Goal: Information Seeking & Learning: Check status

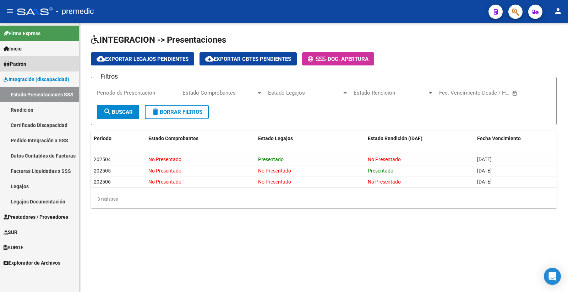
click at [26, 63] on span "Padrón" at bounding box center [15, 64] width 23 height 8
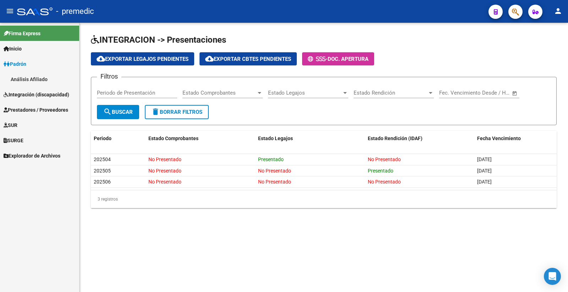
click at [40, 76] on link "Análisis Afiliado" at bounding box center [39, 78] width 79 height 15
click at [26, 83] on link "Análisis Afiliado" at bounding box center [39, 78] width 79 height 15
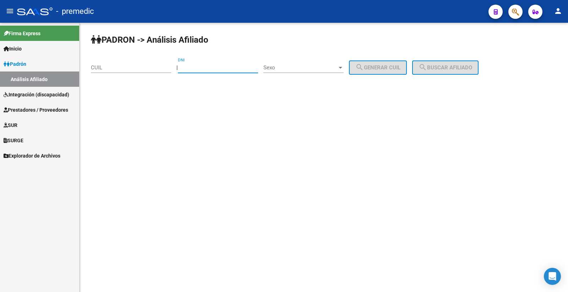
click at [218, 66] on input "DNI" at bounding box center [218, 67] width 80 height 6
paste input "57110442"
type input "57110442"
click at [291, 73] on div "Sexo Sexo" at bounding box center [304, 69] width 80 height 22
click at [292, 68] on span "Sexo" at bounding box center [301, 67] width 74 height 6
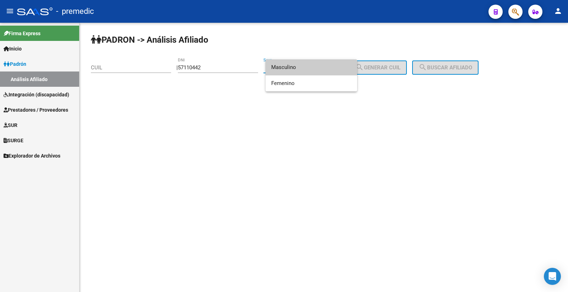
click at [308, 68] on span "Masculino" at bounding box center [311, 67] width 80 height 16
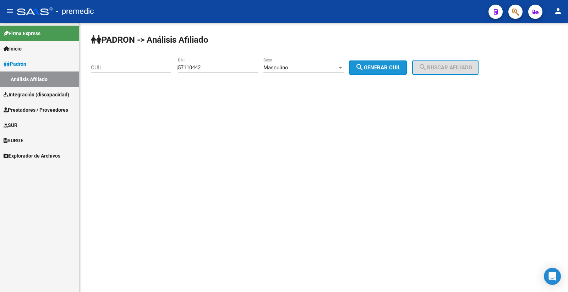
click at [389, 63] on button "search Generar CUIL" at bounding box center [378, 67] width 58 height 14
type input "20-57110442-4"
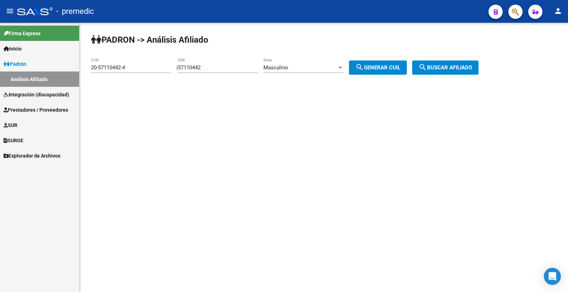
click at [460, 68] on span "search Buscar afiliado" at bounding box center [446, 67] width 54 height 6
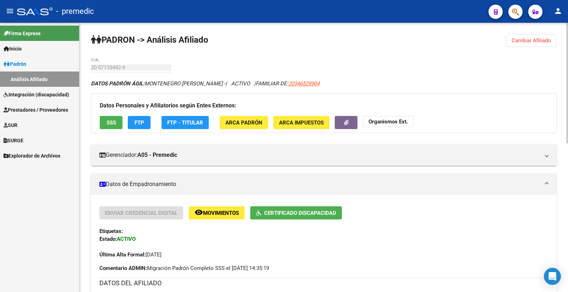
click at [143, 128] on button "FTP" at bounding box center [139, 122] width 23 height 13
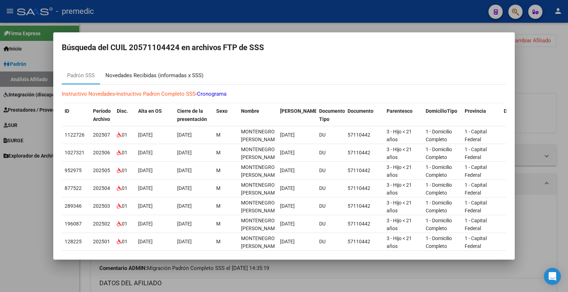
click at [147, 77] on div "Novedades Recibidas (informadas x SSS)" at bounding box center [155, 75] width 98 height 8
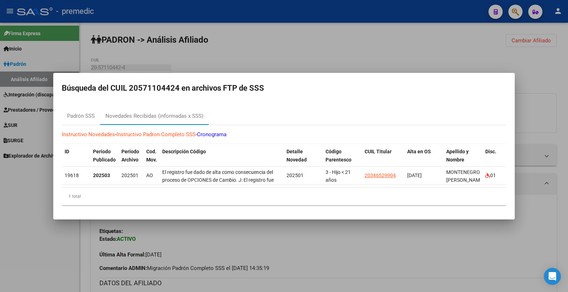
click at [518, 47] on div at bounding box center [284, 146] width 568 height 292
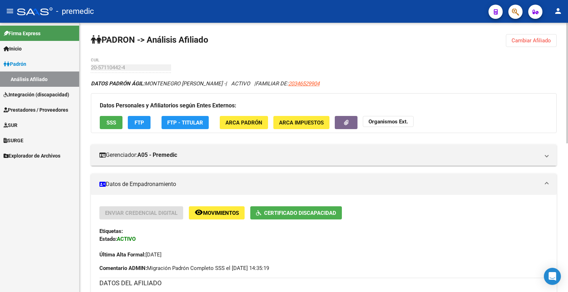
click at [542, 36] on button "Cambiar Afiliado" at bounding box center [531, 40] width 51 height 13
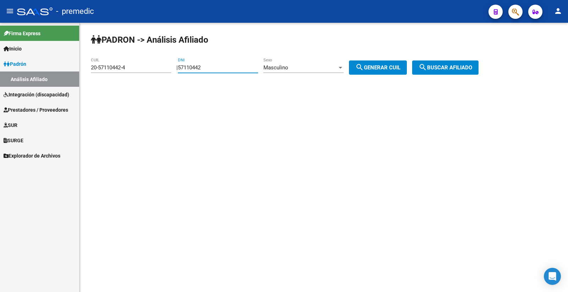
drag, startPoint x: 218, startPoint y: 70, endPoint x: 82, endPoint y: 72, distance: 136.4
click at [82, 72] on div "PADRON -> Análisis Afiliado 20-57110442-4 CUIL | 57110442 DNI Masculino Sexo se…" at bounding box center [324, 60] width 489 height 75
paste input "6261154"
type input "56261154"
click at [300, 63] on div "Masculino Sexo" at bounding box center [304, 65] width 80 height 15
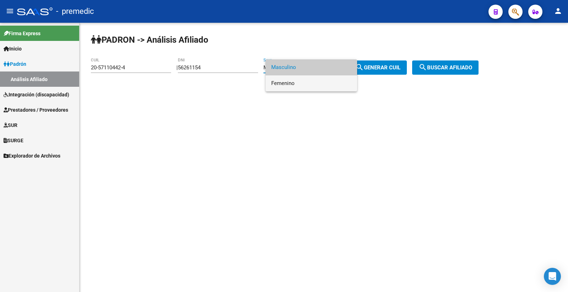
drag, startPoint x: 295, startPoint y: 84, endPoint x: 300, endPoint y: 86, distance: 5.1
click at [298, 86] on span "Femenino" at bounding box center [311, 83] width 80 height 16
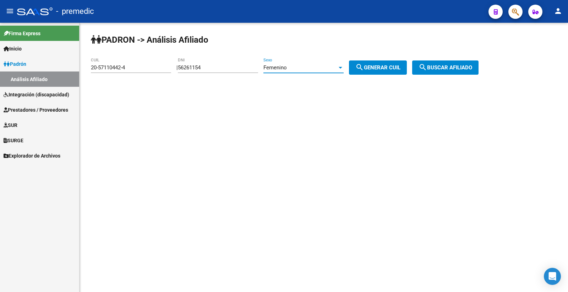
click at [401, 63] on button "search Generar CUIL" at bounding box center [378, 67] width 58 height 14
type input "27-56261154-7"
click at [401, 68] on span "search Generar CUIL" at bounding box center [378, 67] width 45 height 6
click at [465, 65] on span "search Buscar afiliado" at bounding box center [446, 67] width 54 height 6
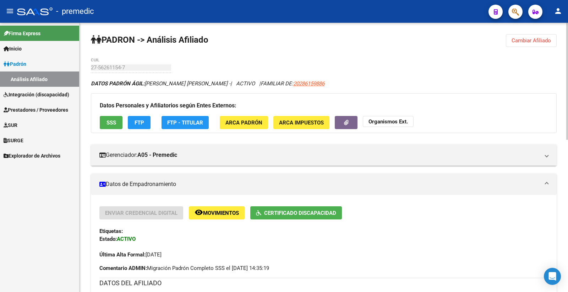
click at [140, 122] on span "FTP" at bounding box center [140, 122] width 10 height 6
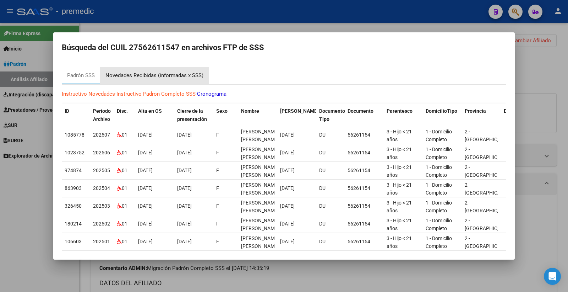
drag, startPoint x: 174, startPoint y: 79, endPoint x: 173, endPoint y: 83, distance: 4.4
click at [173, 82] on div "Novedades Recibidas (informadas x SSS)" at bounding box center [154, 75] width 109 height 17
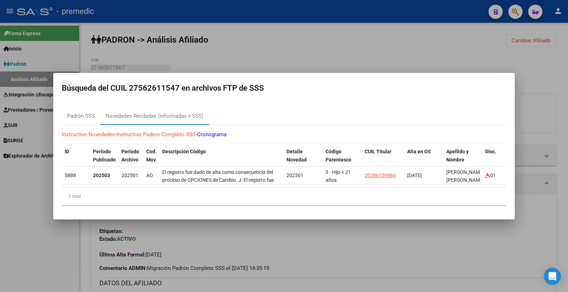
click at [534, 61] on div at bounding box center [284, 146] width 568 height 292
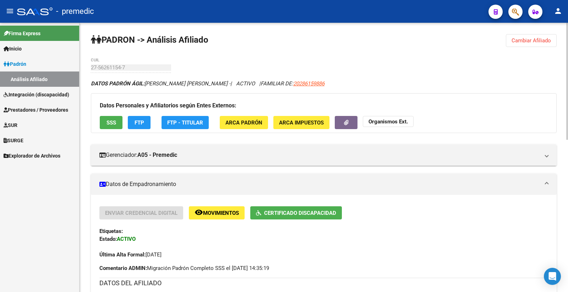
click at [523, 43] on span "Cambiar Afiliado" at bounding box center [531, 40] width 39 height 6
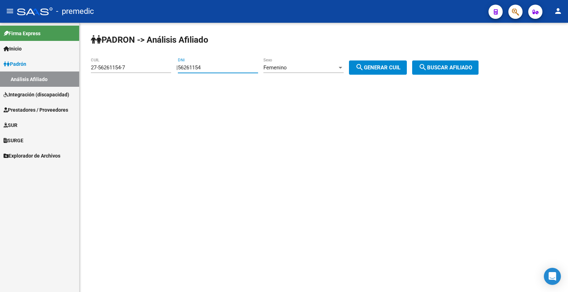
drag, startPoint x: 217, startPoint y: 68, endPoint x: 134, endPoint y: 66, distance: 83.5
click at [134, 66] on app-analisis-afiliado "PADRON -> Análisis Afiliado 27-56261154-7 CUIL | 56261154 DNI Femenino Sexo sea…" at bounding box center [287, 67] width 393 height 6
paste input "8614709"
type input "58614709"
click at [365, 72] on button "search Generar CUIL" at bounding box center [378, 67] width 58 height 14
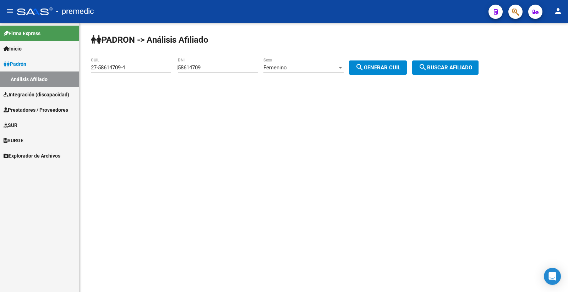
click at [282, 69] on span "Femenino" at bounding box center [275, 67] width 23 height 6
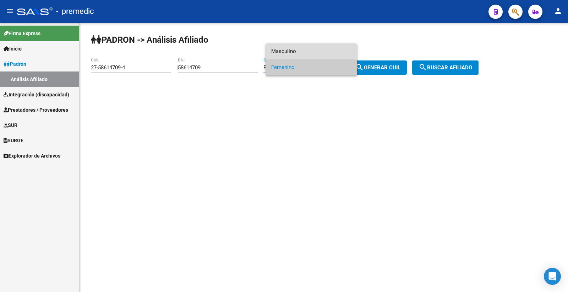
drag, startPoint x: 293, startPoint y: 45, endPoint x: 306, endPoint y: 48, distance: 12.8
click at [295, 45] on span "Masculino" at bounding box center [311, 51] width 80 height 16
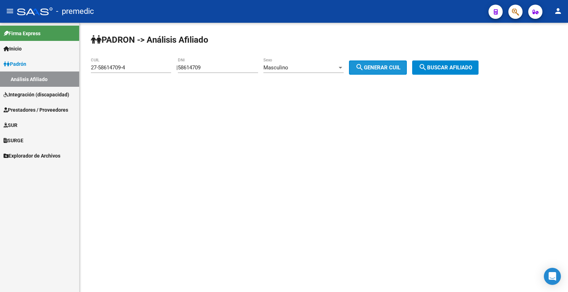
click at [375, 68] on span "search Generar CUIL" at bounding box center [378, 67] width 45 height 6
type input "23-58614709-9"
click at [459, 68] on span "search Buscar afiliado" at bounding box center [446, 67] width 54 height 6
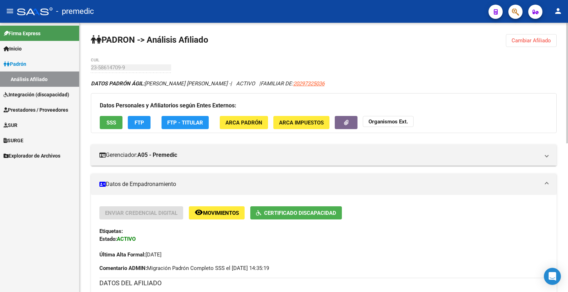
click at [136, 123] on span "FTP" at bounding box center [140, 122] width 10 height 6
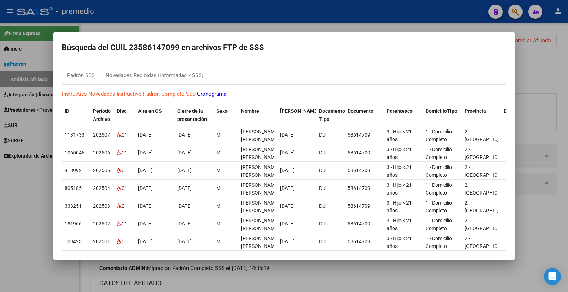
click at [553, 59] on div at bounding box center [284, 146] width 568 height 292
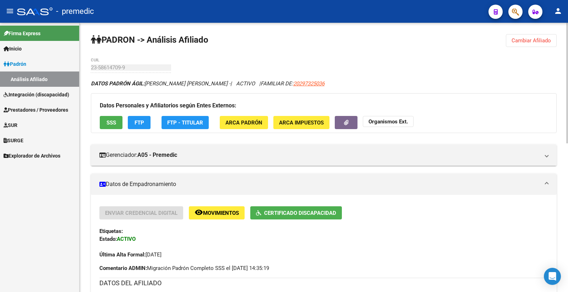
click at [524, 40] on span "Cambiar Afiliado" at bounding box center [531, 40] width 39 height 6
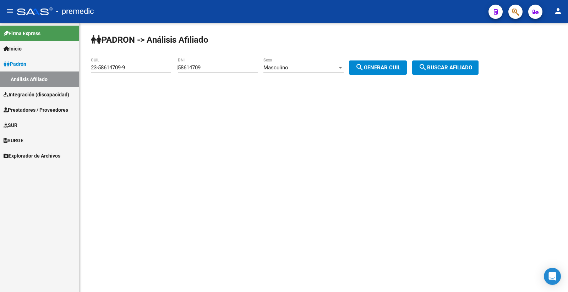
drag, startPoint x: 218, startPoint y: 69, endPoint x: 149, endPoint y: 68, distance: 69.6
click at [149, 68] on app-analisis-afiliado "PADRON -> Análisis Afiliado 23-58614709-9 CUIL | 58614709 DNI Masculino Sexo se…" at bounding box center [287, 67] width 393 height 6
paste input "853726"
type input "58853726"
click at [387, 69] on span "search Generar CUIL" at bounding box center [378, 67] width 45 height 6
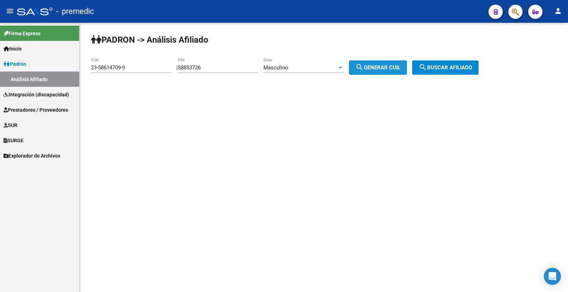
type input "23-58853726-9"
drag, startPoint x: 476, startPoint y: 69, endPoint x: 463, endPoint y: 75, distance: 14.5
click at [473, 68] on span "search Buscar afiliado" at bounding box center [446, 67] width 54 height 6
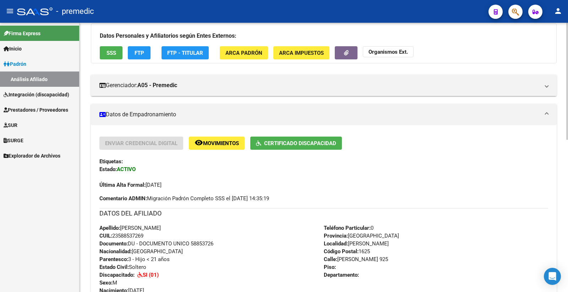
scroll to position [79, 0]
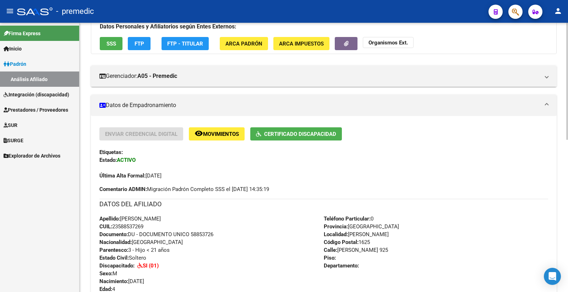
click at [148, 50] on button "FTP" at bounding box center [139, 43] width 23 height 13
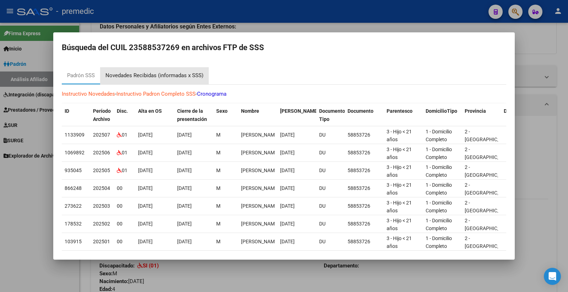
click at [187, 74] on div "Novedades Recibidas (informadas x SSS)" at bounding box center [155, 75] width 98 height 8
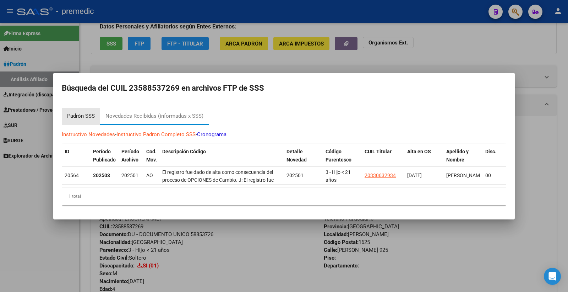
click at [86, 112] on div "Padrón SSS" at bounding box center [81, 116] width 28 height 8
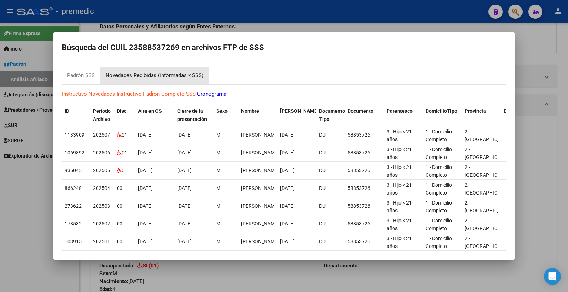
click at [194, 72] on div "Novedades Recibidas (informadas x SSS)" at bounding box center [155, 75] width 98 height 8
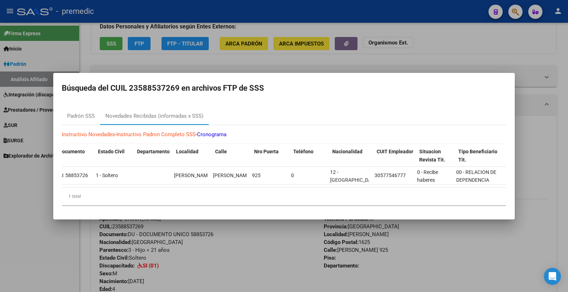
scroll to position [0, 0]
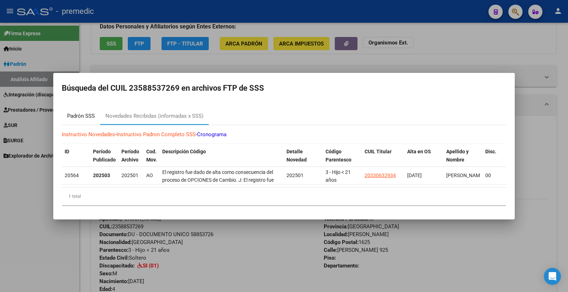
click at [87, 118] on div "Padrón SSS" at bounding box center [81, 116] width 38 height 17
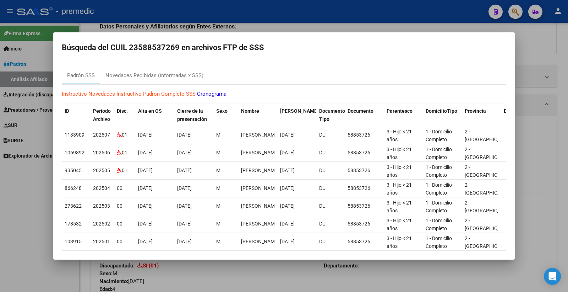
click at [534, 58] on div at bounding box center [284, 146] width 568 height 292
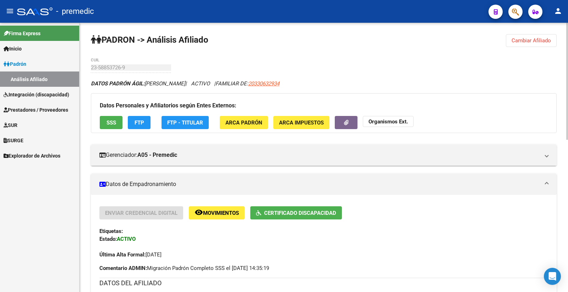
click at [524, 41] on span "Cambiar Afiliado" at bounding box center [531, 40] width 39 height 6
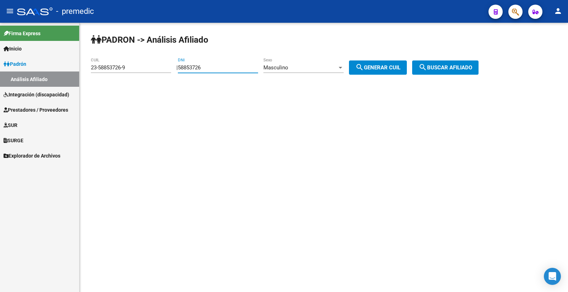
drag, startPoint x: 190, startPoint y: 73, endPoint x: 118, endPoint y: 90, distance: 74.0
click at [64, 90] on mat-sidenav-container "Firma Express Inicio Instructivos Contacto OS Padrón Análisis Afiliado Integrac…" at bounding box center [284, 157] width 568 height 269
paste input "7092173"
type input "57092173"
click at [403, 63] on button "search Generar CUIL" at bounding box center [378, 67] width 58 height 14
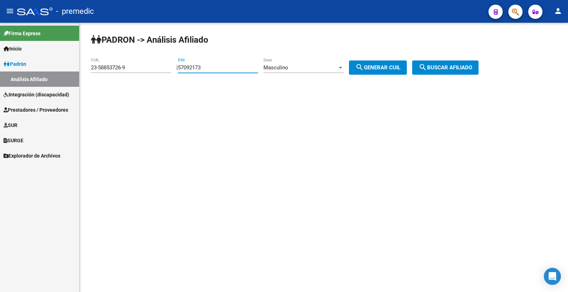
type input "20-57092173-9"
click at [454, 69] on span "search Buscar afiliado" at bounding box center [446, 67] width 54 height 6
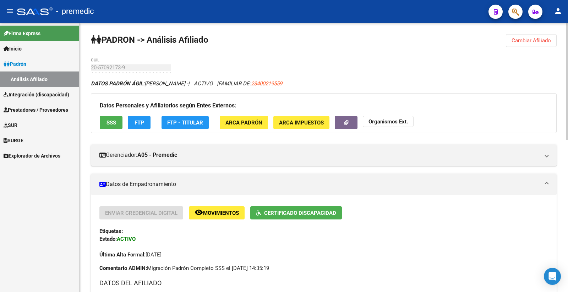
click at [132, 128] on button "FTP" at bounding box center [139, 122] width 23 height 13
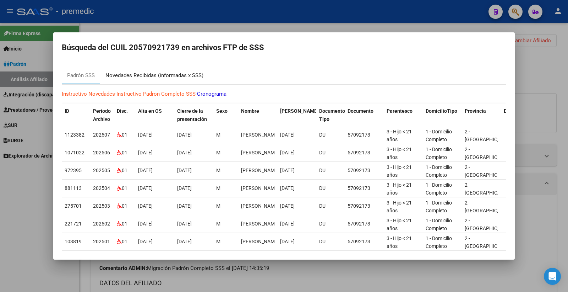
click at [190, 76] on div "Novedades Recibidas (informadas x SSS)" at bounding box center [155, 75] width 98 height 8
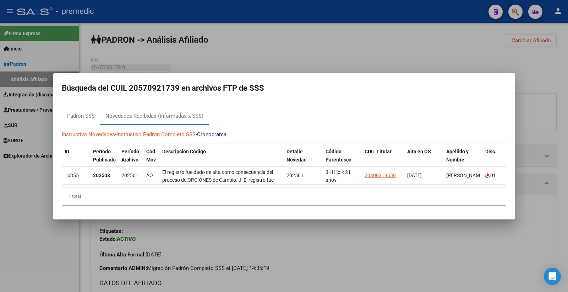
click at [285, 55] on div at bounding box center [284, 146] width 568 height 292
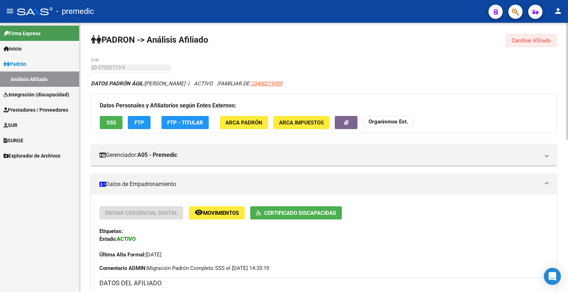
drag, startPoint x: 547, startPoint y: 47, endPoint x: 541, endPoint y: 45, distance: 6.1
click at [546, 47] on button "Cambiar Afiliado" at bounding box center [531, 40] width 51 height 13
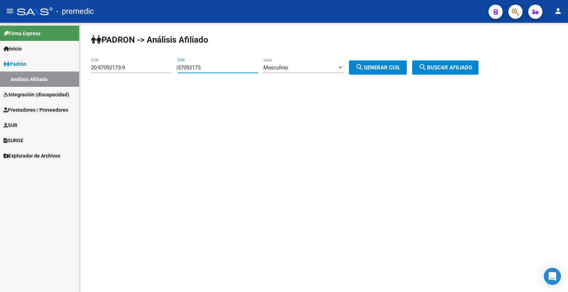
drag, startPoint x: 233, startPoint y: 70, endPoint x: 124, endPoint y: 48, distance: 110.6
click at [124, 47] on div "PADRON -> Análisis Afiliado 20-57092173-9 CUIL | 57092173 DNI Masculino Sexo se…" at bounding box center [324, 60] width 489 height 75
paste input "972045"
type input "57972045"
click at [298, 60] on div "Masculino Sexo" at bounding box center [304, 65] width 80 height 15
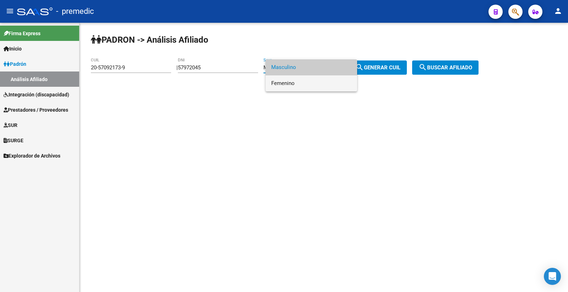
drag, startPoint x: 297, startPoint y: 81, endPoint x: 304, endPoint y: 86, distance: 7.9
click at [297, 76] on span "Femenino" at bounding box center [311, 83] width 80 height 16
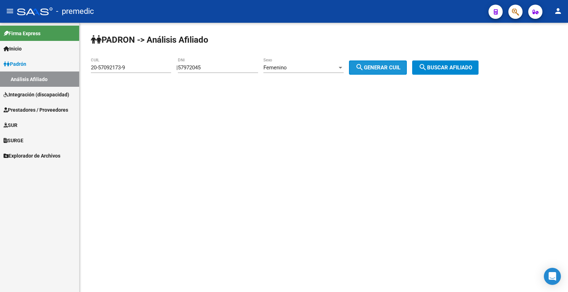
click at [380, 72] on button "search Generar CUIL" at bounding box center [378, 67] width 58 height 14
type input "27-57972045-5"
click at [380, 75] on div "PADRON -> Análisis Afiliado 27-57972045-5 CUIL | 57972045 DNI Femenino Sexo sea…" at bounding box center [324, 60] width 489 height 75
click at [383, 70] on span "search Generar CUIL" at bounding box center [378, 67] width 45 height 6
click at [396, 68] on span "search Generar CUIL" at bounding box center [378, 67] width 45 height 6
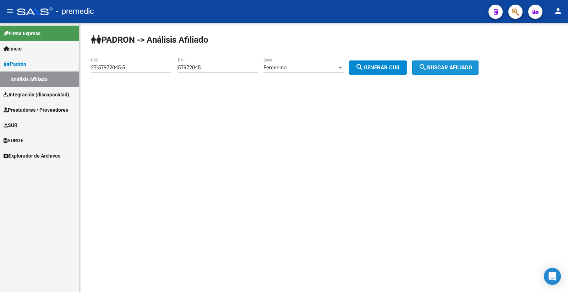
click at [428, 59] on div "PADRON -> Análisis Afiliado 27-57972045-5 CUIL | 57972045 DNI Femenino Sexo sea…" at bounding box center [324, 60] width 489 height 75
drag, startPoint x: 427, startPoint y: 73, endPoint x: 427, endPoint y: 77, distance: 3.9
click at [427, 72] on button "search Buscar afiliado" at bounding box center [445, 67] width 66 height 14
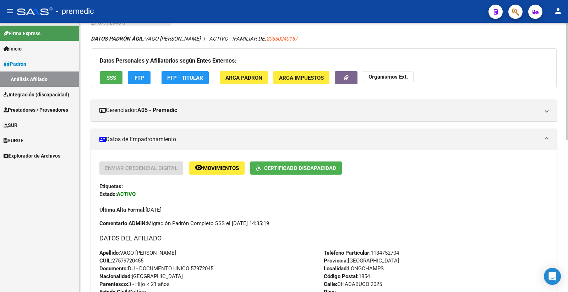
scroll to position [39, 0]
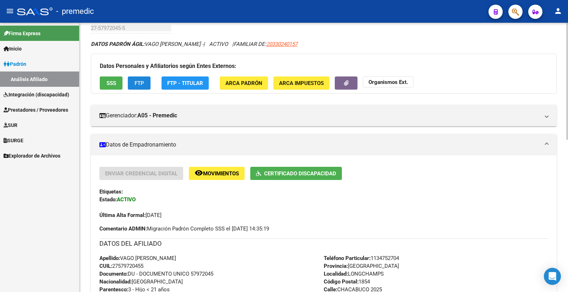
click at [136, 83] on button "FTP" at bounding box center [139, 82] width 23 height 13
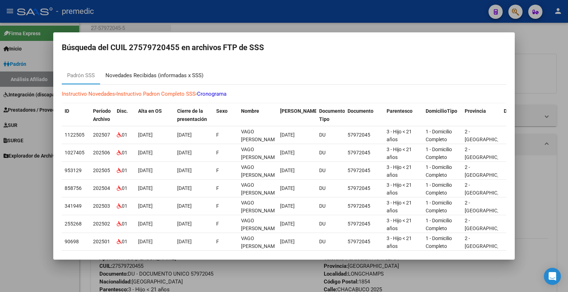
click at [169, 75] on div "Novedades Recibidas (informadas x SSS)" at bounding box center [155, 75] width 98 height 8
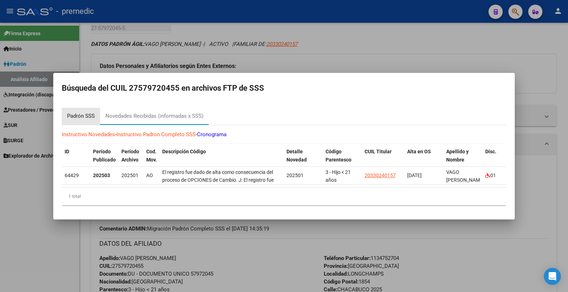
drag, startPoint x: 71, startPoint y: 109, endPoint x: 90, endPoint y: 101, distance: 20.8
click at [70, 112] on div "Padrón SSS" at bounding box center [81, 116] width 28 height 8
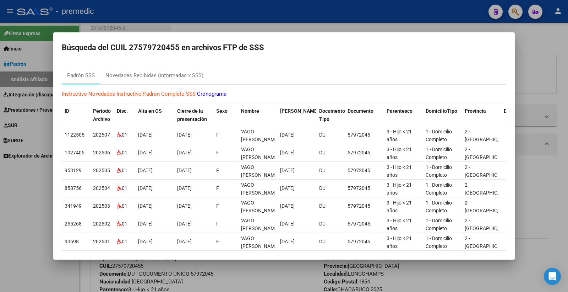
click at [176, 65] on mat-dialog-content "Padrón SSS Novedades Recibidas (informadas x SSS) Instructivo Novedades - Instr…" at bounding box center [284, 156] width 462 height 190
click at [176, 72] on div "Novedades Recibidas (informadas x SSS)" at bounding box center [155, 75] width 98 height 8
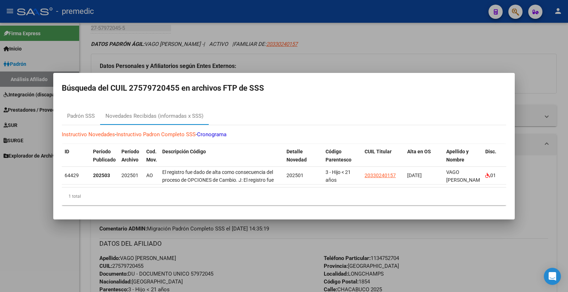
click at [209, 183] on datatable-selection "64429 202503 202501 AO El registro fue dado de alta como consecuencia del proce…" at bounding box center [284, 182] width 445 height 6
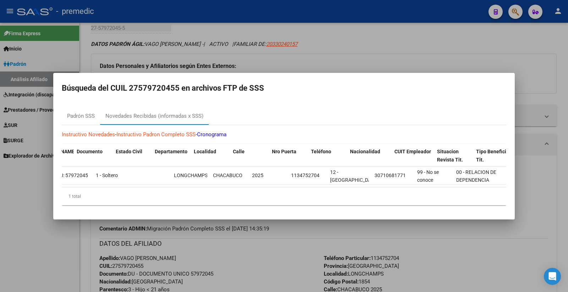
scroll to position [0, 0]
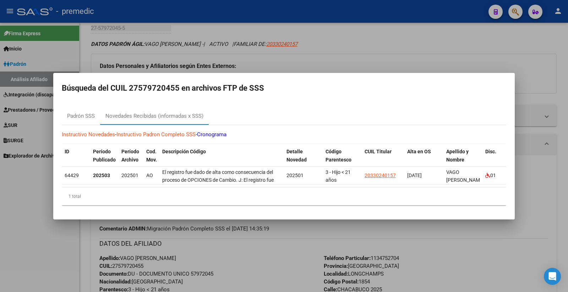
click at [372, 42] on div at bounding box center [284, 146] width 568 height 292
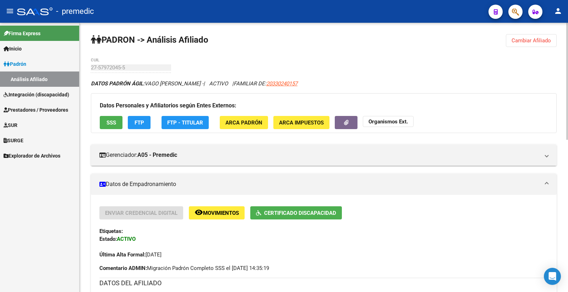
drag, startPoint x: 548, startPoint y: 44, endPoint x: 535, endPoint y: 49, distance: 13.7
click at [548, 45] on button "Cambiar Afiliado" at bounding box center [531, 40] width 51 height 13
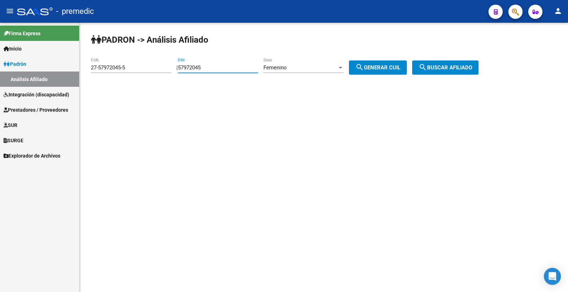
drag, startPoint x: 212, startPoint y: 68, endPoint x: 31, endPoint y: 66, distance: 180.8
click at [31, 66] on mat-sidenav-container "Firma Express Inicio Instructivos Contacto OS Padrón Análisis Afiliado Integrac…" at bounding box center [284, 157] width 568 height 269
paste input "2788944"
type input "52788944"
click at [321, 71] on div "Femenino Sexo" at bounding box center [304, 65] width 80 height 15
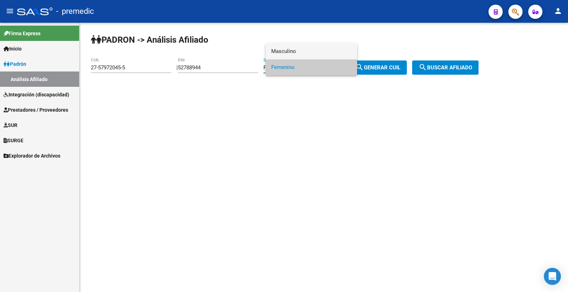
click at [309, 52] on span "Masculino" at bounding box center [311, 51] width 80 height 16
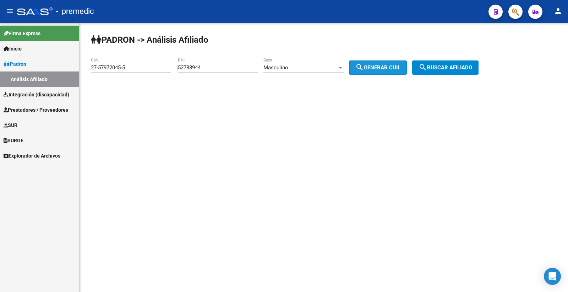
click at [383, 65] on span "search Generar CUIL" at bounding box center [378, 67] width 45 height 6
type input "20-52788944-9"
click at [468, 77] on div "PADRON -> Análisis Afiliado 20-52788944-9 CUIL | 52788944 DNI Masculino Sexo se…" at bounding box center [324, 60] width 489 height 75
click at [466, 75] on div "PADRON -> Análisis Afiliado 20-52788944-9 CUIL | 52788944 DNI Masculino Sexo se…" at bounding box center [324, 60] width 489 height 75
click at [460, 74] on button "search Buscar afiliado" at bounding box center [445, 67] width 66 height 14
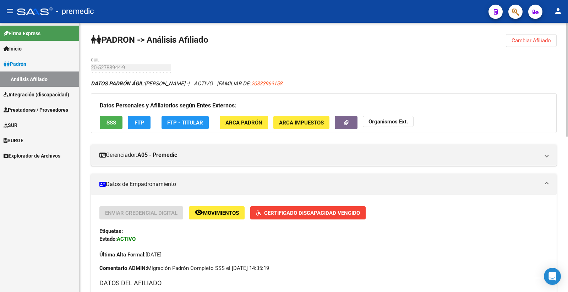
click at [141, 125] on span "FTP" at bounding box center [140, 122] width 10 height 6
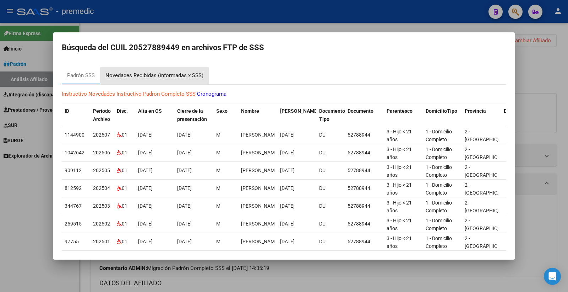
click at [192, 75] on div "Novedades Recibidas (informadas x SSS)" at bounding box center [155, 75] width 98 height 8
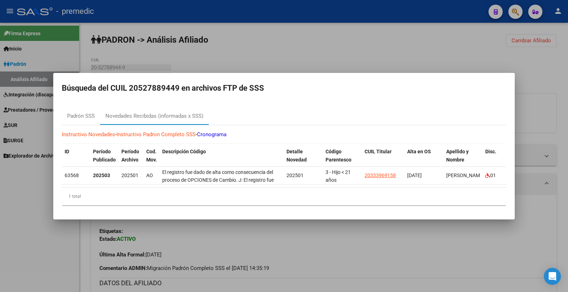
drag, startPoint x: 312, startPoint y: 48, endPoint x: 307, endPoint y: 48, distance: 4.6
click at [307, 48] on div at bounding box center [284, 146] width 568 height 292
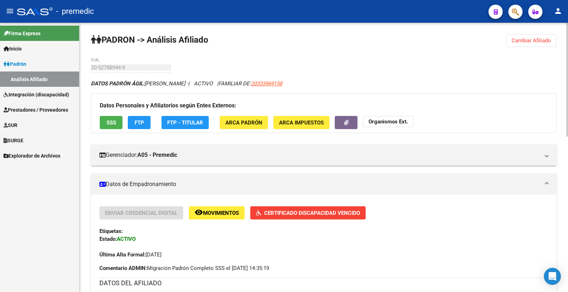
click at [532, 37] on span "Cambiar Afiliado" at bounding box center [531, 40] width 39 height 6
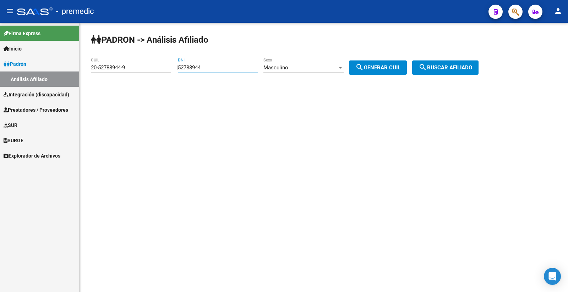
drag, startPoint x: 217, startPoint y: 66, endPoint x: 96, endPoint y: 57, distance: 121.1
click at [63, 68] on mat-sidenav-container "Firma Express Inicio Instructivos Contacto OS Padrón Análisis Afiliado Integrac…" at bounding box center [284, 157] width 568 height 269
paste input "9266335"
type input "59266335"
drag, startPoint x: 380, startPoint y: 69, endPoint x: 381, endPoint y: 58, distance: 11.4
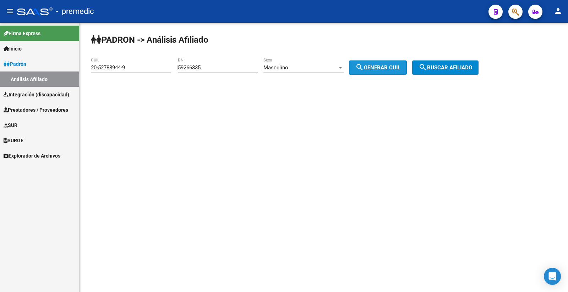
click at [381, 65] on span "search Generar CUIL" at bounding box center [378, 67] width 45 height 6
type input "20-59266335-0"
drag, startPoint x: 378, startPoint y: 69, endPoint x: 393, endPoint y: 75, distance: 16.7
click at [378, 68] on span "search Generar CUIL" at bounding box center [378, 67] width 45 height 6
click at [450, 61] on button "search Buscar afiliado" at bounding box center [445, 67] width 66 height 14
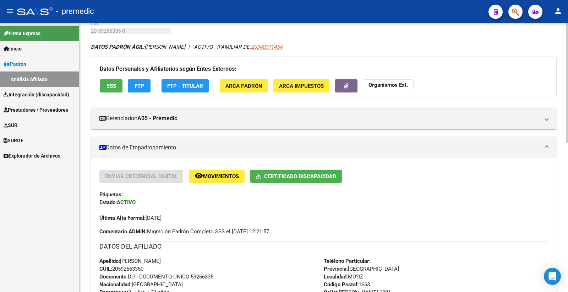
scroll to position [79, 0]
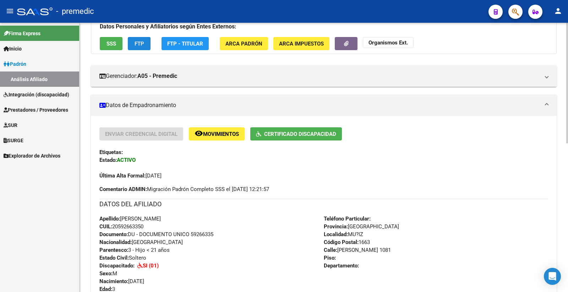
click at [141, 40] on span "FTP" at bounding box center [140, 43] width 10 height 6
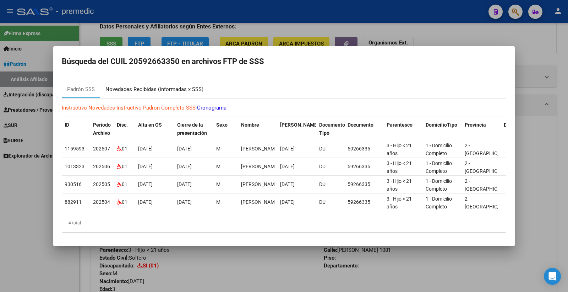
click at [167, 85] on div "Novedades Recibidas (informadas x SSS)" at bounding box center [155, 89] width 98 height 8
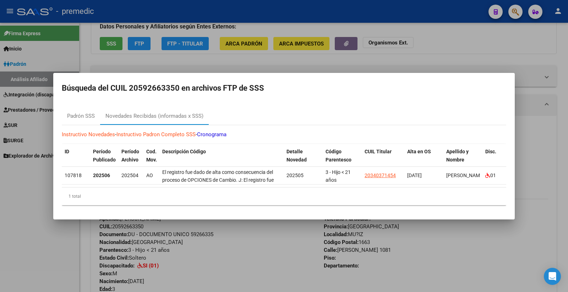
drag, startPoint x: 458, startPoint y: 276, endPoint x: 455, endPoint y: 280, distance: 4.5
click at [455, 280] on div at bounding box center [284, 146] width 568 height 292
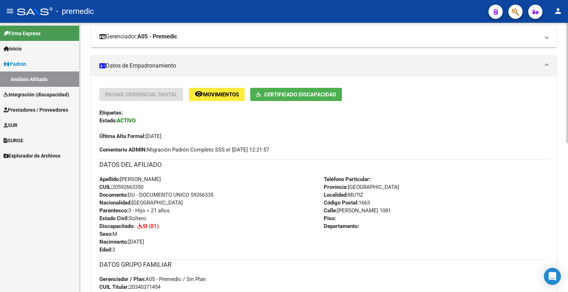
scroll to position [0, 0]
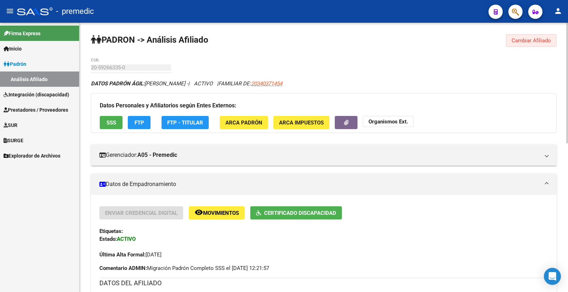
drag, startPoint x: 539, startPoint y: 44, endPoint x: 410, endPoint y: 59, distance: 130.5
click at [539, 44] on button "Cambiar Afiliado" at bounding box center [531, 40] width 51 height 13
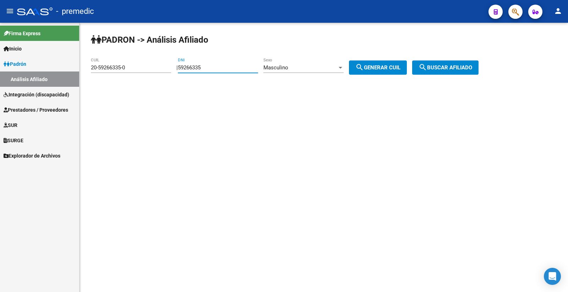
drag, startPoint x: 236, startPoint y: 69, endPoint x: 82, endPoint y: 68, distance: 153.5
click at [82, 68] on div "PADRON -> Análisis Afiliado 20-59266335-0 CUIL | 59266335 DNI Masculino Sexo se…" at bounding box center [324, 60] width 489 height 75
paste input "4426297"
type input "54426297"
click at [276, 64] on div "Masculino Sexo" at bounding box center [304, 65] width 80 height 15
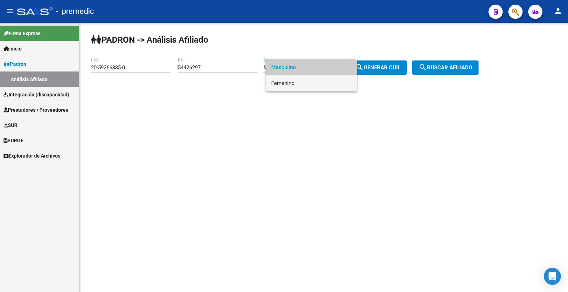
drag, startPoint x: 293, startPoint y: 84, endPoint x: 334, endPoint y: 86, distance: 40.9
click at [293, 84] on span "Femenino" at bounding box center [311, 83] width 80 height 16
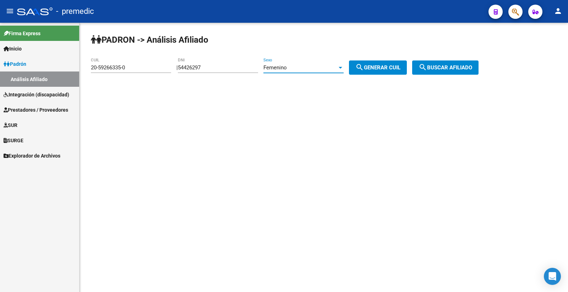
click at [382, 66] on span "search Generar CUIL" at bounding box center [378, 67] width 45 height 6
type input "27-54426297-7"
click at [464, 74] on button "search Buscar afiliado" at bounding box center [445, 67] width 66 height 14
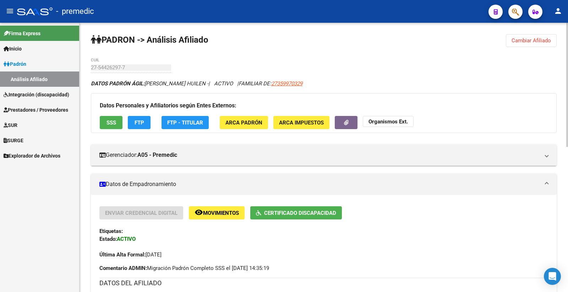
click at [151, 121] on app-movimiento-sss "FTP" at bounding box center [142, 122] width 28 height 13
click at [148, 123] on button "FTP" at bounding box center [139, 122] width 23 height 13
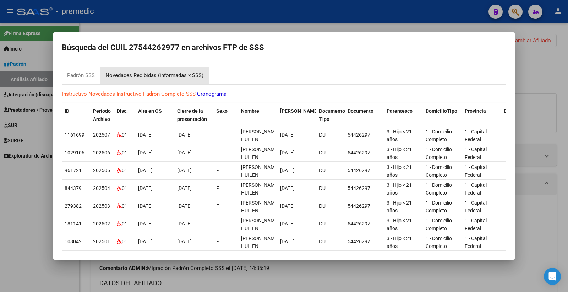
click at [184, 77] on div "Novedades Recibidas (informadas x SSS)" at bounding box center [155, 75] width 98 height 8
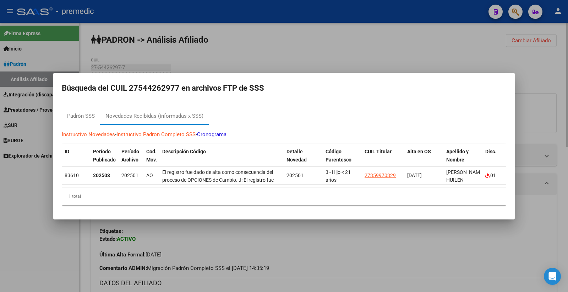
drag, startPoint x: 377, startPoint y: 30, endPoint x: 376, endPoint y: 36, distance: 6.0
click at [381, 30] on div at bounding box center [284, 146] width 568 height 292
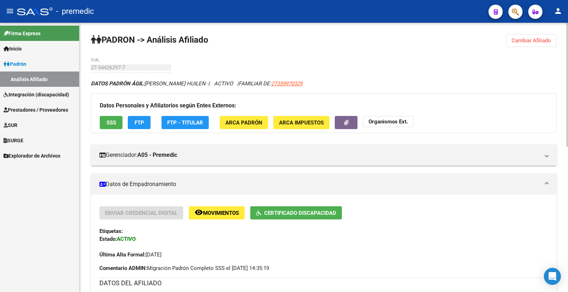
click at [532, 37] on span "Cambiar Afiliado" at bounding box center [531, 40] width 39 height 6
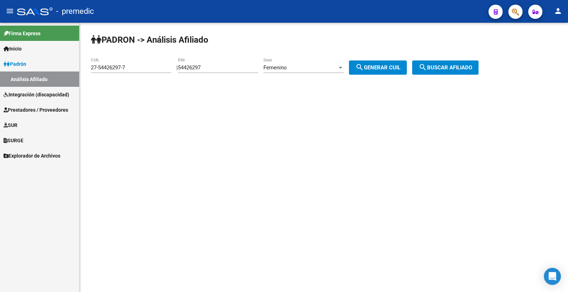
drag, startPoint x: 234, startPoint y: 71, endPoint x: 178, endPoint y: 64, distance: 57.0
click at [178, 64] on div "PADRON -> Análisis Afiliado 27-54426297-7 CUIL | 54426297 DNI Femenino Sexo sea…" at bounding box center [324, 60] width 489 height 75
click at [236, 70] on input "54426297" at bounding box center [218, 67] width 80 height 6
drag, startPoint x: 235, startPoint y: 70, endPoint x: 144, endPoint y: 65, distance: 91.1
click at [144, 65] on app-analisis-afiliado "PADRON -> Análisis Afiliado 27-54426297-7 CUIL | 54426297 DNI Femenino Sexo sea…" at bounding box center [287, 67] width 393 height 6
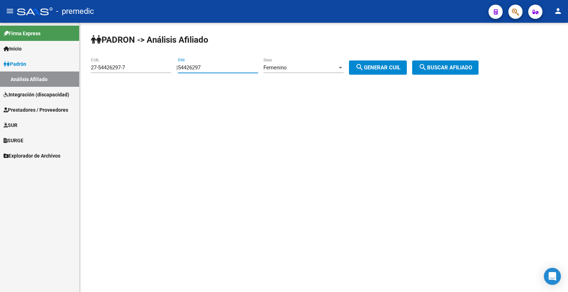
paste input "7464483"
type input "57464483"
click at [399, 65] on span "search Generar CUIL" at bounding box center [378, 67] width 45 height 6
type input "27-57464483-1"
click at [461, 69] on span "search Buscar afiliado" at bounding box center [446, 67] width 54 height 6
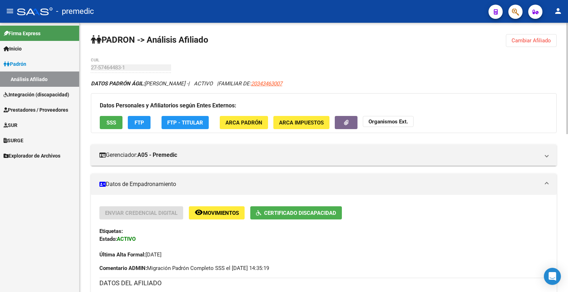
click at [137, 122] on span "FTP" at bounding box center [140, 122] width 10 height 6
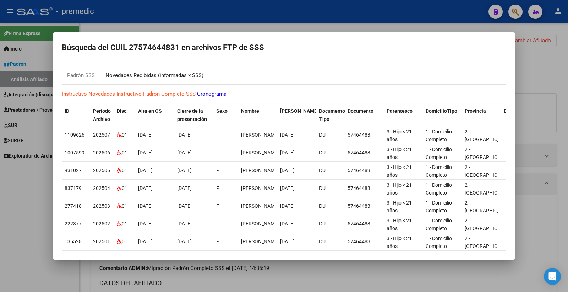
click at [169, 77] on div "Novedades Recibidas (informadas x SSS)" at bounding box center [155, 75] width 98 height 8
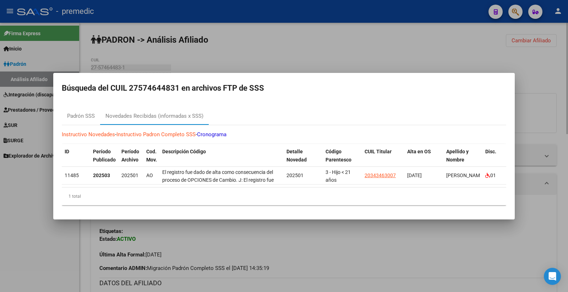
click at [388, 43] on div at bounding box center [284, 146] width 568 height 292
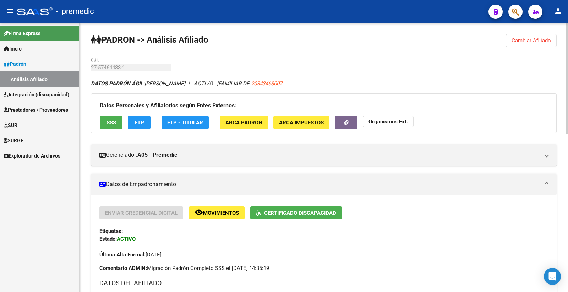
click at [534, 38] on span "Cambiar Afiliado" at bounding box center [531, 40] width 39 height 6
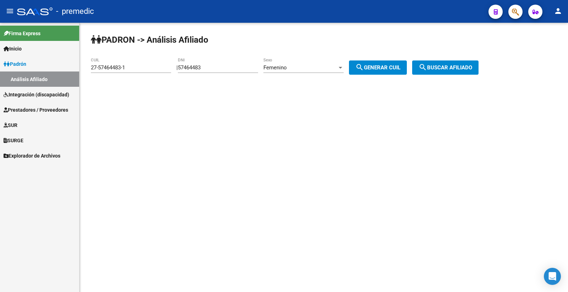
drag, startPoint x: 221, startPoint y: 59, endPoint x: 135, endPoint y: 63, distance: 85.7
click at [135, 64] on app-analisis-afiliado "PADRON -> Análisis Afiliado 27-57464483-1 CUIL | 57464483 DNI Femenino Sexo sea…" at bounding box center [287, 67] width 393 height 6
click at [200, 62] on div "57464483 DNI" at bounding box center [218, 65] width 80 height 15
drag, startPoint x: 228, startPoint y: 70, endPoint x: 162, endPoint y: 66, distance: 65.8
click at [162, 66] on app-analisis-afiliado "PADRON -> Análisis Afiliado 27-57464483-1 CUIL | 57464483 DNI Femenino Sexo sea…" at bounding box center [287, 67] width 393 height 6
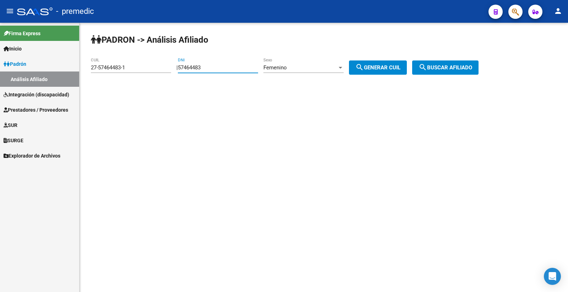
paste input "8902496"
type input "58902496"
click at [364, 66] on mat-icon "search" at bounding box center [360, 67] width 9 height 9
type input "27-58902496-1"
click at [473, 65] on span "search Buscar afiliado" at bounding box center [446, 67] width 54 height 6
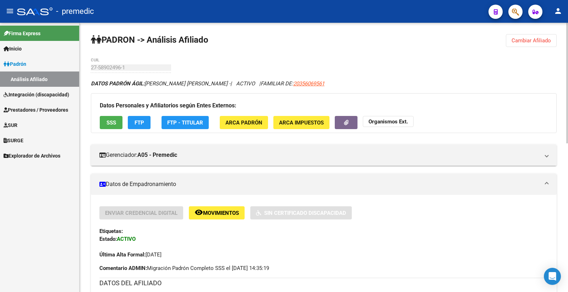
click at [146, 129] on div "Datos Personales y Afiliatorios según Entes Externos: SSS FTP FTP - Titular ARC…" at bounding box center [324, 113] width 466 height 40
click at [127, 128] on div "Datos Personales y Afiliatorios según Entes Externos: SSS FTP FTP - Titular ARC…" at bounding box center [324, 113] width 466 height 40
click at [135, 123] on span "FTP" at bounding box center [140, 122] width 10 height 6
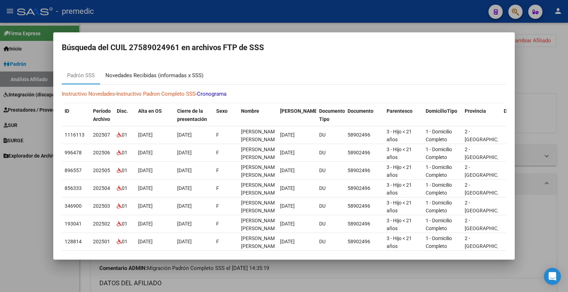
click at [159, 77] on div "Novedades Recibidas (informadas x SSS)" at bounding box center [155, 75] width 98 height 8
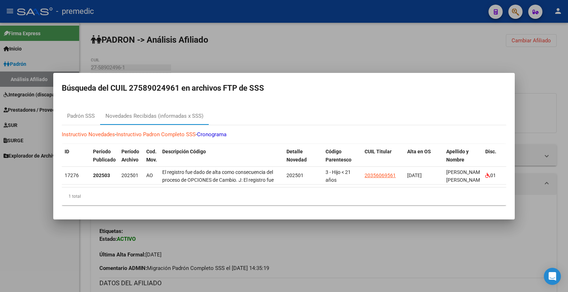
click at [298, 237] on div at bounding box center [284, 146] width 568 height 292
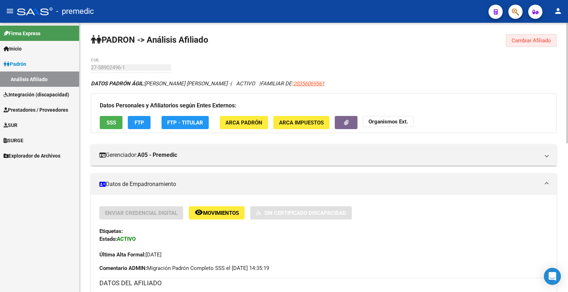
drag, startPoint x: 533, startPoint y: 41, endPoint x: 188, endPoint y: 50, distance: 345.8
click at [533, 41] on span "Cambiar Afiliado" at bounding box center [531, 40] width 39 height 6
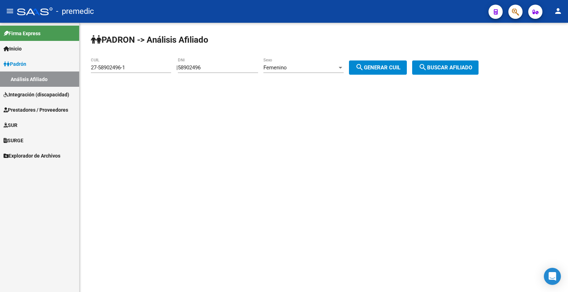
drag, startPoint x: 222, startPoint y: 59, endPoint x: 205, endPoint y: 65, distance: 17.6
click at [205, 65] on div "58902496 DNI" at bounding box center [218, 65] width 80 height 15
drag, startPoint x: 212, startPoint y: 67, endPoint x: 0, endPoint y: 45, distance: 213.2
click at [0, 45] on mat-sidenav-container "Firma Express Inicio Instructivos Contacto OS Padrón Análisis Afiliado Integrac…" at bounding box center [284, 157] width 568 height 269
paste input "7306183"
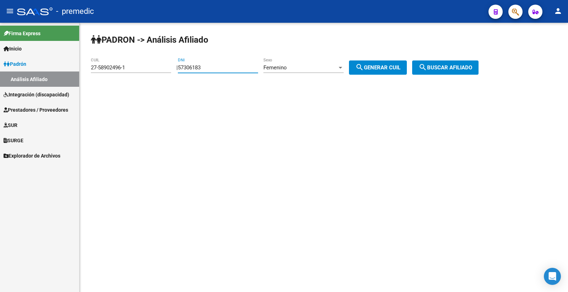
type input "57306183"
click at [366, 82] on div "PADRON -> Análisis Afiliado 27-58902496-1 CUIL | 57306183 DNI Femenino Sexo sea…" at bounding box center [324, 60] width 489 height 75
click at [367, 72] on button "search Generar CUIL" at bounding box center [378, 67] width 58 height 14
click at [374, 70] on span "search Generar CUIL" at bounding box center [378, 67] width 45 height 6
drag, startPoint x: 455, startPoint y: 67, endPoint x: 449, endPoint y: 77, distance: 11.5
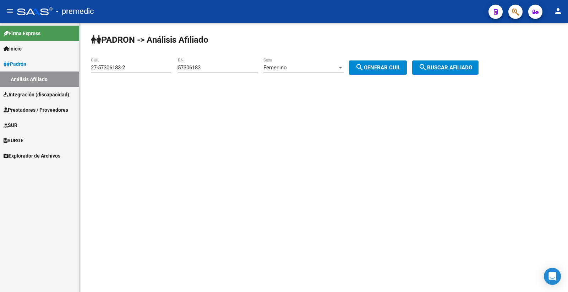
click at [454, 68] on span "search Buscar afiliado" at bounding box center [446, 67] width 54 height 6
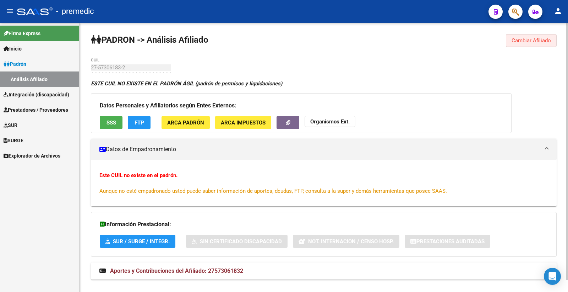
click at [529, 38] on span "Cambiar Afiliado" at bounding box center [531, 40] width 39 height 6
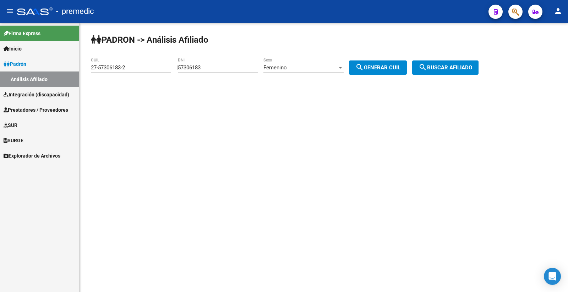
click at [307, 72] on div "Femenino Sexo" at bounding box center [304, 65] width 80 height 15
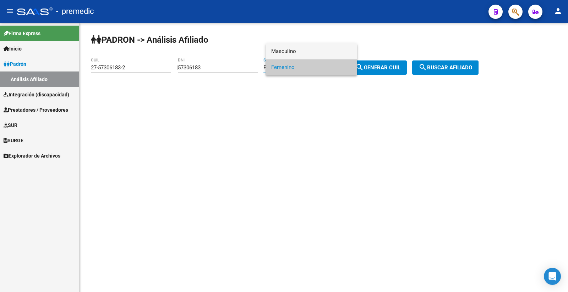
click at [306, 54] on span "Masculino" at bounding box center [311, 51] width 80 height 16
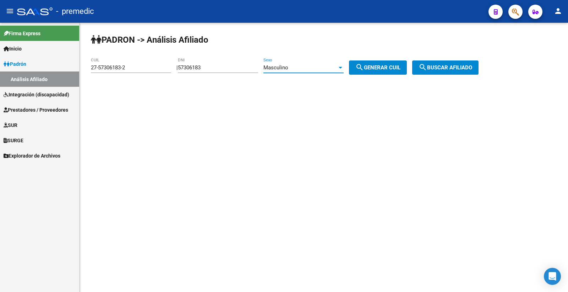
click at [386, 71] on button "search Generar CUIL" at bounding box center [378, 67] width 58 height 14
type input "20-57306183-8"
click at [393, 69] on span "search Generar CUIL" at bounding box center [378, 67] width 45 height 6
click at [456, 65] on span "search Buscar afiliado" at bounding box center [446, 67] width 54 height 6
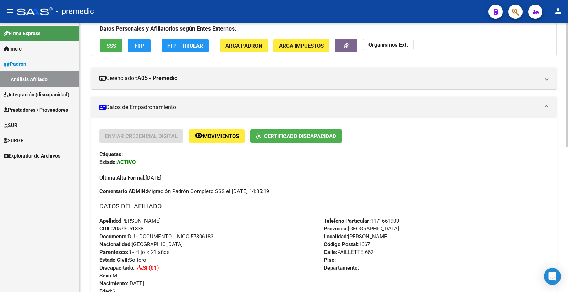
scroll to position [79, 0]
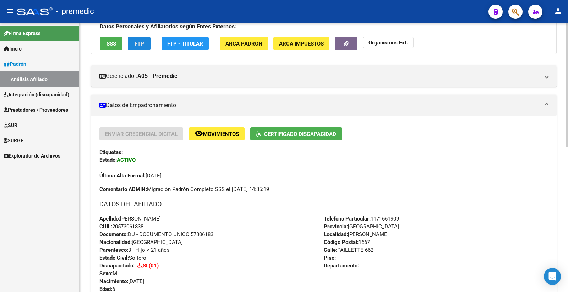
click at [140, 47] on span "FTP" at bounding box center [140, 44] width 10 height 6
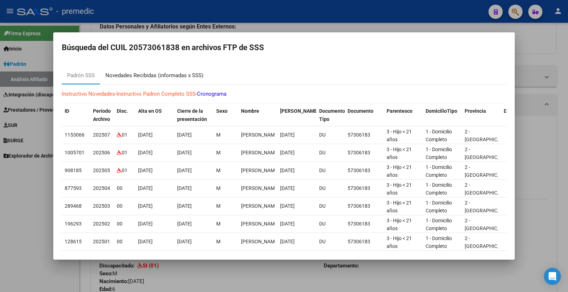
click at [189, 75] on div "Novedades Recibidas (informadas x SSS)" at bounding box center [155, 75] width 98 height 8
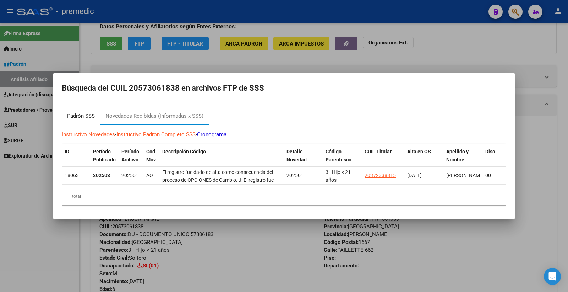
click at [82, 108] on div "Padrón SSS" at bounding box center [81, 116] width 38 height 17
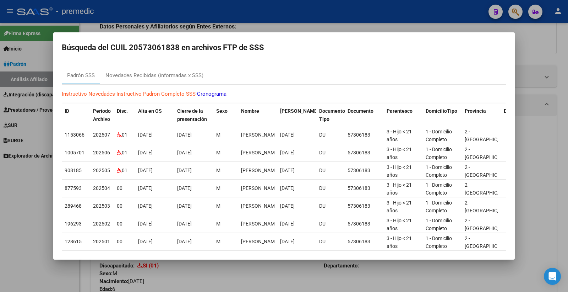
click at [554, 175] on div at bounding box center [284, 146] width 568 height 292
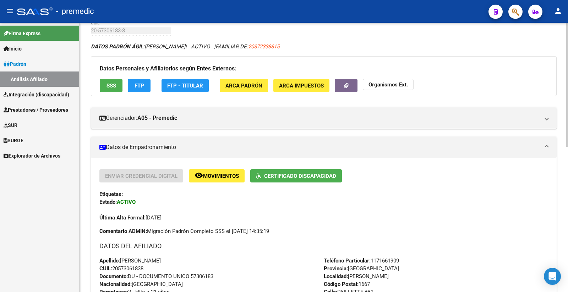
scroll to position [0, 0]
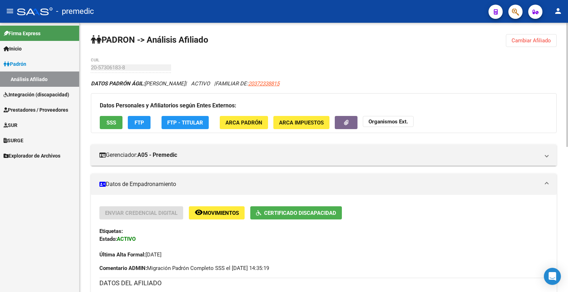
click at [517, 41] on span "Cambiar Afiliado" at bounding box center [531, 40] width 39 height 6
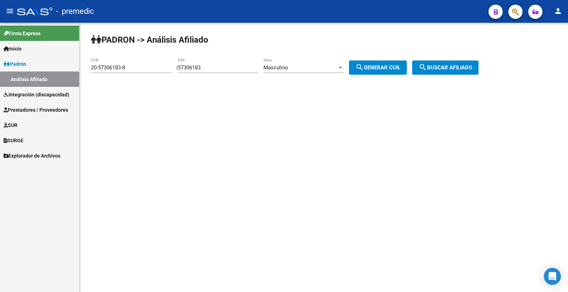
drag, startPoint x: 214, startPoint y: 71, endPoint x: 186, endPoint y: 67, distance: 28.8
click at [186, 67] on div "57306183 DNI" at bounding box center [218, 65] width 80 height 15
drag, startPoint x: 222, startPoint y: 73, endPoint x: 164, endPoint y: 67, distance: 57.9
click at [161, 67] on app-analisis-afiliado "PADRON -> Análisis Afiliado 20-57306183-8 CUIL | 57306183 DNI Masculino Sexo se…" at bounding box center [287, 67] width 393 height 6
click at [214, 69] on input "57306183" at bounding box center [218, 67] width 80 height 6
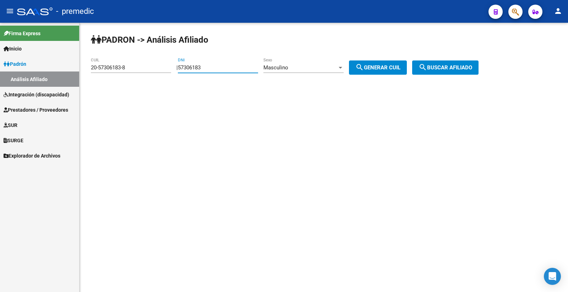
drag, startPoint x: 221, startPoint y: 66, endPoint x: 171, endPoint y: 64, distance: 50.8
click at [171, 64] on app-analisis-afiliado "PADRON -> Análisis Afiliado 20-57306183-8 CUIL | 57306183 DNI Masculino Sexo se…" at bounding box center [287, 67] width 393 height 6
paste input "6333201"
type input "56333201"
click at [385, 68] on span "search Generar CUIL" at bounding box center [378, 67] width 45 height 6
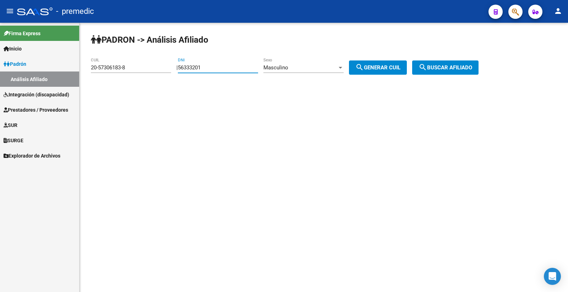
type input "20-56333201-9"
click at [447, 71] on button "search Buscar afiliado" at bounding box center [445, 67] width 66 height 14
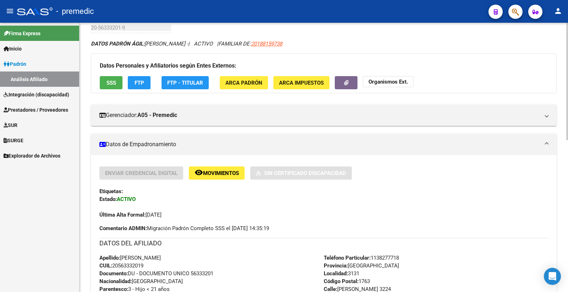
scroll to position [39, 0]
click at [133, 83] on button "FTP" at bounding box center [139, 82] width 23 height 13
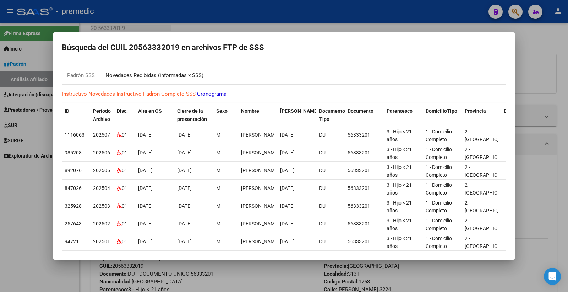
click at [179, 74] on div "Novedades Recibidas (informadas x SSS)" at bounding box center [155, 75] width 98 height 8
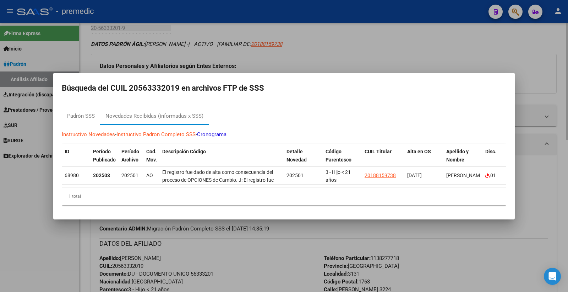
click at [498, 28] on div at bounding box center [284, 146] width 568 height 292
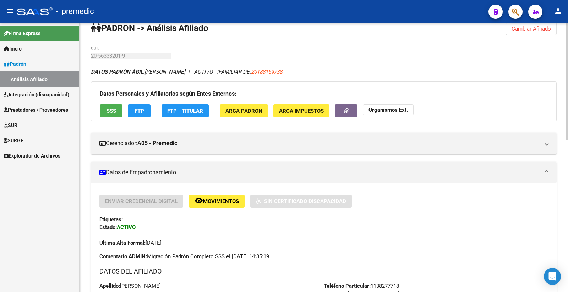
scroll to position [0, 0]
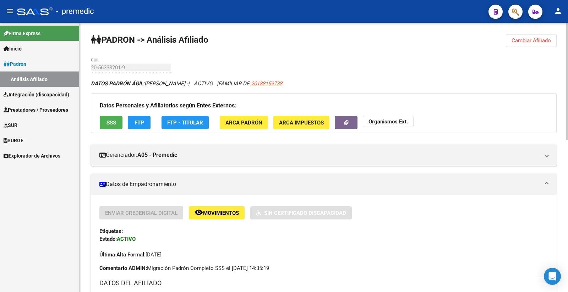
click at [523, 41] on span "Cambiar Afiliado" at bounding box center [531, 40] width 39 height 6
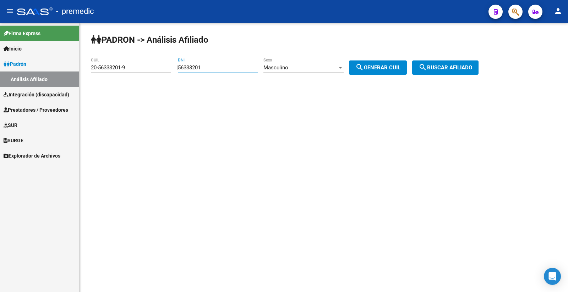
drag, startPoint x: 222, startPoint y: 65, endPoint x: 139, endPoint y: 66, distance: 82.4
click at [139, 66] on app-analisis-afiliado "PADRON -> Análisis Afiliado 20-56333201-9 CUIL | 56333201 DNI Masculino Sexo se…" at bounding box center [287, 67] width 393 height 6
paste input "8363149"
type input "58363149"
click at [394, 63] on button "search Generar CUIL" at bounding box center [378, 67] width 58 height 14
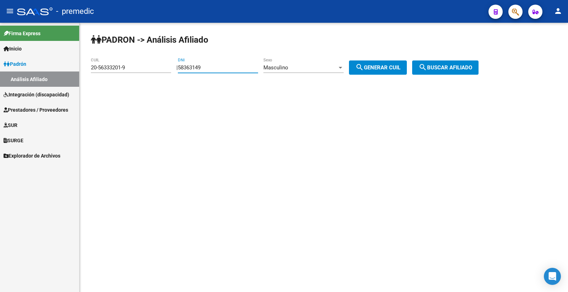
type input "20-58363149-7"
click at [480, 76] on div "PADRON -> Análisis Afiliado 20-58363149-7 CUIL | 58363149 DNI Masculino Sexo se…" at bounding box center [324, 60] width 489 height 75
click at [464, 73] on button "search Buscar afiliado" at bounding box center [445, 67] width 66 height 14
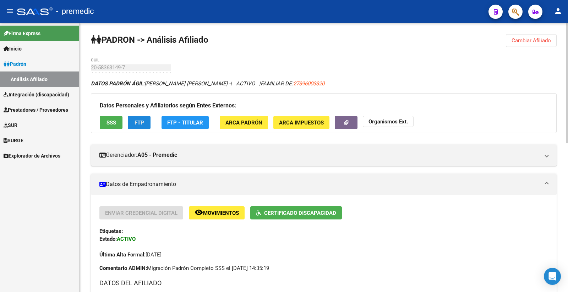
click at [144, 119] on span "FTP" at bounding box center [140, 122] width 10 height 6
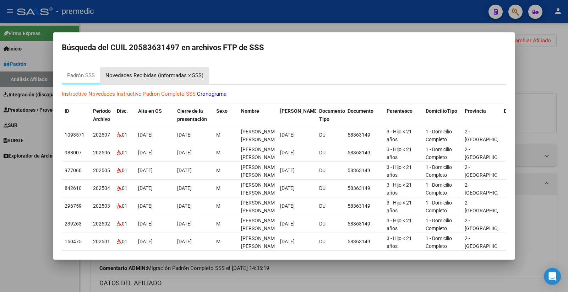
drag, startPoint x: 180, startPoint y: 78, endPoint x: 176, endPoint y: 84, distance: 7.4
click at [179, 79] on div "Novedades Recibidas (informadas x SSS)" at bounding box center [155, 75] width 98 height 8
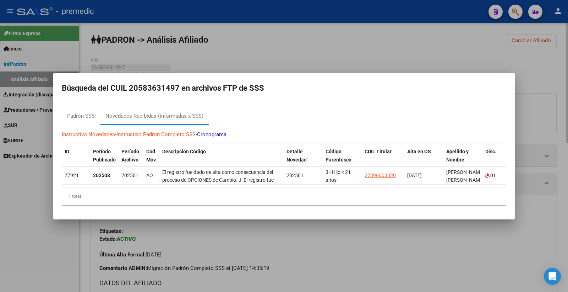
drag, startPoint x: 385, startPoint y: 37, endPoint x: 368, endPoint y: 65, distance: 32.7
click at [384, 42] on div at bounding box center [284, 146] width 568 height 292
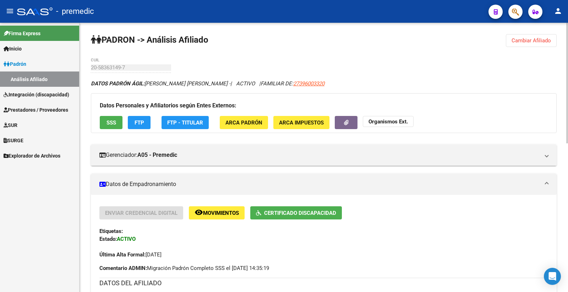
click at [535, 39] on span "Cambiar Afiliado" at bounding box center [531, 40] width 39 height 6
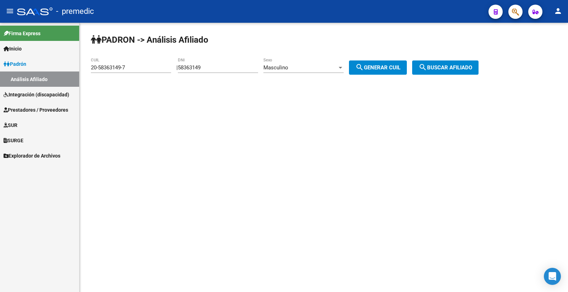
drag, startPoint x: 217, startPoint y: 63, endPoint x: 200, endPoint y: 67, distance: 17.1
click at [157, 71] on app-analisis-afiliado "PADRON -> Análisis Afiliado 20-58363149-7 CUIL | 58363149 DNI Masculino Sexo se…" at bounding box center [287, 67] width 393 height 6
click at [239, 65] on input "58363149" at bounding box center [218, 67] width 80 height 6
drag, startPoint x: 239, startPoint y: 67, endPoint x: 180, endPoint y: 63, distance: 58.7
click at [180, 65] on div "| 58363149 DNI Masculino Sexo search Generar CUIL" at bounding box center [295, 67] width 236 height 6
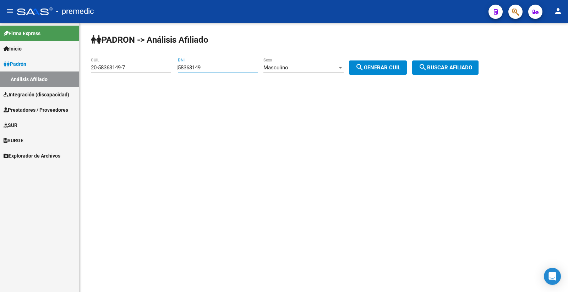
paste input "4627308"
type input "54627308"
click at [299, 65] on div "Masculino" at bounding box center [301, 67] width 74 height 6
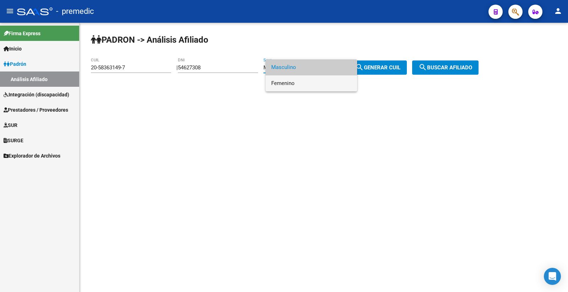
click at [326, 81] on span "Femenino" at bounding box center [311, 83] width 80 height 16
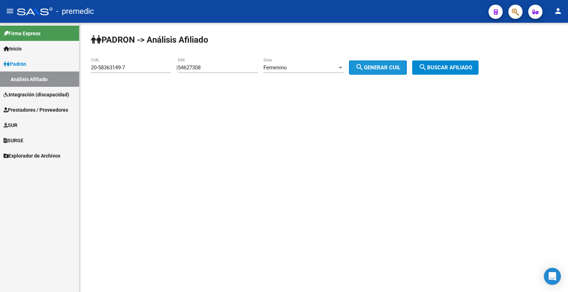
click at [401, 66] on span "search Generar CUIL" at bounding box center [378, 67] width 45 height 6
type input "27-54627308-9"
click at [442, 68] on span "search Buscar afiliado" at bounding box center [446, 67] width 54 height 6
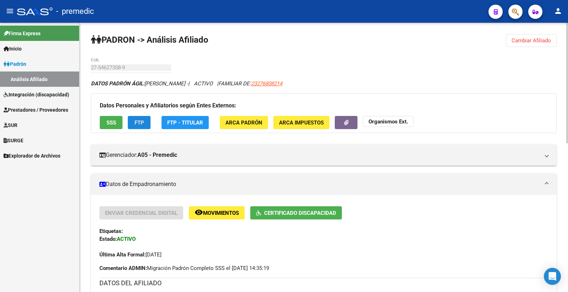
click at [141, 120] on span "FTP" at bounding box center [140, 122] width 10 height 6
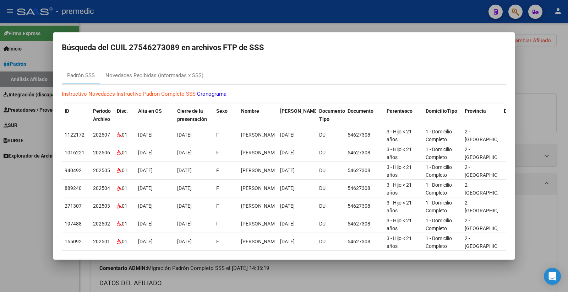
click at [468, 24] on div at bounding box center [284, 146] width 568 height 292
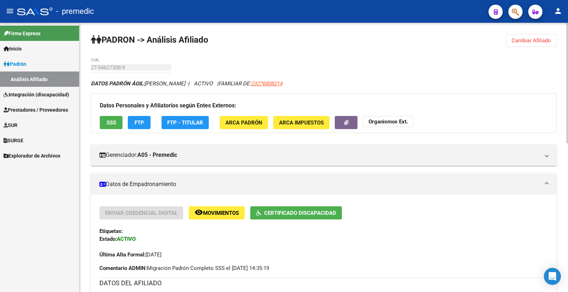
click at [126, 122] on div "Datos Personales y Afiliatorios según Entes Externos: SSS FTP FTP - Titular ARC…" at bounding box center [324, 113] width 466 height 40
click at [109, 123] on span "SSS" at bounding box center [112, 122] width 10 height 6
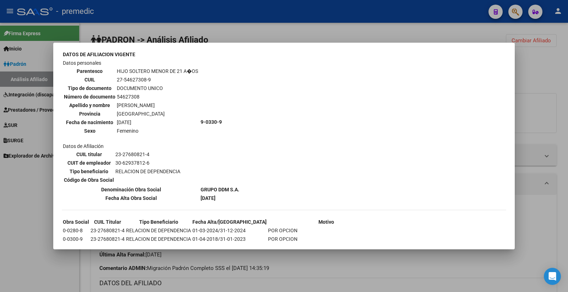
scroll to position [433, 0]
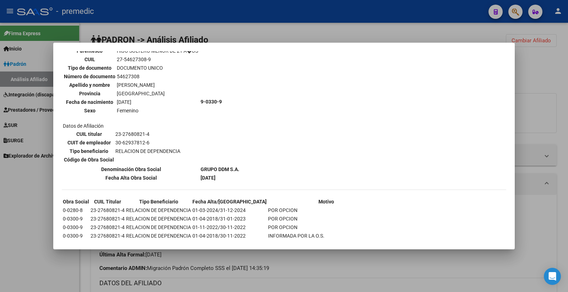
drag, startPoint x: 555, startPoint y: 82, endPoint x: 460, endPoint y: 22, distance: 112.1
click at [555, 83] on div at bounding box center [284, 146] width 568 height 292
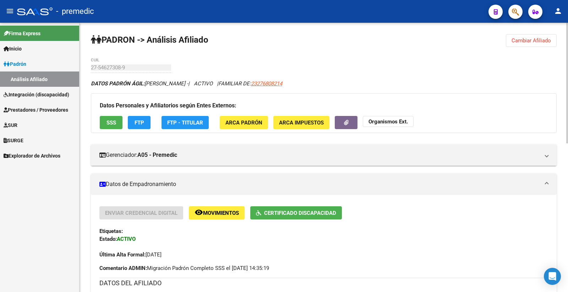
drag, startPoint x: 531, startPoint y: 37, endPoint x: 468, endPoint y: 40, distance: 62.9
click at [531, 38] on span "Cambiar Afiliado" at bounding box center [531, 40] width 39 height 6
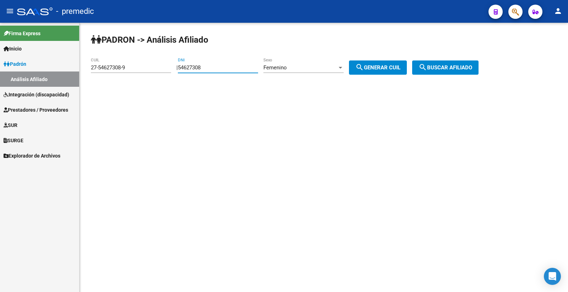
drag, startPoint x: 228, startPoint y: 65, endPoint x: 156, endPoint y: 62, distance: 72.5
click at [156, 64] on app-analisis-afiliado "PADRON -> Análisis Afiliado 27-54627308-9 CUIL | 54627308 DNI Femenino Sexo sea…" at bounding box center [287, 67] width 393 height 6
paste input "8947841"
type input "58947841"
click at [378, 69] on span "search Generar CUIL" at bounding box center [378, 67] width 45 height 6
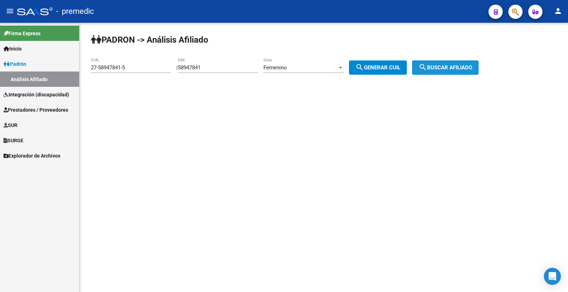
drag, startPoint x: 457, startPoint y: 65, endPoint x: 370, endPoint y: 197, distance: 158.1
click at [457, 65] on span "search Buscar afiliado" at bounding box center [446, 67] width 54 height 6
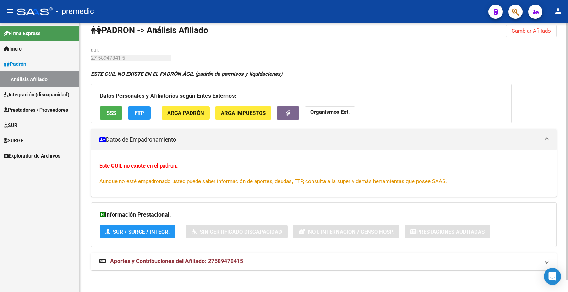
scroll to position [12, 0]
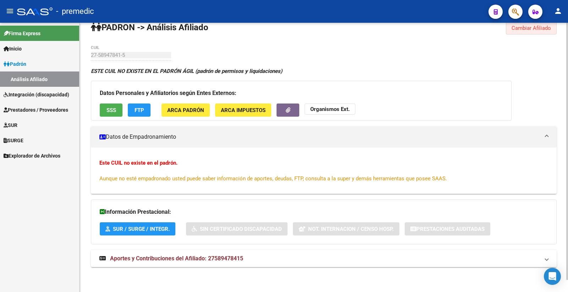
click at [534, 33] on button "Cambiar Afiliado" at bounding box center [531, 28] width 51 height 13
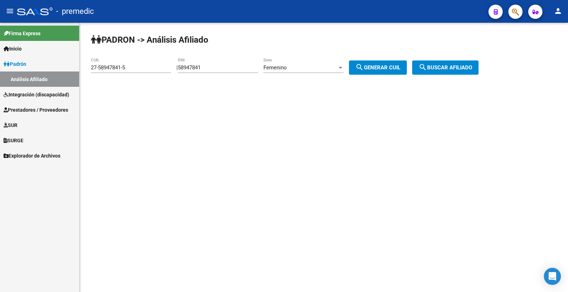
click at [304, 70] on div "Femenino" at bounding box center [301, 67] width 74 height 6
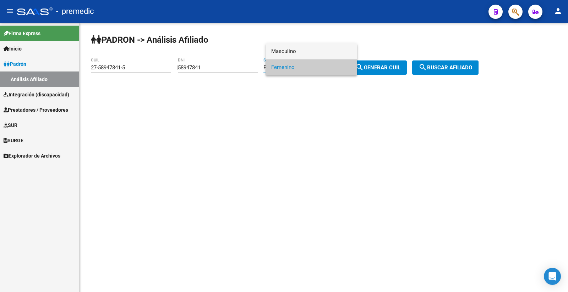
click at [306, 48] on span "Masculino" at bounding box center [311, 51] width 80 height 16
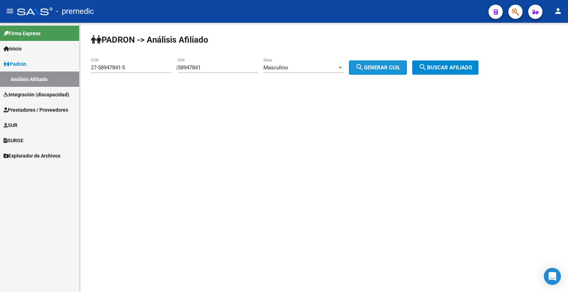
click at [372, 66] on span "search Generar CUIL" at bounding box center [378, 67] width 45 height 6
type input "20-58947841-0"
click at [412, 69] on div "| 58947841 DNI Masculino Sexo search Generar CUIL" at bounding box center [295, 67] width 236 height 6
click at [427, 69] on mat-icon "search" at bounding box center [423, 67] width 9 height 9
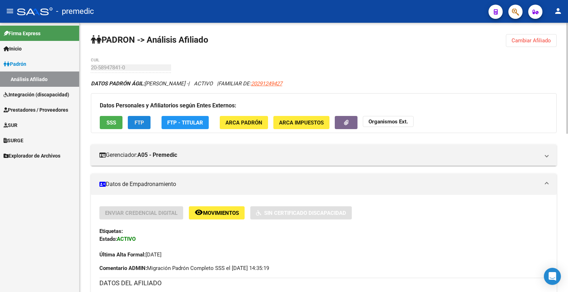
click at [144, 123] on span "FTP" at bounding box center [140, 122] width 10 height 6
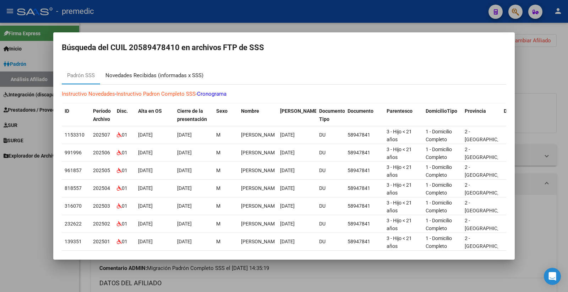
click at [183, 73] on div "Novedades Recibidas (informadas x SSS)" at bounding box center [155, 75] width 98 height 8
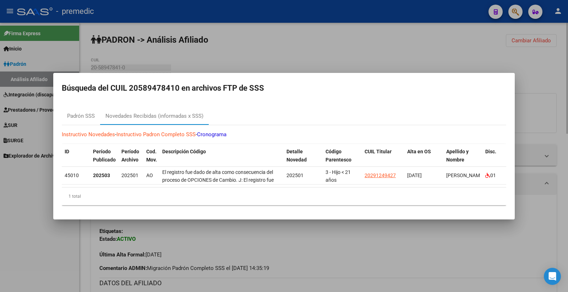
click at [292, 264] on div at bounding box center [284, 146] width 568 height 292
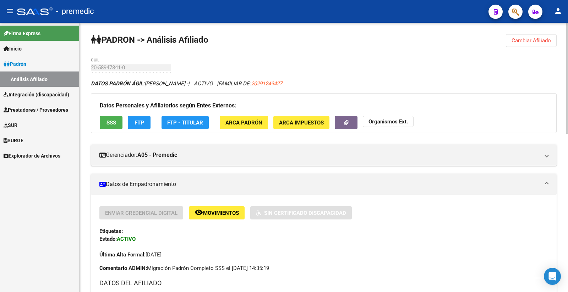
click at [539, 37] on span "Cambiar Afiliado" at bounding box center [531, 40] width 39 height 6
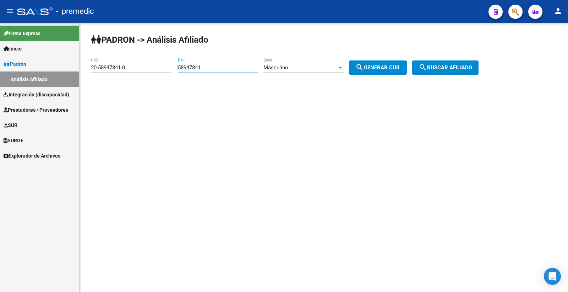
drag, startPoint x: 226, startPoint y: 69, endPoint x: 162, endPoint y: 69, distance: 64.0
click at [161, 69] on app-analisis-afiliado "PADRON -> Análisis Afiliado 20-58947841-0 CUIL | 58947841 DNI Masculino Sexo se…" at bounding box center [287, 67] width 393 height 6
paste input "5437510"
type input "55437510"
click at [303, 63] on div "Masculino Sexo" at bounding box center [304, 65] width 80 height 15
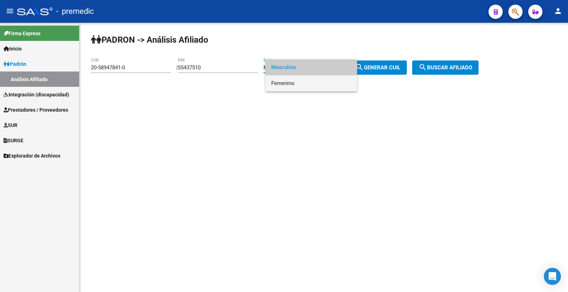
click at [299, 76] on span "Femenino" at bounding box center [311, 83] width 80 height 16
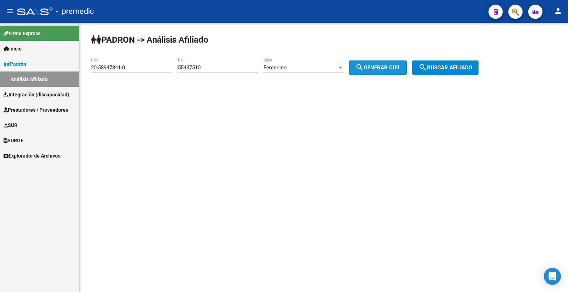
click at [364, 70] on mat-icon "search" at bounding box center [360, 67] width 9 height 9
type input "27-55437510-9"
click at [447, 65] on span "search Buscar afiliado" at bounding box center [446, 67] width 54 height 6
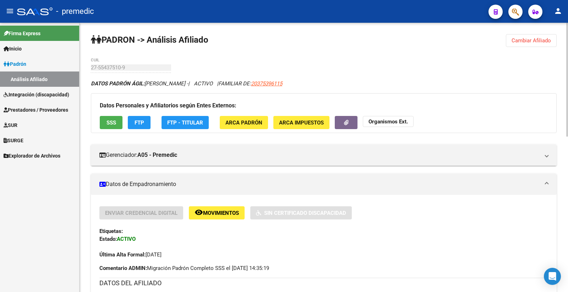
click at [139, 122] on span "FTP" at bounding box center [140, 122] width 10 height 6
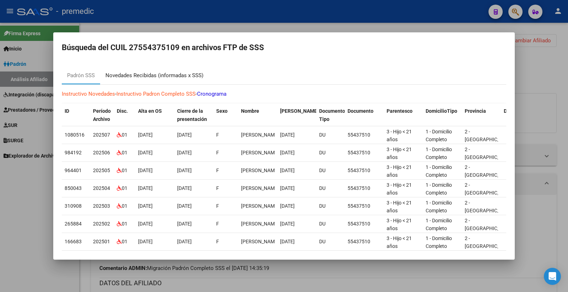
click at [157, 82] on div "Novedades Recibidas (informadas x SSS)" at bounding box center [154, 75] width 109 height 17
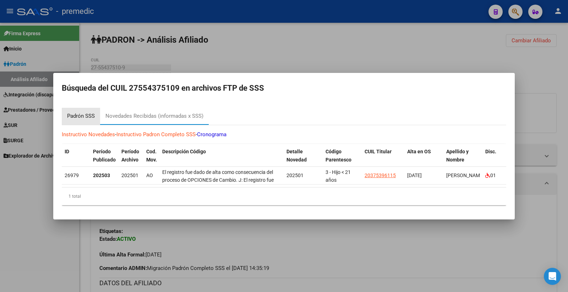
click at [72, 112] on div "Padrón SSS" at bounding box center [81, 116] width 28 height 8
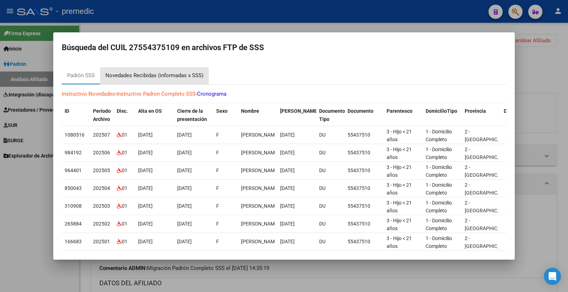
click at [179, 74] on div "Novedades Recibidas (informadas x SSS)" at bounding box center [155, 75] width 98 height 8
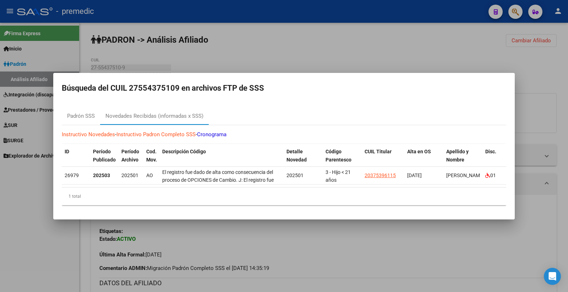
click at [547, 66] on div at bounding box center [284, 146] width 568 height 292
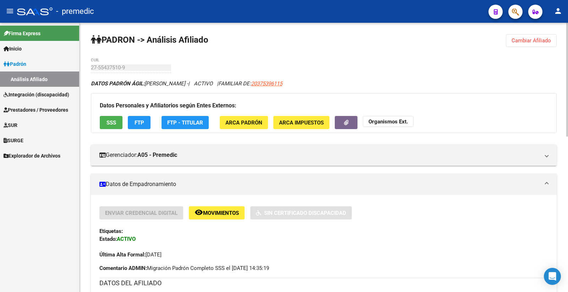
click at [145, 129] on button "FTP" at bounding box center [139, 122] width 23 height 13
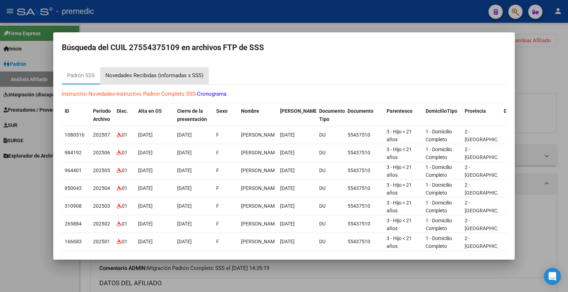
click at [179, 81] on div "Novedades Recibidas (informadas x SSS)" at bounding box center [154, 75] width 109 height 17
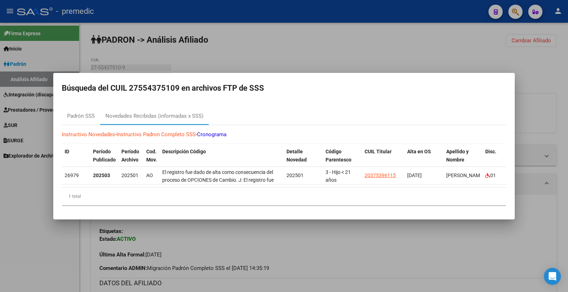
drag, startPoint x: 553, startPoint y: 47, endPoint x: 552, endPoint y: 52, distance: 5.8
click at [553, 47] on div at bounding box center [284, 146] width 568 height 292
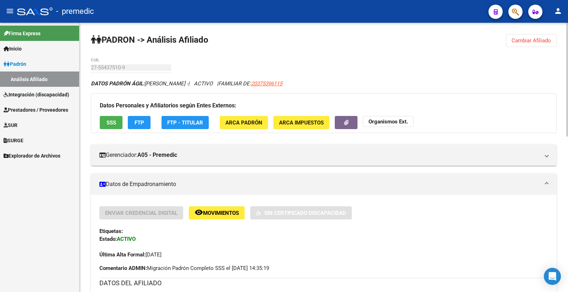
click at [523, 42] on button "Cambiar Afiliado" at bounding box center [531, 40] width 51 height 13
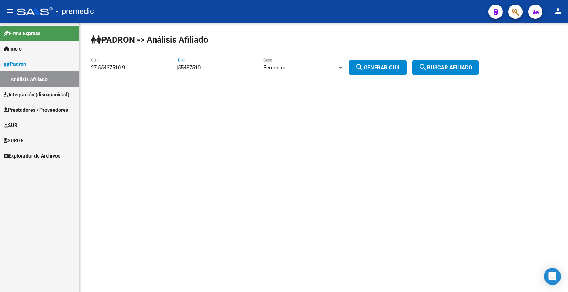
drag, startPoint x: 219, startPoint y: 66, endPoint x: 179, endPoint y: 70, distance: 40.0
click at [179, 70] on div "| 55437510 DNI Femenino Sexo search Generar CUIL" at bounding box center [295, 67] width 236 height 6
paste input "7666625"
type input "57666625"
click at [302, 70] on div "Femenino" at bounding box center [301, 67] width 74 height 6
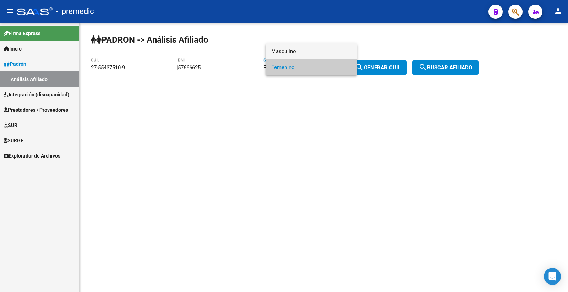
click at [307, 45] on span "Masculino" at bounding box center [311, 51] width 80 height 16
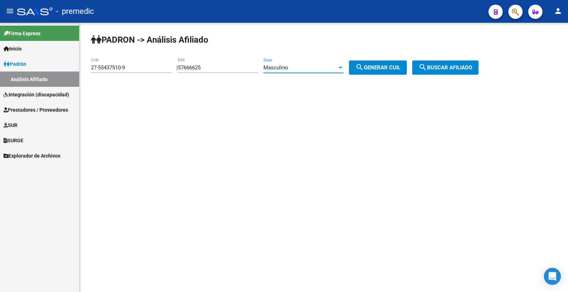
click at [387, 67] on span "search Generar CUIL" at bounding box center [378, 67] width 45 height 6
type input "20-57666625-0"
click at [449, 72] on button "search Buscar afiliado" at bounding box center [445, 67] width 66 height 14
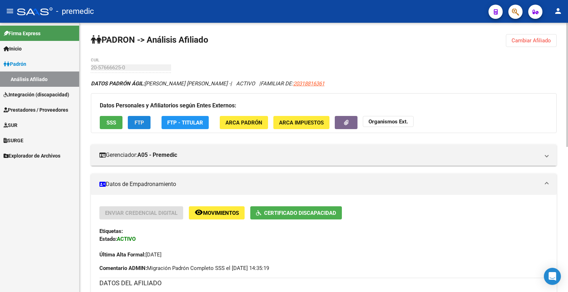
click at [140, 121] on span "FTP" at bounding box center [140, 122] width 10 height 6
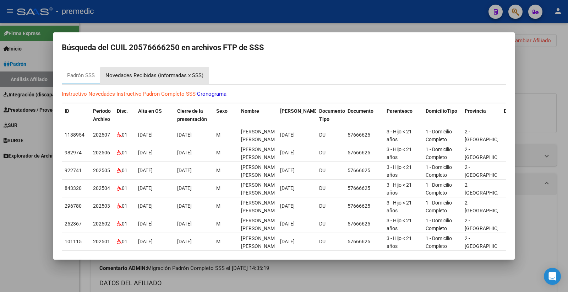
click at [171, 82] on div "Novedades Recibidas (informadas x SSS)" at bounding box center [154, 75] width 109 height 17
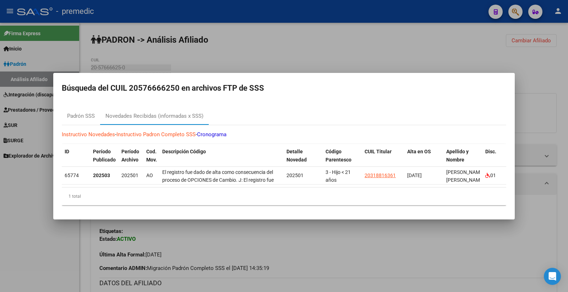
click at [555, 57] on div at bounding box center [284, 146] width 568 height 292
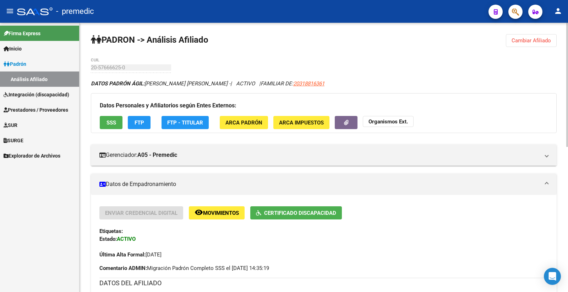
drag, startPoint x: 534, startPoint y: 41, endPoint x: 366, endPoint y: 48, distance: 168.2
click at [531, 42] on span "Cambiar Afiliado" at bounding box center [531, 40] width 39 height 6
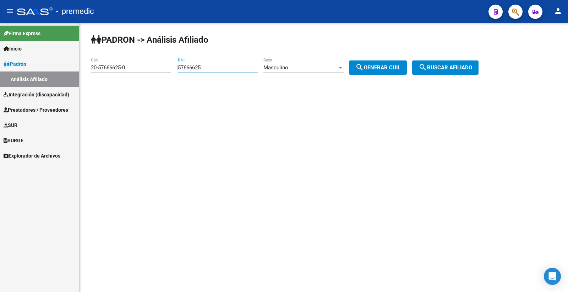
drag, startPoint x: 211, startPoint y: 69, endPoint x: 166, endPoint y: 69, distance: 44.8
click at [166, 69] on app-analisis-afiliado "PADRON -> Análisis Afiliado 20-57666625-0 CUIL | 57666625 DNI Masculino Sexo se…" at bounding box center [287, 67] width 393 height 6
paste input "57889395"
type input "57889395"
click at [364, 69] on mat-icon "search" at bounding box center [360, 67] width 9 height 9
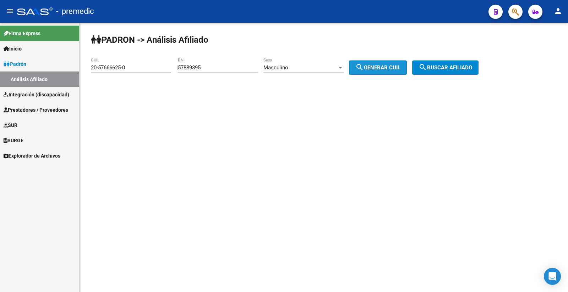
type input "20-57889395-5"
click at [457, 67] on span "search Buscar afiliado" at bounding box center [446, 67] width 54 height 6
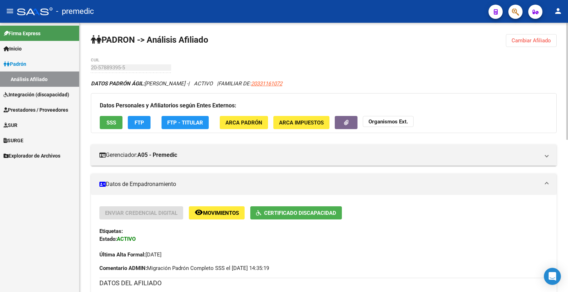
click at [147, 120] on button "FTP" at bounding box center [139, 122] width 23 height 13
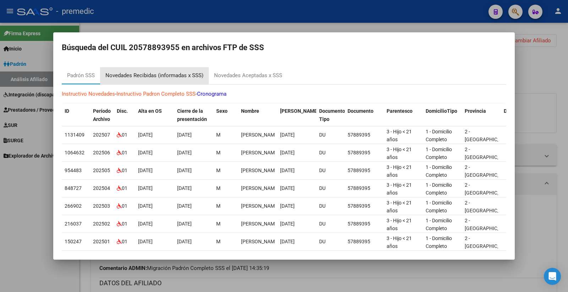
drag, startPoint x: 173, startPoint y: 72, endPoint x: 215, endPoint y: 72, distance: 42.3
click at [174, 72] on div "Novedades Recibidas (informadas x SSS)" at bounding box center [155, 75] width 98 height 8
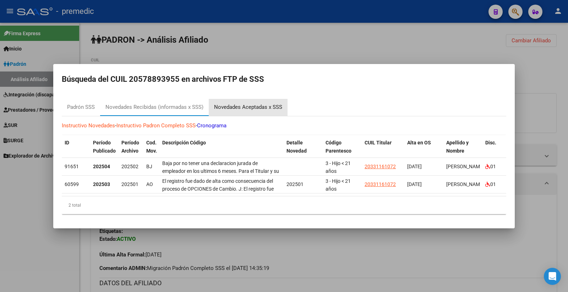
click at [254, 107] on div "Novedades Aceptadas x SSS" at bounding box center [248, 107] width 68 height 8
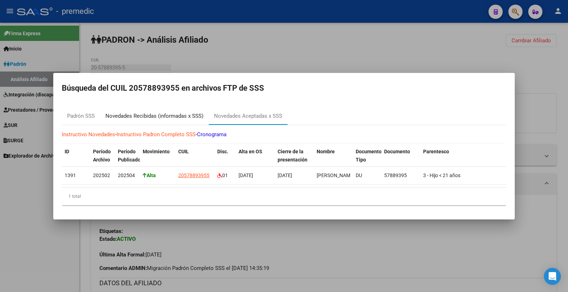
click at [173, 108] on div "Novedades Recibidas (informadas x SSS)" at bounding box center [154, 116] width 109 height 17
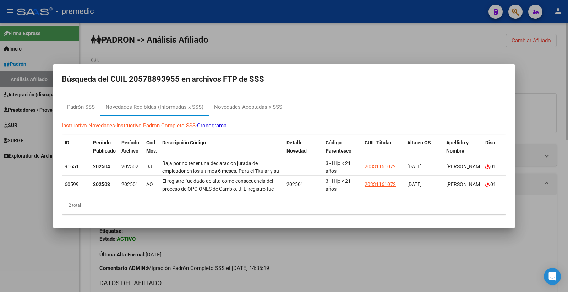
click at [321, 40] on div at bounding box center [284, 146] width 568 height 292
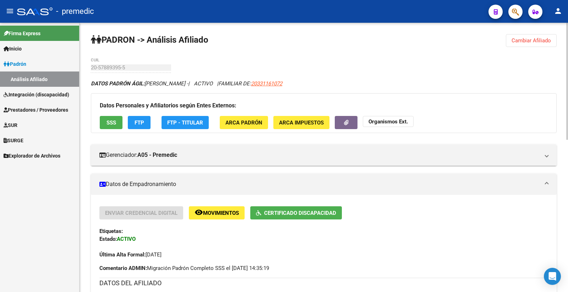
click at [529, 43] on span "Cambiar Afiliado" at bounding box center [531, 40] width 39 height 6
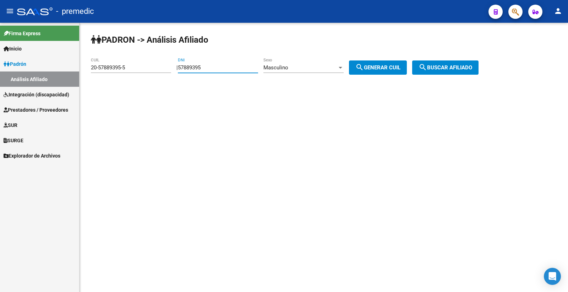
drag, startPoint x: 226, startPoint y: 69, endPoint x: 86, endPoint y: 66, distance: 140.7
click at [86, 66] on div "PADRON -> Análisis Afiliado 20-57889395-5 CUIL | 57889395 DNI Masculino Sexo se…" at bounding box center [324, 60] width 489 height 75
paste input "66662"
type input "57666625"
drag, startPoint x: 394, startPoint y: 68, endPoint x: 401, endPoint y: 69, distance: 7.8
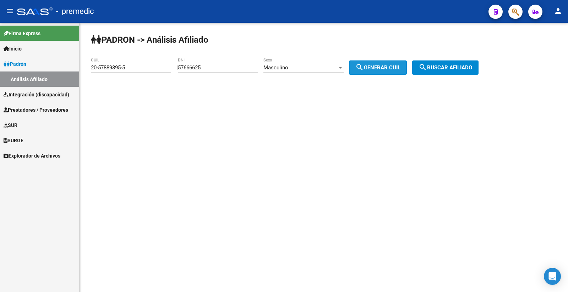
click at [393, 69] on span "search Generar CUIL" at bounding box center [378, 67] width 45 height 6
type input "20-57666625-0"
click at [462, 71] on button "search Buscar afiliado" at bounding box center [445, 67] width 66 height 14
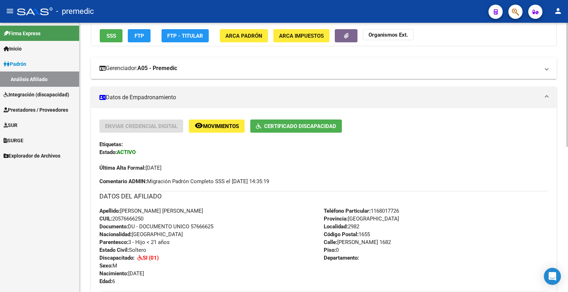
scroll to position [39, 0]
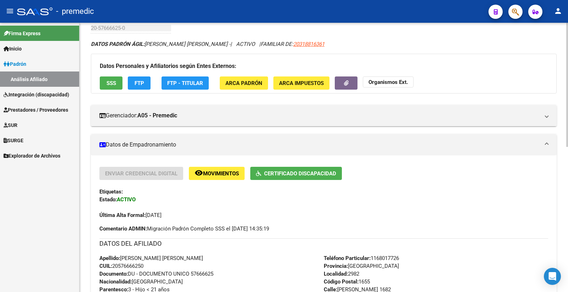
click at [133, 83] on button "FTP" at bounding box center [139, 82] width 23 height 13
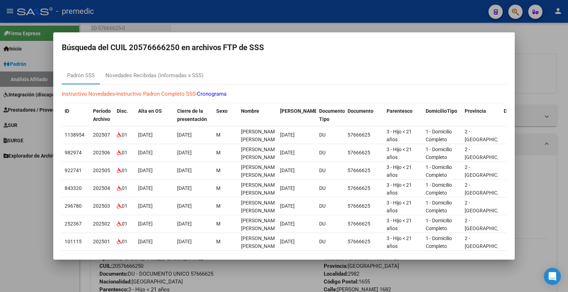
click at [551, 47] on div at bounding box center [284, 146] width 568 height 292
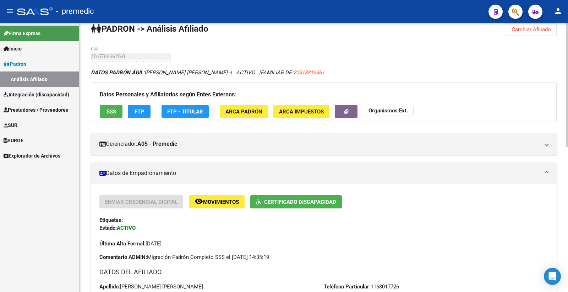
scroll to position [0, 0]
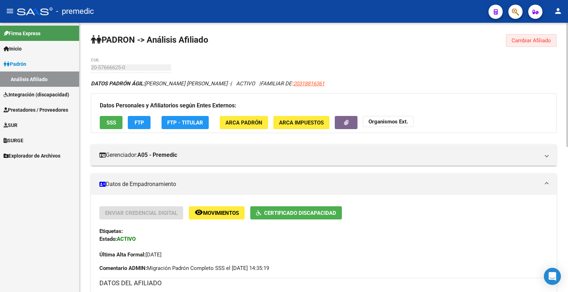
click at [524, 37] on button "Cambiar Afiliado" at bounding box center [531, 40] width 51 height 13
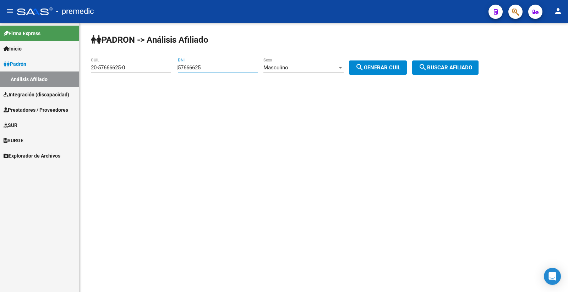
click at [208, 69] on input "57666625" at bounding box center [218, 67] width 80 height 6
click at [225, 79] on div "57666625 DNI" at bounding box center [218, 69] width 80 height 22
click at [164, 69] on app-analisis-afiliado "PADRON -> Análisis Afiliado 20-57666625-0 CUIL | 57666625 DNI Masculino Sexo se…" at bounding box center [287, 67] width 393 height 6
paste input "54604593"
type input "54604593"
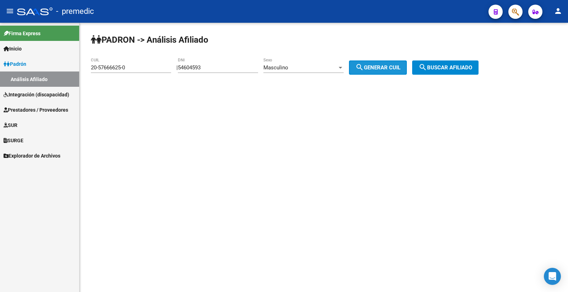
click at [387, 63] on button "search Generar CUIL" at bounding box center [378, 67] width 58 height 14
click at [448, 72] on button "search Buscar afiliado" at bounding box center [445, 67] width 66 height 14
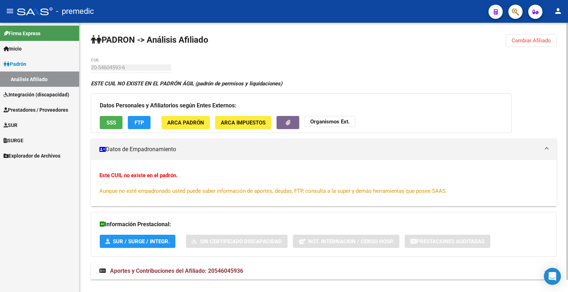
click at [534, 29] on div "PADRON -> Análisis Afiliado Cambiar Afiliado 20-54604593-6 CUIL ESTE CUIL NO EX…" at bounding box center [324, 163] width 489 height 281
drag, startPoint x: 531, startPoint y: 40, endPoint x: 527, endPoint y: 43, distance: 5.3
click at [531, 40] on span "Cambiar Afiliado" at bounding box center [531, 40] width 39 height 6
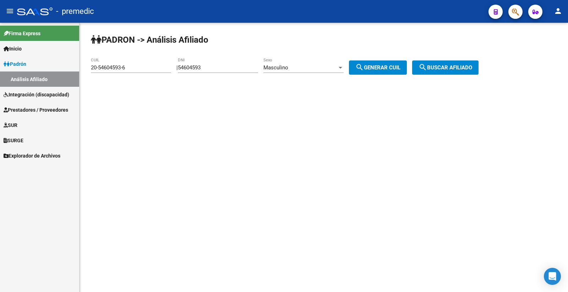
click at [316, 65] on div "Masculino" at bounding box center [301, 67] width 74 height 6
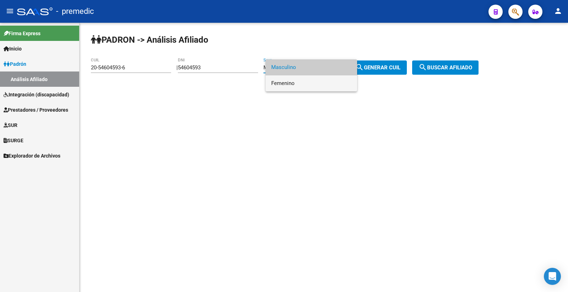
click at [298, 80] on span "Femenino" at bounding box center [311, 83] width 80 height 16
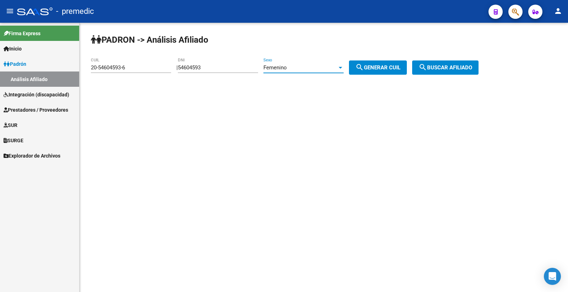
click at [375, 64] on button "search Generar CUIL" at bounding box center [378, 67] width 58 height 14
type input "27-54604593-0"
click at [463, 66] on span "search Buscar afiliado" at bounding box center [446, 67] width 54 height 6
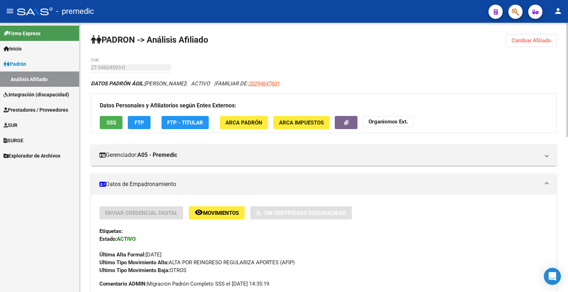
click at [138, 122] on span "FTP" at bounding box center [140, 122] width 10 height 6
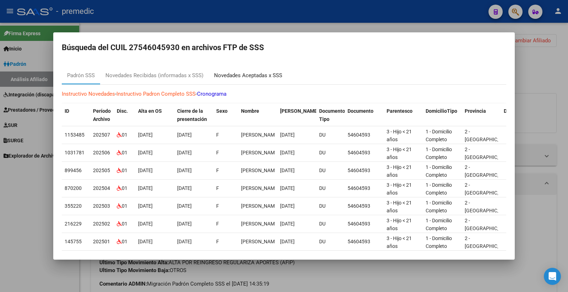
click at [257, 72] on div "Novedades Aceptadas x SSS" at bounding box center [248, 75] width 68 height 8
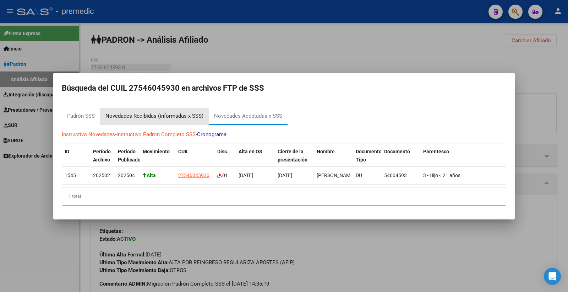
drag, startPoint x: 167, startPoint y: 119, endPoint x: 173, endPoint y: 118, distance: 5.7
click at [171, 119] on div "Novedades Recibidas (informadas x SSS)" at bounding box center [154, 116] width 109 height 17
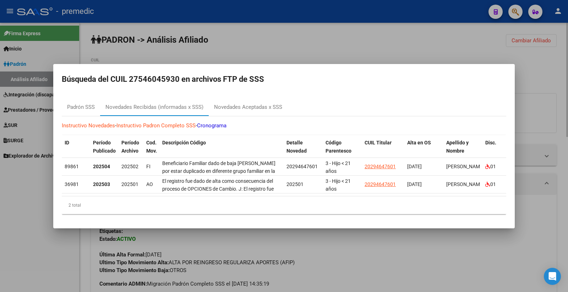
click at [559, 69] on div at bounding box center [284, 146] width 568 height 292
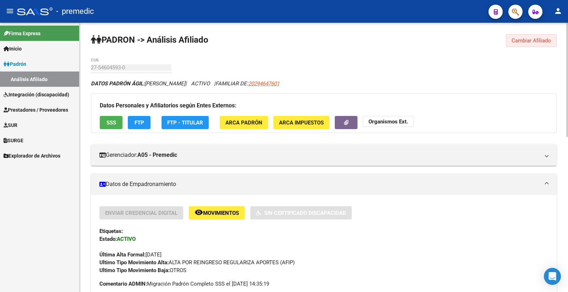
click at [526, 43] on span "Cambiar Afiliado" at bounding box center [531, 40] width 39 height 6
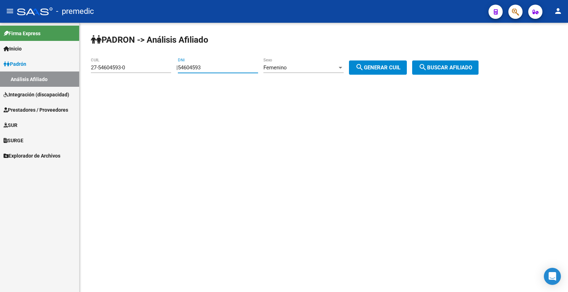
drag, startPoint x: 230, startPoint y: 66, endPoint x: 180, endPoint y: 63, distance: 50.2
click at [180, 63] on div "PADRON -> Análisis Afiliado 27-54604593-0 CUIL | 54604593 DNI Femenino Sexo sea…" at bounding box center [324, 60] width 489 height 75
paste input "7078134"
type input "57078134"
click at [299, 66] on div "Femenino" at bounding box center [301, 67] width 74 height 6
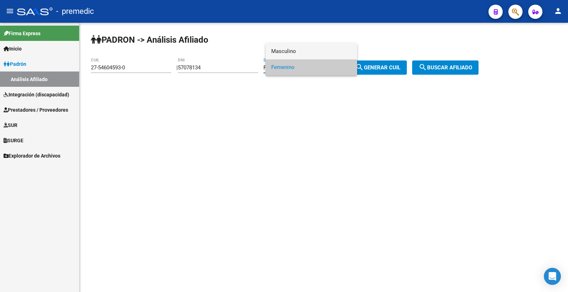
click at [304, 57] on span "Masculino" at bounding box center [311, 51] width 80 height 16
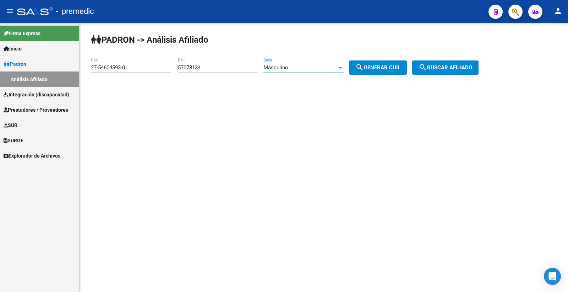
click at [400, 68] on span "search Generar CUIL" at bounding box center [378, 67] width 45 height 6
type input "20-57078134-1"
click at [435, 68] on span "search Buscar afiliado" at bounding box center [446, 67] width 54 height 6
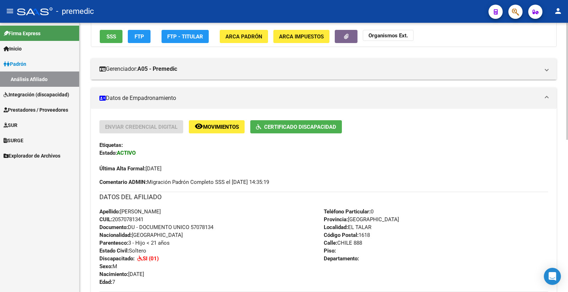
scroll to position [39, 0]
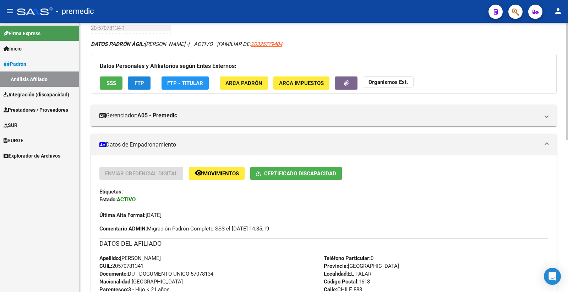
click at [133, 87] on button "FTP" at bounding box center [139, 82] width 23 height 13
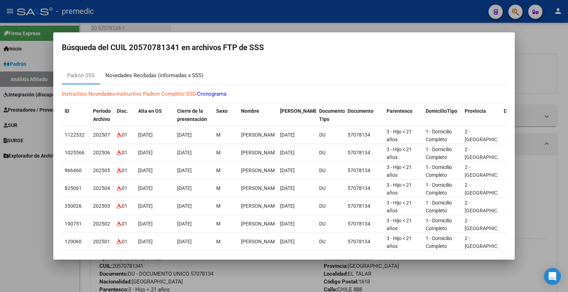
click at [174, 72] on div "Novedades Recibidas (informadas x SSS)" at bounding box center [154, 75] width 109 height 17
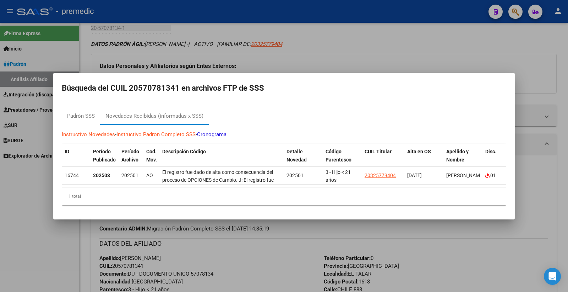
click at [468, 40] on div at bounding box center [284, 146] width 568 height 292
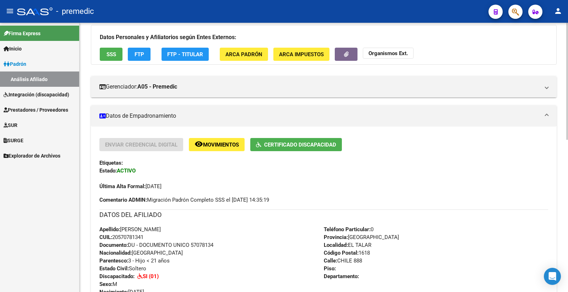
scroll to position [79, 0]
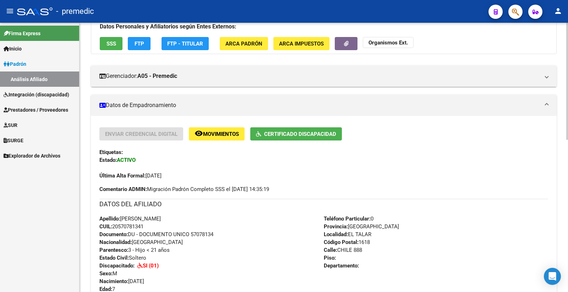
click at [142, 41] on span "FTP" at bounding box center [140, 44] width 10 height 6
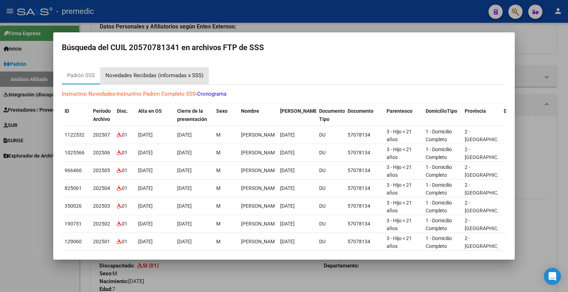
click at [172, 81] on div "Novedades Recibidas (informadas x SSS)" at bounding box center [154, 75] width 109 height 17
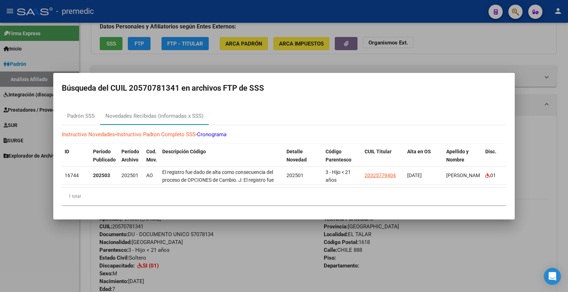
click at [459, 56] on div at bounding box center [284, 146] width 568 height 292
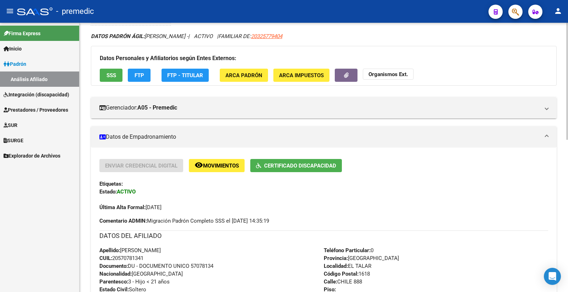
scroll to position [0, 0]
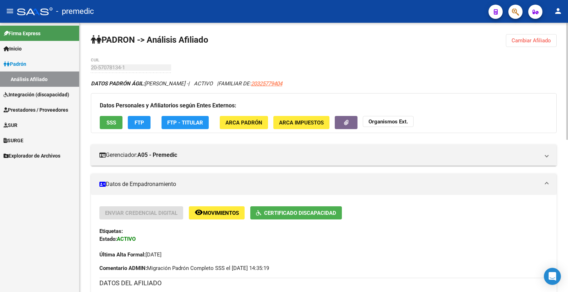
drag, startPoint x: 540, startPoint y: 43, endPoint x: 532, endPoint y: 52, distance: 12.1
click at [540, 44] on button "Cambiar Afiliado" at bounding box center [531, 40] width 51 height 13
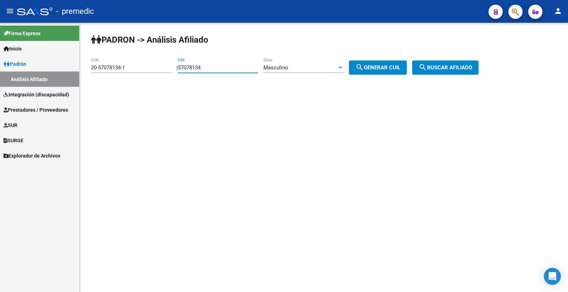
drag, startPoint x: 221, startPoint y: 69, endPoint x: 109, endPoint y: 80, distance: 112.1
click at [109, 80] on div "PADRON -> Análisis Afiliado 20-57078134-1 CUIL | 57078134 DNI Masculino Sexo se…" at bounding box center [324, 60] width 489 height 75
paste input "4764255"
type input "47642554"
click at [392, 62] on button "search Generar CUIL" at bounding box center [378, 67] width 58 height 14
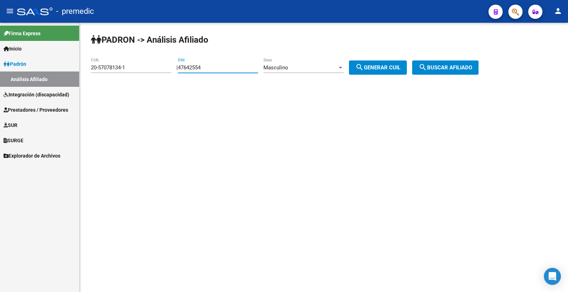
type input "23-47642554-9"
click at [473, 68] on span "search Buscar afiliado" at bounding box center [446, 67] width 54 height 6
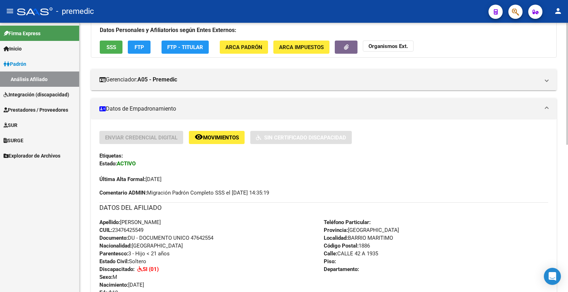
scroll to position [79, 0]
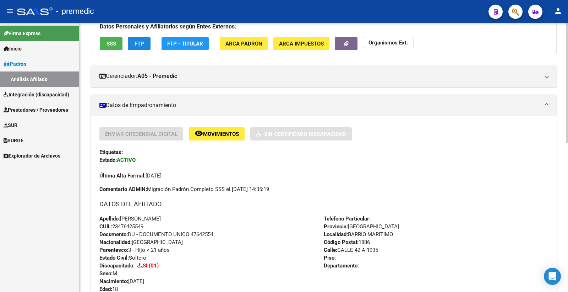
click at [136, 41] on span "FTP" at bounding box center [140, 44] width 10 height 6
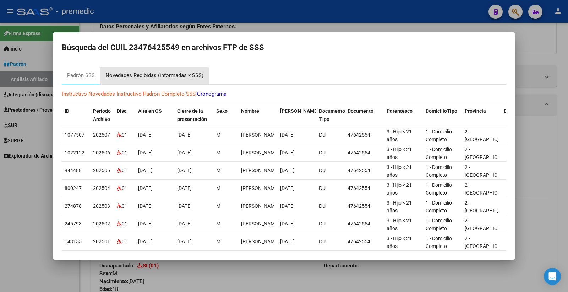
click at [174, 76] on div "Novedades Recibidas (informadas x SSS)" at bounding box center [155, 75] width 98 height 8
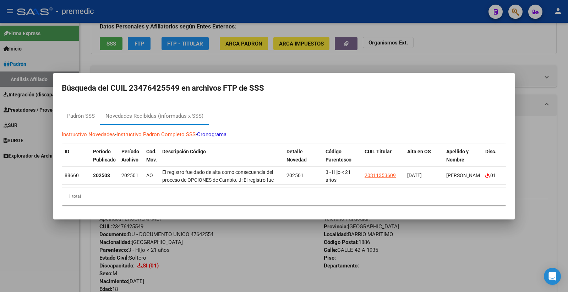
click at [476, 51] on div at bounding box center [284, 146] width 568 height 292
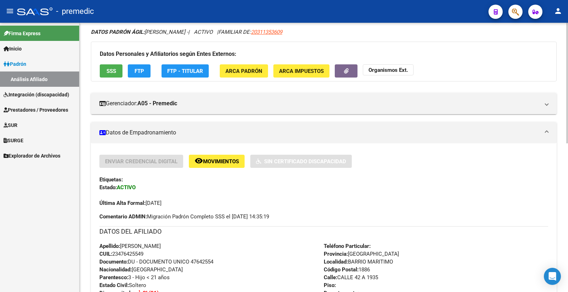
scroll to position [0, 0]
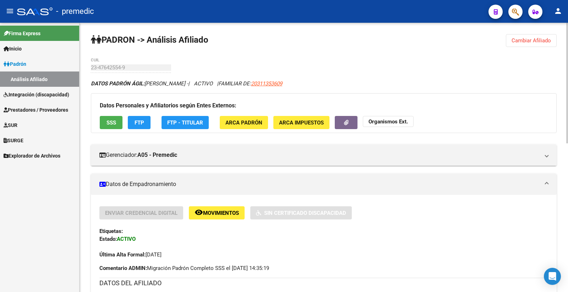
click at [542, 39] on span "Cambiar Afiliado" at bounding box center [531, 40] width 39 height 6
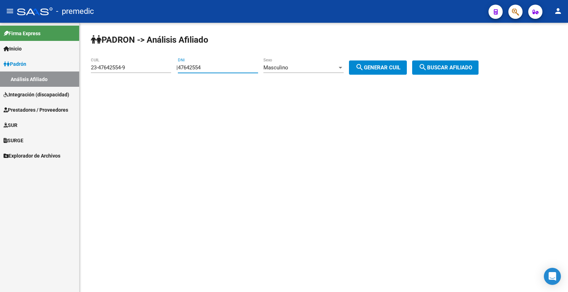
click at [208, 69] on input "47642554" at bounding box center [218, 67] width 80 height 6
click at [115, 71] on app-analisis-afiliado "PADRON -> Análisis Afiliado 23-47642554-9 CUIL | 47642554 DNI Masculino Sexo se…" at bounding box center [287, 67] width 393 height 6
paste input "54885732"
type input "54885732"
click at [385, 66] on span "search Generar CUIL" at bounding box center [378, 67] width 45 height 6
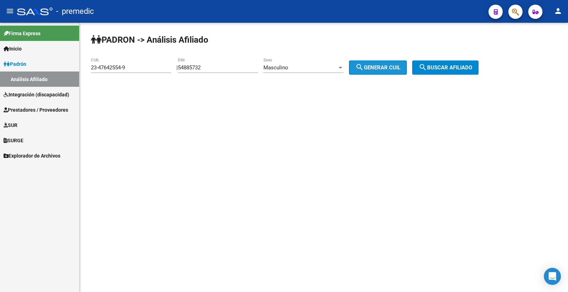
type input "20-54885732-6"
click at [469, 70] on span "search Buscar afiliado" at bounding box center [446, 67] width 54 height 6
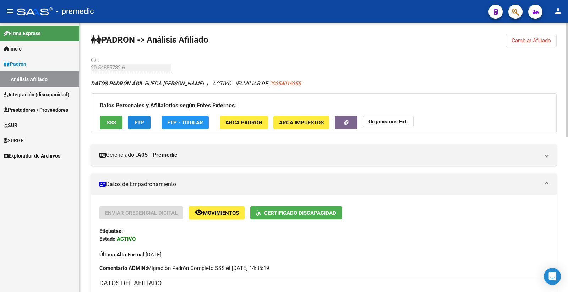
click at [136, 120] on span "FTP" at bounding box center [140, 122] width 10 height 6
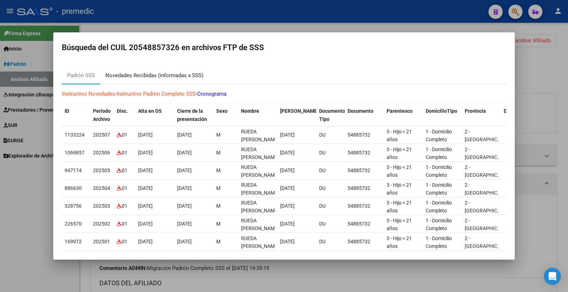
click at [191, 73] on div "Novedades Recibidas (informadas x SSS)" at bounding box center [155, 75] width 98 height 8
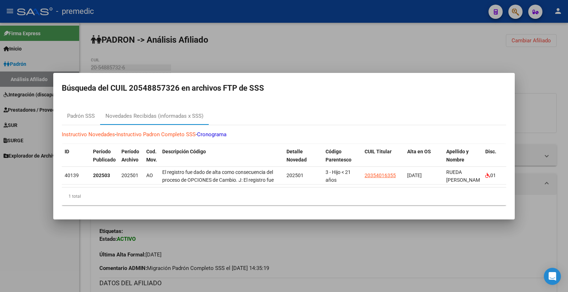
click at [482, 59] on div at bounding box center [284, 146] width 568 height 292
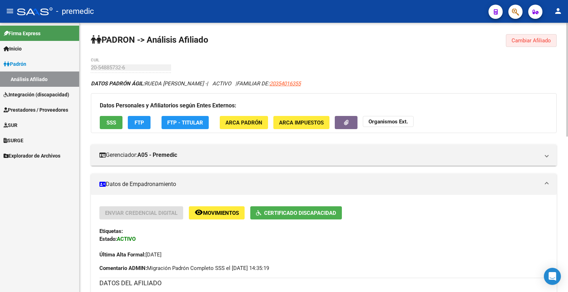
click at [516, 43] on span "Cambiar Afiliado" at bounding box center [531, 40] width 39 height 6
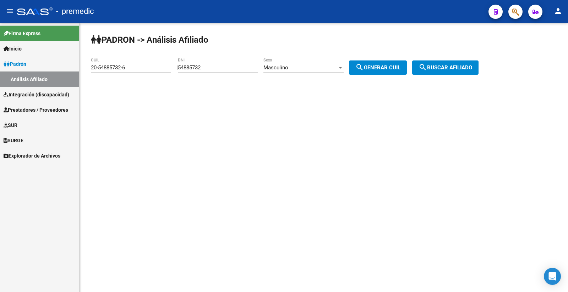
drag, startPoint x: 228, startPoint y: 64, endPoint x: 128, endPoint y: 66, distance: 100.2
click at [128, 66] on app-analisis-afiliado "PADRON -> Análisis Afiliado 20-54885732-6 CUIL | 54885732 DNI Masculino Sexo se…" at bounding box center [287, 67] width 393 height 6
click at [232, 66] on input "54885732" at bounding box center [218, 67] width 80 height 6
drag, startPoint x: 232, startPoint y: 68, endPoint x: 154, endPoint y: 64, distance: 77.9
click at [154, 64] on app-analisis-afiliado "PADRON -> Análisis Afiliado 20-54885732-6 CUIL | 54885732 DNI Masculino Sexo se…" at bounding box center [287, 67] width 393 height 6
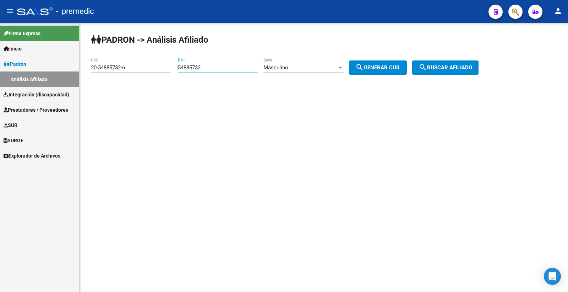
paste input "239662"
type input "52396622"
click at [401, 70] on span "search Generar CUIL" at bounding box center [378, 67] width 45 height 6
type input "20-52396622-8"
click at [481, 60] on div "PADRON -> Análisis Afiliado 20-52396622-8 CUIL | 52396622 DNI Masculino Sexo se…" at bounding box center [324, 60] width 489 height 75
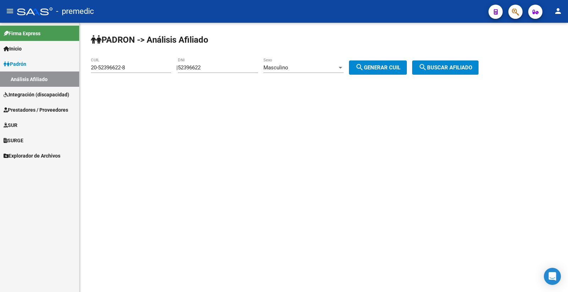
click at [476, 63] on button "search Buscar afiliado" at bounding box center [445, 67] width 66 height 14
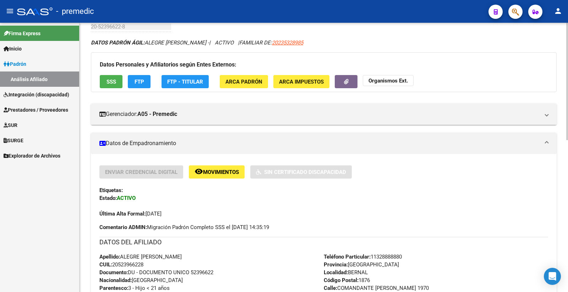
scroll to position [39, 0]
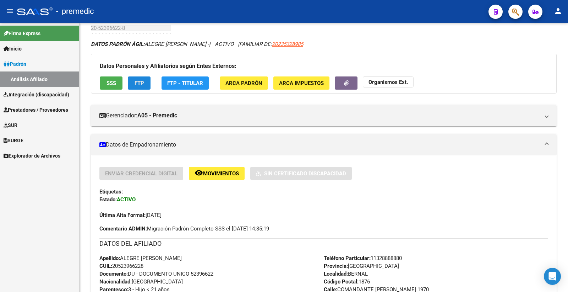
click at [134, 86] on button "FTP" at bounding box center [139, 82] width 23 height 13
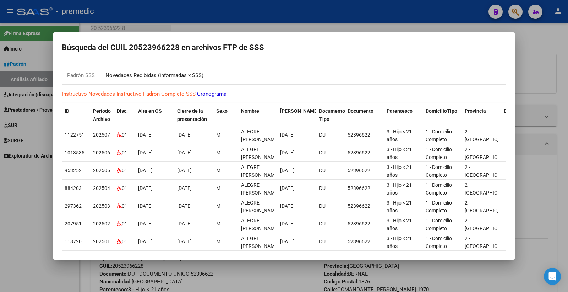
click at [182, 81] on div "Novedades Recibidas (informadas x SSS)" at bounding box center [154, 75] width 109 height 17
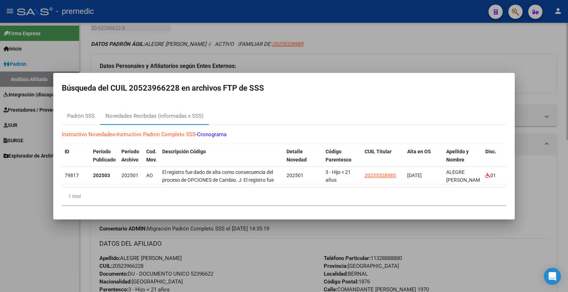
click at [472, 33] on div at bounding box center [284, 146] width 568 height 292
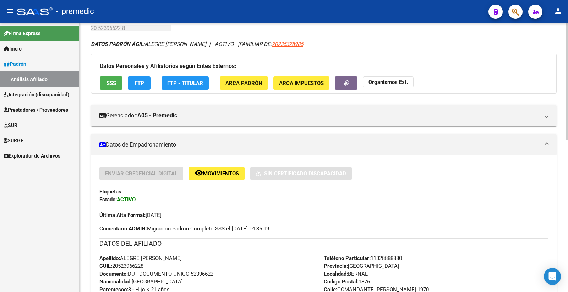
scroll to position [0, 0]
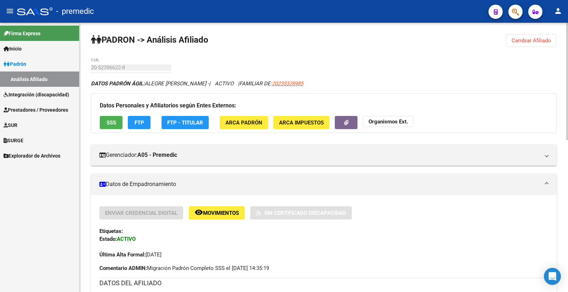
click at [544, 41] on span "Cambiar Afiliado" at bounding box center [531, 40] width 39 height 6
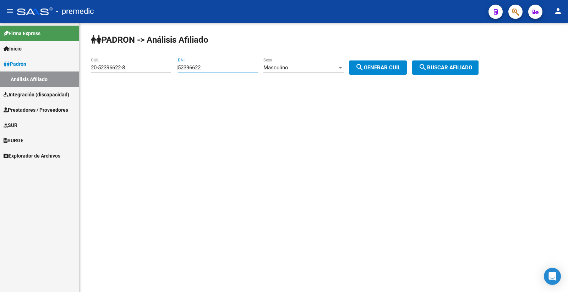
drag, startPoint x: 233, startPoint y: 65, endPoint x: 155, endPoint y: 65, distance: 78.2
click at [153, 65] on app-analisis-afiliado "PADRON -> Análisis Afiliado 20-52396622-8 CUIL | 52396622 DNI Masculino Sexo se…" at bounding box center [287, 67] width 393 height 6
paste input "618368"
type input "56183682"
click at [389, 71] on button "search Generar CUIL" at bounding box center [378, 67] width 58 height 14
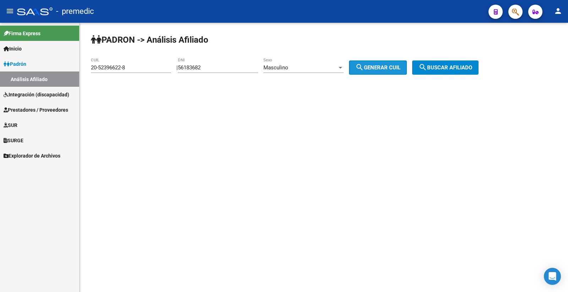
type input "20-56183682-6"
click at [393, 69] on span "search Generar CUIL" at bounding box center [378, 67] width 45 height 6
click at [466, 70] on span "search Buscar afiliado" at bounding box center [446, 67] width 54 height 6
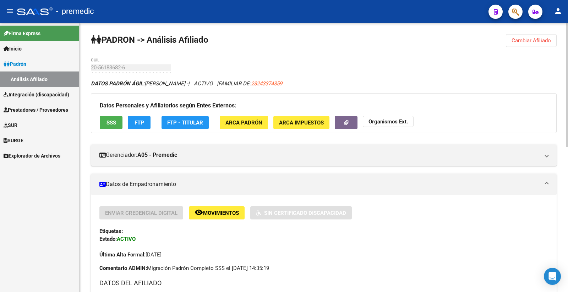
click at [147, 122] on button "FTP" at bounding box center [139, 122] width 23 height 13
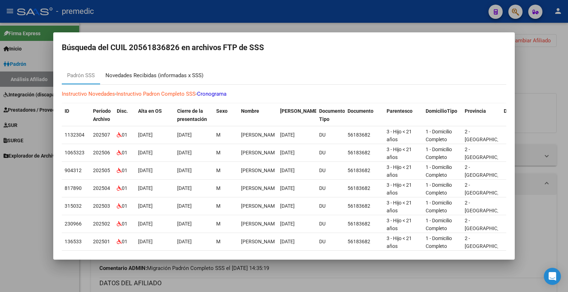
click at [185, 76] on div "Novedades Recibidas (informadas x SSS)" at bounding box center [155, 75] width 98 height 8
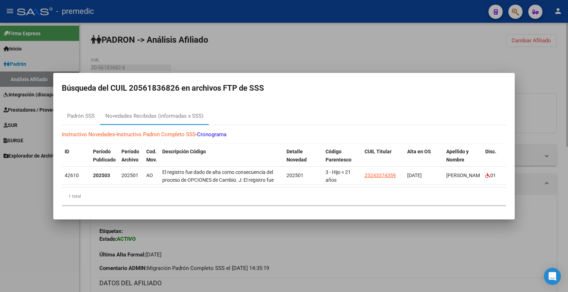
click at [522, 38] on div at bounding box center [284, 146] width 568 height 292
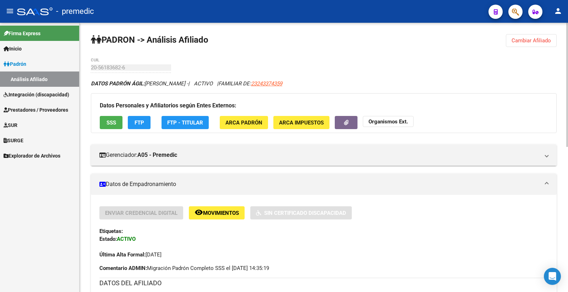
click at [523, 38] on span "Cambiar Afiliado" at bounding box center [531, 40] width 39 height 6
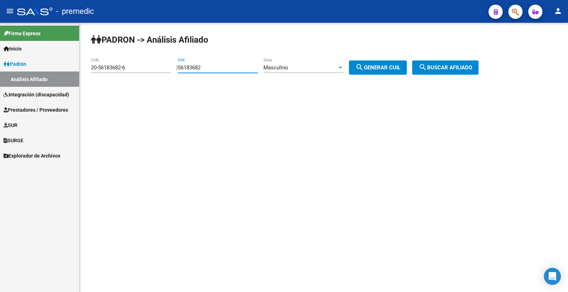
drag, startPoint x: 222, startPoint y: 65, endPoint x: 150, endPoint y: 64, distance: 72.5
click at [150, 64] on app-analisis-afiliado "PADRON -> Análisis Afiliado 20-56183682-6 CUIL | 56183682 DNI Masculino Sexo se…" at bounding box center [287, 67] width 393 height 6
paste input "9264"
type input "56192642"
click at [310, 66] on div "Masculino" at bounding box center [301, 67] width 74 height 6
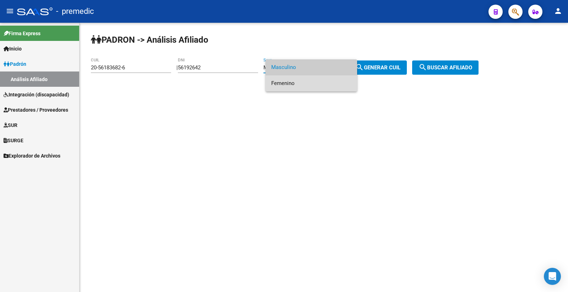
click at [290, 83] on span "Femenino" at bounding box center [311, 83] width 80 height 16
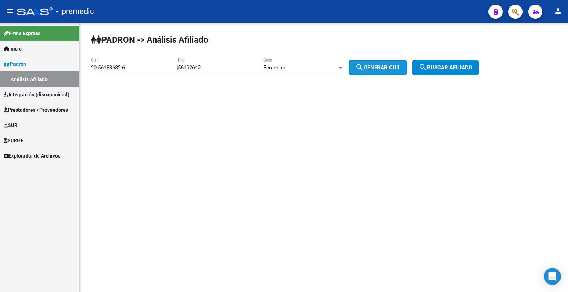
click at [378, 67] on span "search Generar CUIL" at bounding box center [378, 67] width 45 height 6
type input "27-56192642-0"
click at [377, 69] on span "search Generar CUIL" at bounding box center [378, 67] width 45 height 6
click at [427, 69] on mat-icon "search" at bounding box center [423, 67] width 9 height 9
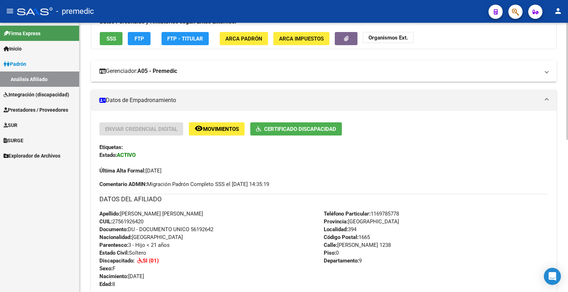
scroll to position [15, 0]
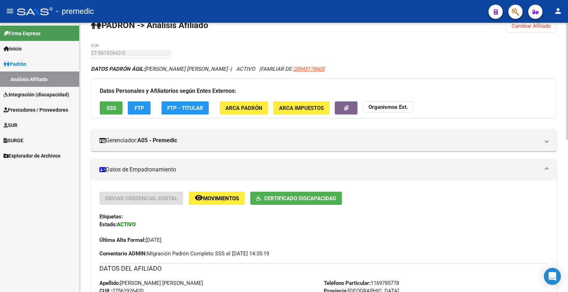
click at [148, 104] on button "FTP" at bounding box center [139, 107] width 23 height 13
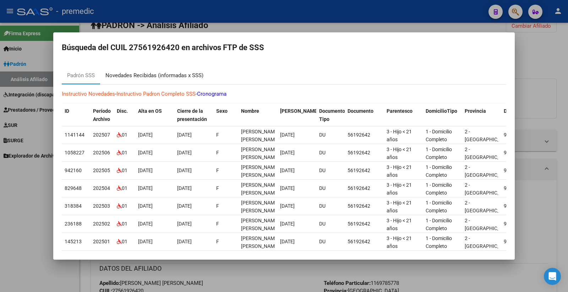
click at [173, 72] on div "Novedades Recibidas (informadas x SSS)" at bounding box center [155, 75] width 98 height 8
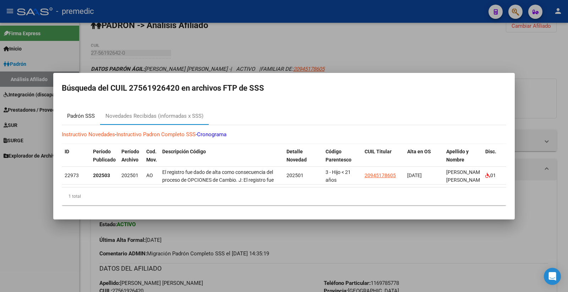
click at [98, 111] on div "Padrón SSS" at bounding box center [81, 116] width 38 height 17
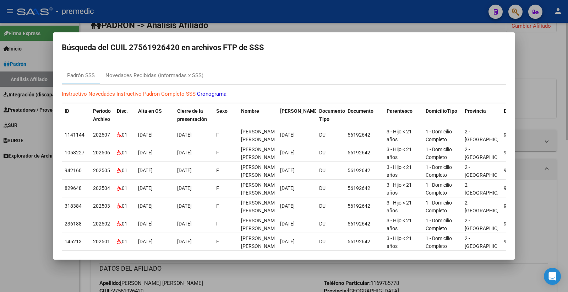
drag, startPoint x: 567, startPoint y: 55, endPoint x: 551, endPoint y: 48, distance: 17.2
click at [566, 56] on div at bounding box center [284, 146] width 568 height 292
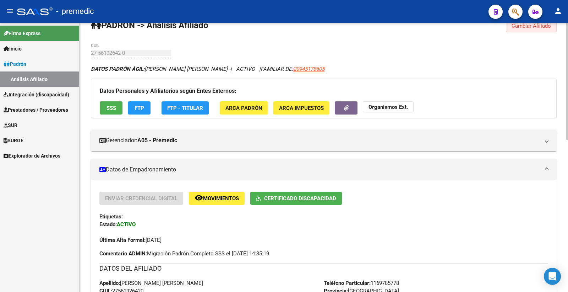
click at [539, 31] on button "Cambiar Afiliado" at bounding box center [531, 26] width 51 height 13
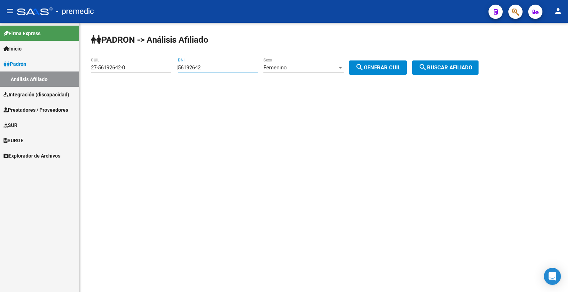
drag, startPoint x: 224, startPoint y: 69, endPoint x: 164, endPoint y: 68, distance: 59.7
click at [164, 68] on app-analisis-afiliado "PADRON -> Análisis Afiliado 27-56192642-0 CUIL | 56192642 DNI Femenino Sexo sea…" at bounding box center [287, 67] width 393 height 6
paste input "8496138"
type input "58496138"
click at [312, 67] on div "Femenino" at bounding box center [301, 67] width 74 height 6
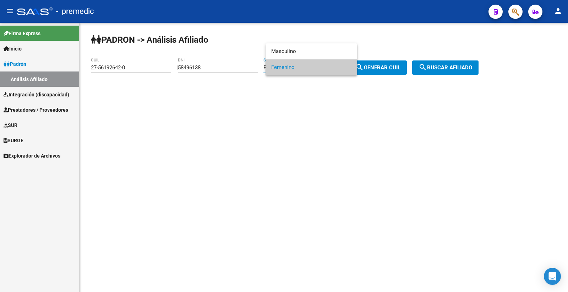
click at [383, 63] on div at bounding box center [284, 146] width 568 height 292
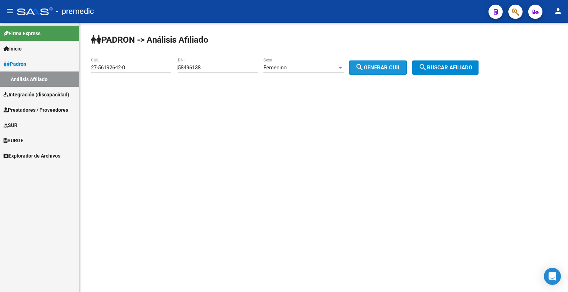
click at [380, 68] on span "search Generar CUIL" at bounding box center [378, 67] width 45 height 6
type input "23-58496138-4"
click at [380, 68] on span "search Generar CUIL" at bounding box center [378, 67] width 45 height 6
click at [460, 70] on span "search Buscar afiliado" at bounding box center [446, 67] width 54 height 6
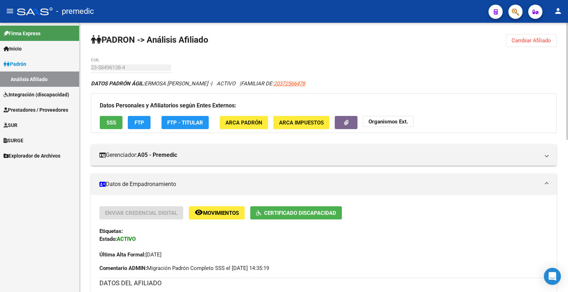
click at [136, 123] on span "FTP" at bounding box center [140, 122] width 10 height 6
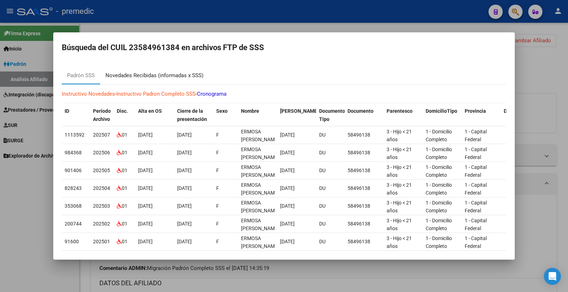
click at [193, 77] on div "Novedades Recibidas (informadas x SSS)" at bounding box center [155, 75] width 98 height 8
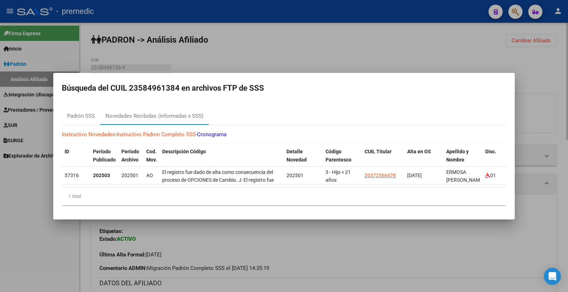
click at [539, 88] on div at bounding box center [284, 146] width 568 height 292
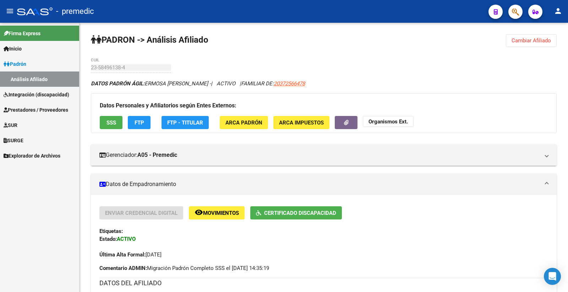
click at [278, 291] on html "menu - premedic person Firma Express Inicio Instructivos Contacto OS Padrón Aná…" at bounding box center [284, 146] width 568 height 292
click at [524, 38] on span "Cambiar Afiliado" at bounding box center [531, 40] width 39 height 6
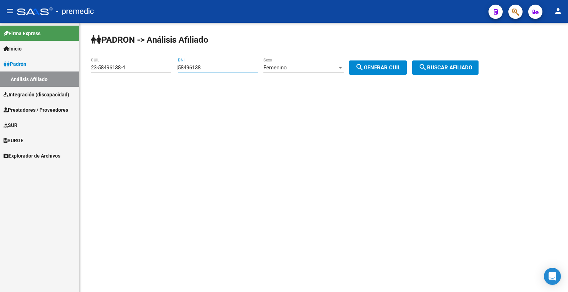
drag, startPoint x: 225, startPoint y: 66, endPoint x: 83, endPoint y: 68, distance: 141.4
click at [83, 68] on div "PADRON -> Análisis Afiliado 23-58496138-4 CUIL | 58496138 DNI Femenino Sexo sea…" at bounding box center [324, 60] width 489 height 75
paste input "107615"
type input "58107615"
click at [374, 64] on span "search Generar CUIL" at bounding box center [378, 67] width 45 height 6
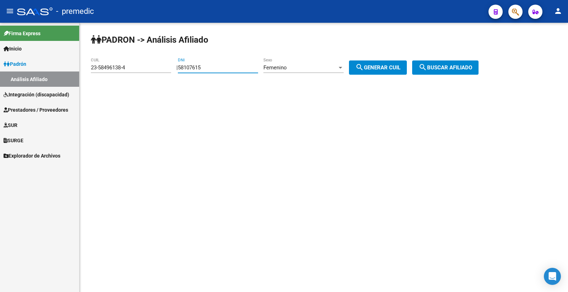
type input "27-58107615-6"
click at [460, 65] on span "search Buscar afiliado" at bounding box center [446, 67] width 54 height 6
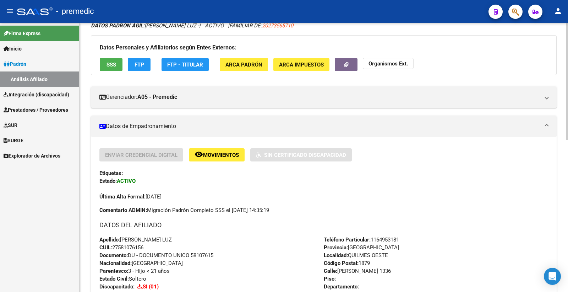
scroll to position [39, 0]
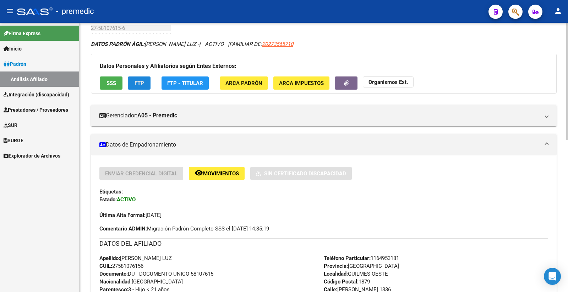
click at [141, 87] on button "FTP" at bounding box center [139, 82] width 23 height 13
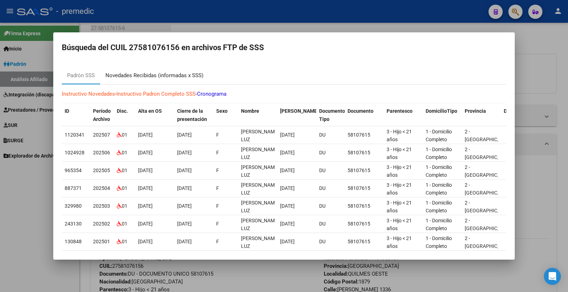
click at [161, 81] on div "Novedades Recibidas (informadas x SSS)" at bounding box center [154, 75] width 109 height 17
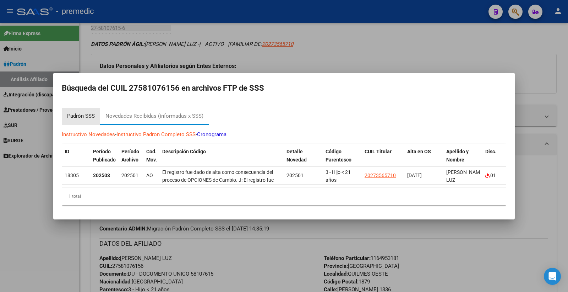
click at [88, 115] on div "Padrón SSS" at bounding box center [81, 116] width 28 height 8
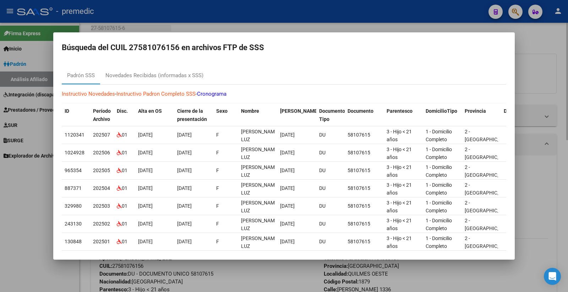
drag, startPoint x: 559, startPoint y: 82, endPoint x: 536, endPoint y: 100, distance: 29.1
click at [559, 84] on div at bounding box center [284, 146] width 568 height 292
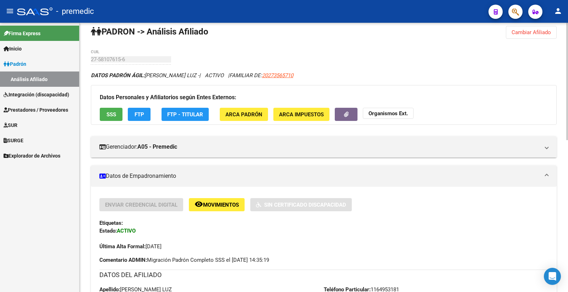
scroll to position [0, 0]
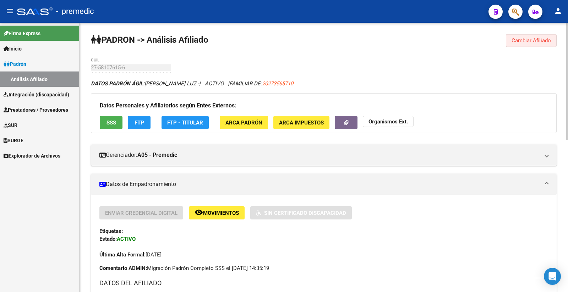
click at [520, 44] on button "Cambiar Afiliado" at bounding box center [531, 40] width 51 height 13
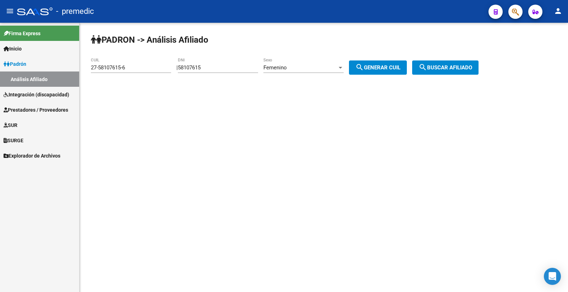
drag, startPoint x: 209, startPoint y: 68, endPoint x: 159, endPoint y: 68, distance: 50.1
click at [159, 68] on app-analisis-afiliado "PADRON -> Análisis Afiliado 27-58107615-6 CUIL | 58107615 DNI Femenino Sexo sea…" at bounding box center [287, 67] width 393 height 6
paste input "069783"
type input "58069783"
click at [401, 68] on span "search Generar CUIL" at bounding box center [378, 67] width 45 height 6
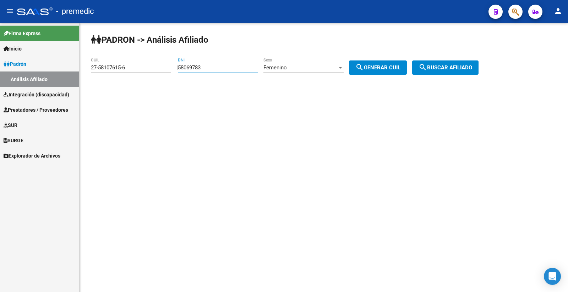
type input "27-58069783-1"
click at [459, 65] on span "search Buscar afiliado" at bounding box center [446, 67] width 54 height 6
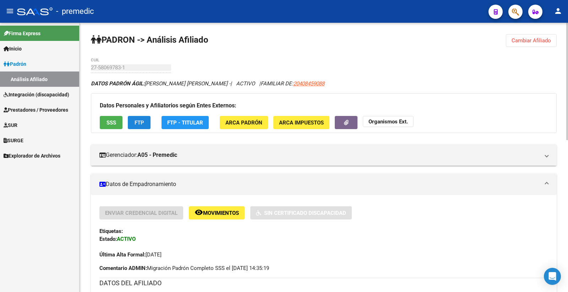
click at [143, 120] on span "FTP" at bounding box center [140, 122] width 10 height 6
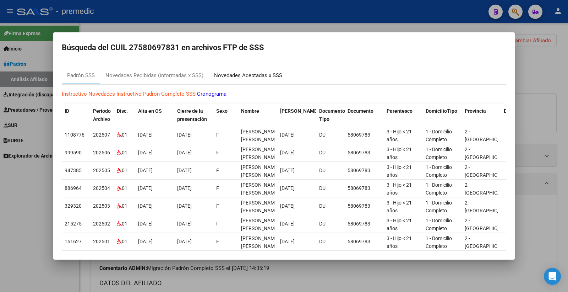
click at [248, 72] on div "Novedades Aceptadas x SSS" at bounding box center [248, 75] width 68 height 8
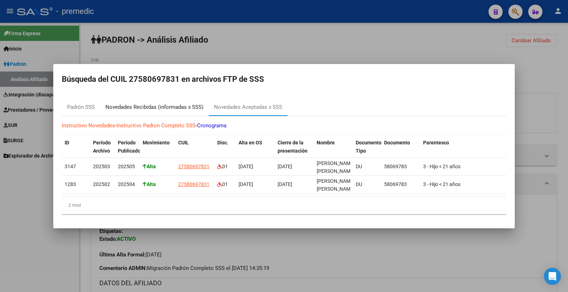
click at [174, 104] on div "Novedades Recibidas (informadas x SSS)" at bounding box center [155, 107] width 98 height 8
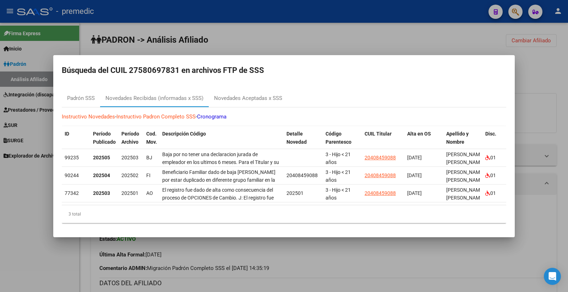
click at [290, 29] on div at bounding box center [284, 146] width 568 height 292
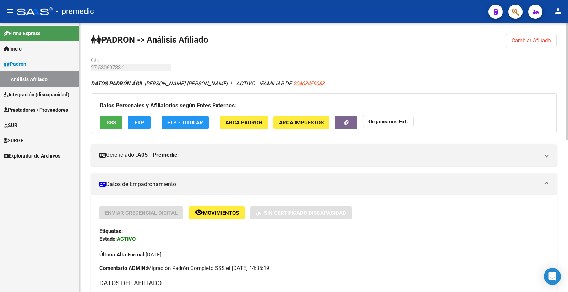
click at [539, 43] on span "Cambiar Afiliado" at bounding box center [531, 40] width 39 height 6
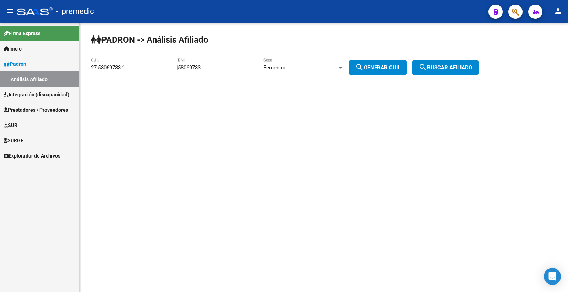
drag, startPoint x: 217, startPoint y: 70, endPoint x: 135, endPoint y: 77, distance: 82.4
click at [136, 71] on app-analisis-afiliado "PADRON -> Análisis Afiliado 27-58069783-1 CUIL | 58069783 DNI Femenino Sexo sea…" at bounding box center [287, 67] width 393 height 6
paste input "5801628"
type input "55801628"
click at [407, 65] on button "search Generar CUIL" at bounding box center [378, 67] width 58 height 14
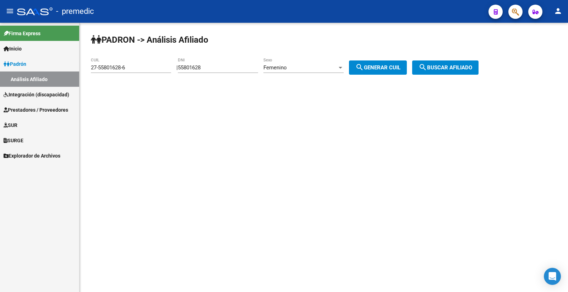
drag, startPoint x: 408, startPoint y: 66, endPoint x: 462, endPoint y: 69, distance: 54.1
click at [401, 66] on span "search Generar CUIL" at bounding box center [378, 67] width 45 height 6
click at [462, 69] on span "search Buscar afiliado" at bounding box center [446, 67] width 54 height 6
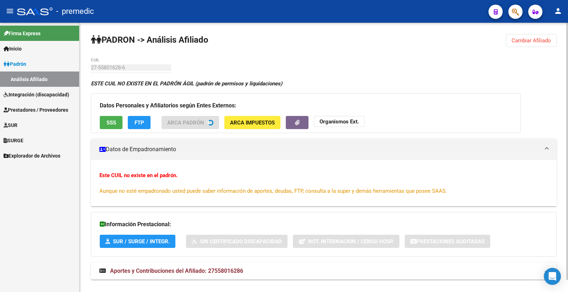
scroll to position [12, 0]
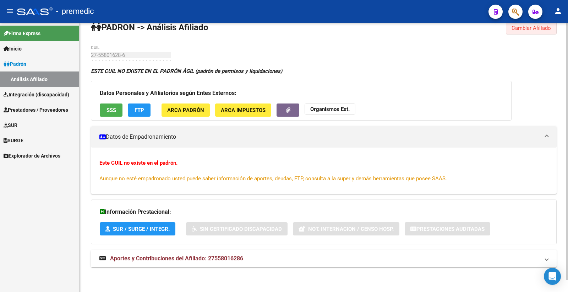
click at [523, 30] on span "Cambiar Afiliado" at bounding box center [531, 28] width 39 height 6
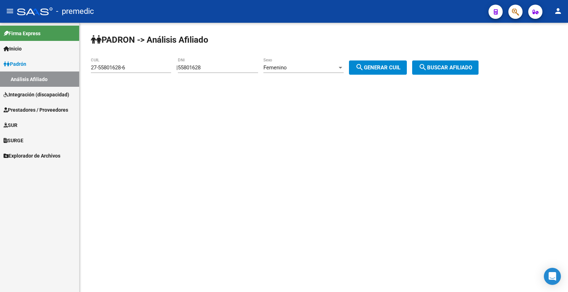
click at [287, 70] on span "Femenino" at bounding box center [275, 67] width 23 height 6
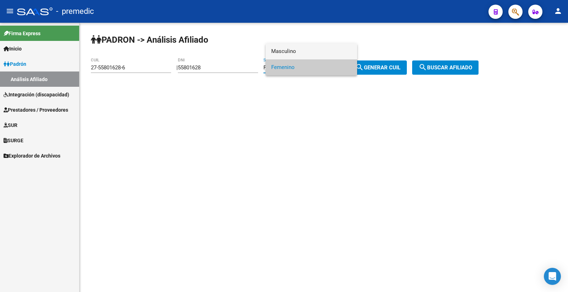
click at [311, 51] on span "Masculino" at bounding box center [311, 51] width 80 height 16
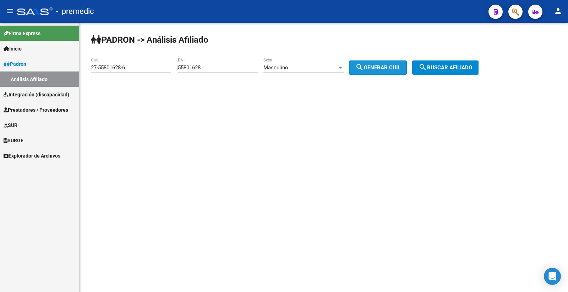
click at [377, 70] on span "search Generar CUIL" at bounding box center [378, 67] width 45 height 6
type input "20-55801628-1"
drag, startPoint x: 383, startPoint y: 69, endPoint x: 418, endPoint y: 69, distance: 35.2
click at [392, 69] on span "search Generar CUIL" at bounding box center [378, 67] width 45 height 6
click at [467, 69] on span "search Buscar afiliado" at bounding box center [446, 67] width 54 height 6
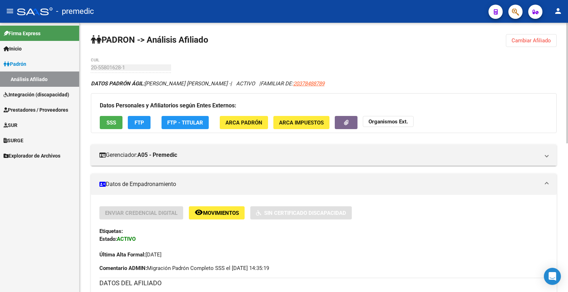
click at [131, 131] on div "Datos Personales y Afiliatorios según Entes Externos: SSS FTP FTP - Titular ARC…" at bounding box center [324, 113] width 466 height 40
click at [143, 127] on button "FTP" at bounding box center [139, 122] width 23 height 13
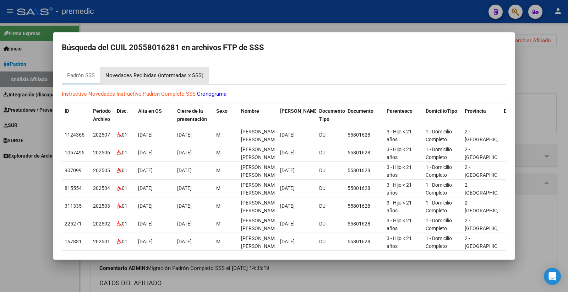
click at [178, 76] on div "Novedades Recibidas (informadas x SSS)" at bounding box center [155, 75] width 98 height 8
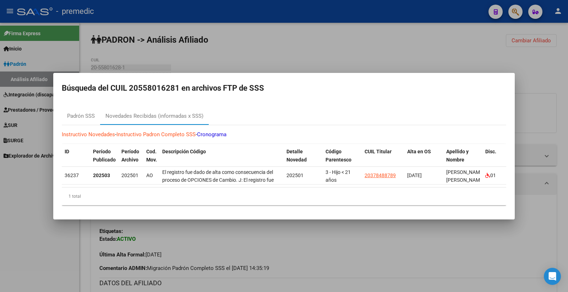
click at [491, 46] on div at bounding box center [284, 146] width 568 height 292
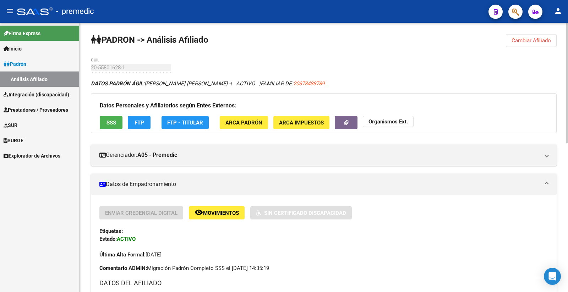
click at [534, 37] on button "Cambiar Afiliado" at bounding box center [531, 40] width 51 height 13
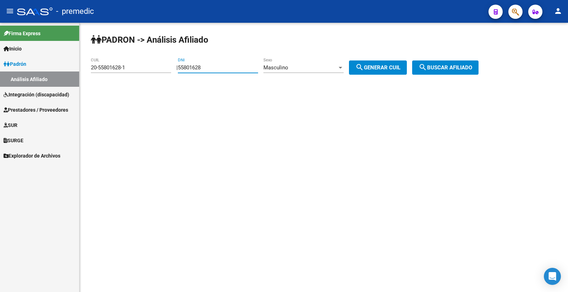
drag, startPoint x: 204, startPoint y: 69, endPoint x: 167, endPoint y: 66, distance: 36.7
click at [167, 66] on app-analisis-afiliado "PADRON -> Análisis Afiliado 20-55801628-1 CUIL | 55801628 DNI Masculino Sexo se…" at bounding box center [287, 67] width 393 height 6
paste input "447443"
type input "54474438"
click at [313, 65] on div "Masculino" at bounding box center [301, 67] width 74 height 6
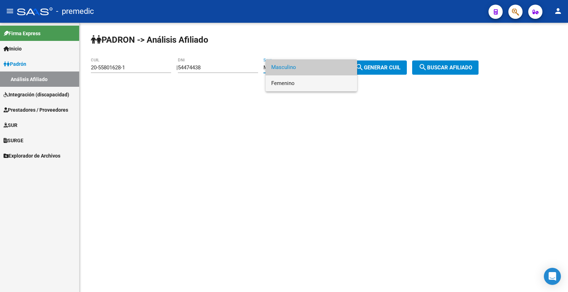
drag, startPoint x: 295, startPoint y: 86, endPoint x: 321, endPoint y: 82, distance: 26.1
click at [294, 86] on span "Femenino" at bounding box center [311, 83] width 80 height 16
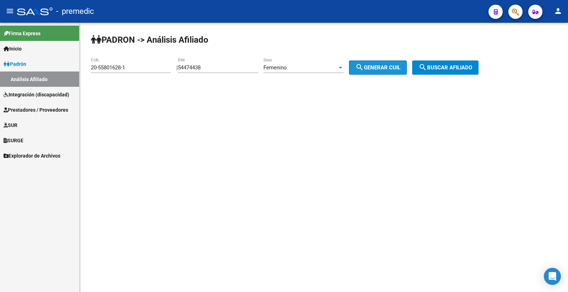
click at [364, 70] on mat-icon "search" at bounding box center [360, 67] width 9 height 9
type input "27-54474438-6"
click at [364, 70] on mat-icon "search" at bounding box center [360, 67] width 9 height 9
click at [455, 68] on span "search Buscar afiliado" at bounding box center [446, 67] width 54 height 6
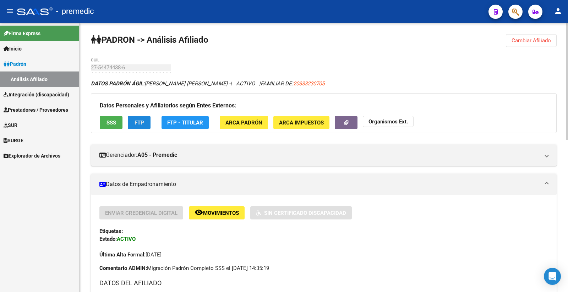
click at [143, 123] on span "FTP" at bounding box center [140, 122] width 10 height 6
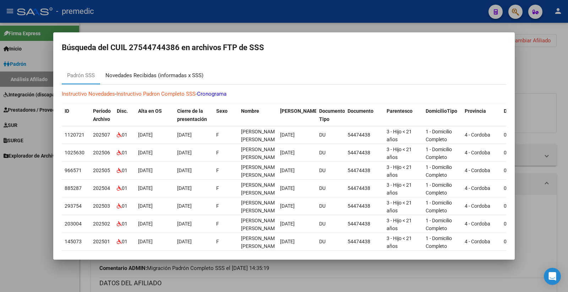
click at [187, 77] on div "Novedades Recibidas (informadas x SSS)" at bounding box center [155, 75] width 98 height 8
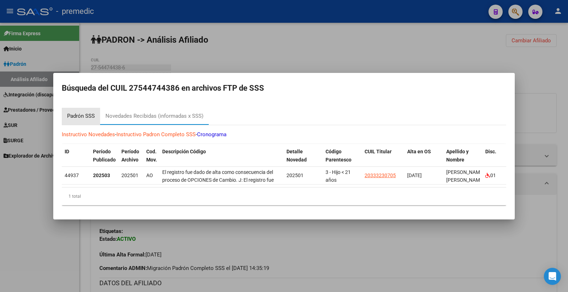
click at [76, 114] on div "Padrón SSS" at bounding box center [81, 116] width 28 height 8
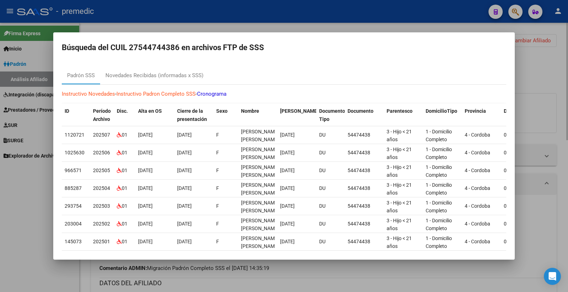
click at [526, 90] on div at bounding box center [284, 146] width 568 height 292
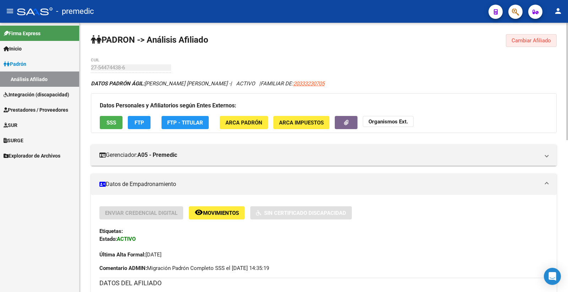
drag, startPoint x: 536, startPoint y: 38, endPoint x: 532, endPoint y: 40, distance: 4.5
click at [536, 38] on span "Cambiar Afiliado" at bounding box center [531, 40] width 39 height 6
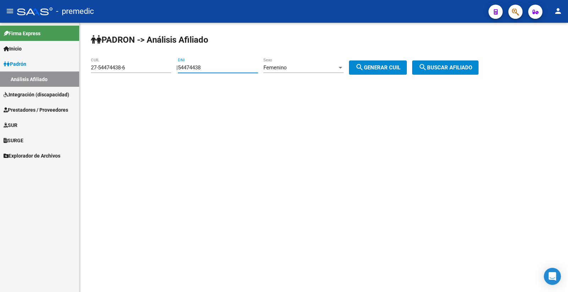
drag, startPoint x: 151, startPoint y: 74, endPoint x: 142, endPoint y: 75, distance: 9.3
click at [141, 71] on app-analisis-afiliado "PADRON -> Análisis Afiliado 27-54474438-6 CUIL | 54474438 DNI Femenino Sexo sea…" at bounding box center [287, 67] width 393 height 6
paste input "8289057"
type input "58289057"
click at [285, 68] on span "Femenino" at bounding box center [275, 67] width 23 height 6
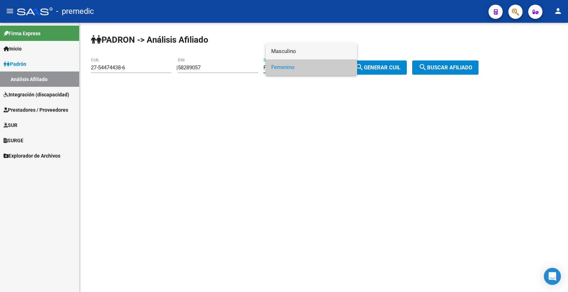
click at [292, 50] on span "Masculino" at bounding box center [311, 51] width 80 height 16
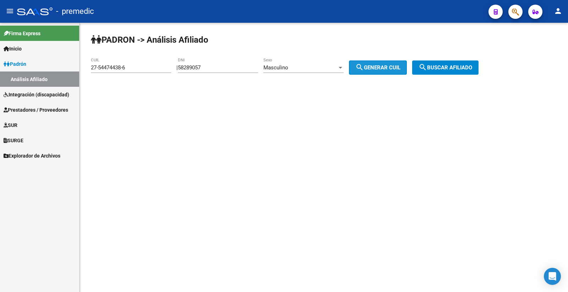
click at [364, 71] on mat-icon "search" at bounding box center [360, 67] width 9 height 9
type input "23-58289057-9"
click at [380, 65] on span "search Generar CUIL" at bounding box center [378, 67] width 45 height 6
click at [425, 64] on button "search Buscar afiliado" at bounding box center [445, 67] width 66 height 14
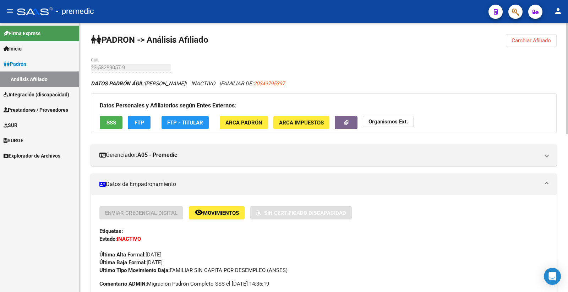
click at [538, 37] on span "Cambiar Afiliado" at bounding box center [531, 40] width 39 height 6
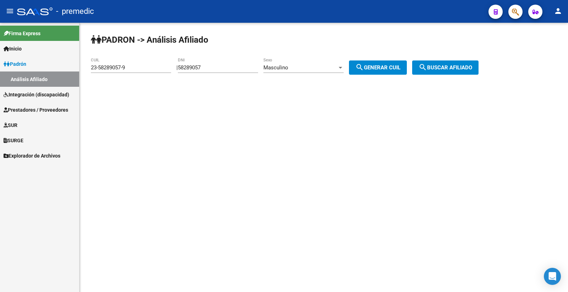
drag, startPoint x: 226, startPoint y: 73, endPoint x: 176, endPoint y: 73, distance: 50.1
click at [176, 73] on div "PADRON -> Análisis Afiliado 23-58289057-9 CUIL | 58289057 DNI Masculino Sexo se…" at bounding box center [324, 60] width 489 height 75
click at [215, 65] on input "58289057" at bounding box center [218, 67] width 80 height 6
drag, startPoint x: 215, startPoint y: 65, endPoint x: 166, endPoint y: 66, distance: 49.4
click at [166, 66] on app-analisis-afiliado "PADRON -> Análisis Afiliado 23-58289057-9 CUIL | 58289057 DNI Masculino Sexo se…" at bounding box center [287, 67] width 393 height 6
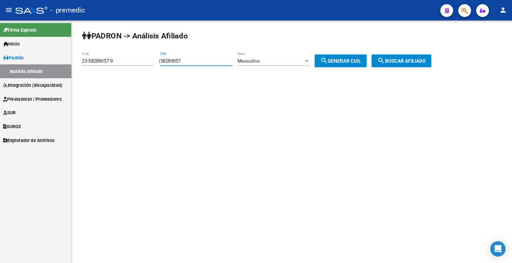
paste input "3386489"
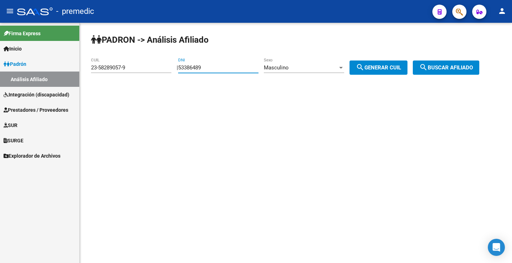
type input "53386489"
click at [230, 73] on div "53386489 DNI" at bounding box center [218, 69] width 80 height 22
click at [224, 66] on input "53386489" at bounding box center [218, 67] width 80 height 6
click at [291, 142] on mat-sidenav-content "PADRON -> Análisis Afiliado 23-58289057-9 CUIL | 53386489 DNI Masculino Sexo se…" at bounding box center [296, 143] width 432 height 240
drag, startPoint x: 219, startPoint y: 68, endPoint x: 173, endPoint y: 64, distance: 46.0
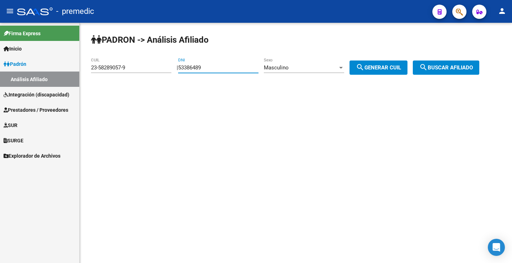
click at [173, 64] on div "PADRON -> Análisis Afiliado 23-58289057-9 CUIL | 53386489 DNI Masculino Sexo se…" at bounding box center [296, 60] width 432 height 75
click at [285, 71] on div "Masculino Sexo" at bounding box center [304, 65] width 80 height 15
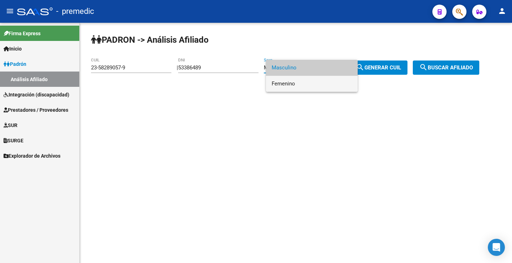
click at [288, 83] on span "Femenino" at bounding box center [311, 84] width 80 height 16
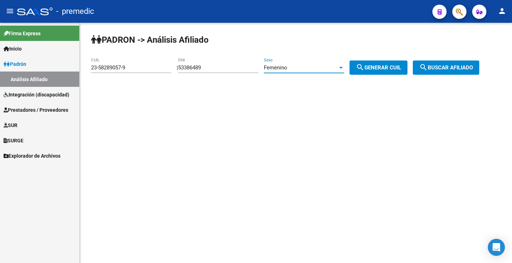
click at [376, 64] on span "search Generar CUIL" at bounding box center [378, 67] width 45 height 6
drag, startPoint x: 392, startPoint y: 66, endPoint x: 406, endPoint y: 68, distance: 15.0
click at [392, 66] on span "search Generar CUIL" at bounding box center [378, 67] width 45 height 6
click at [442, 64] on button "search Buscar afiliado" at bounding box center [445, 67] width 66 height 14
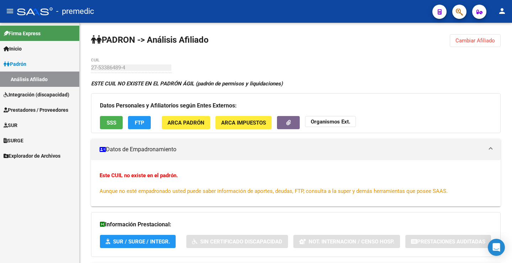
click at [475, 39] on span "Cambiar Afiliado" at bounding box center [474, 40] width 39 height 6
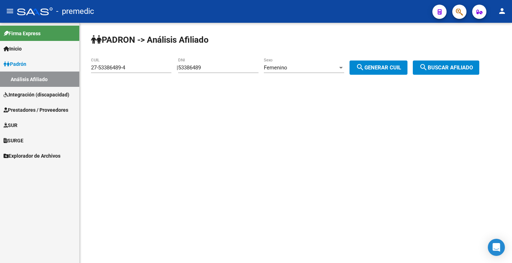
click at [313, 65] on div "Femenino" at bounding box center [301, 67] width 74 height 6
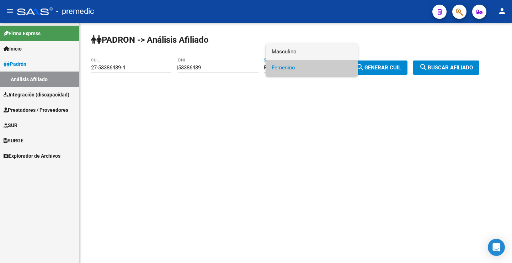
click at [297, 53] on span "Masculino" at bounding box center [311, 52] width 80 height 16
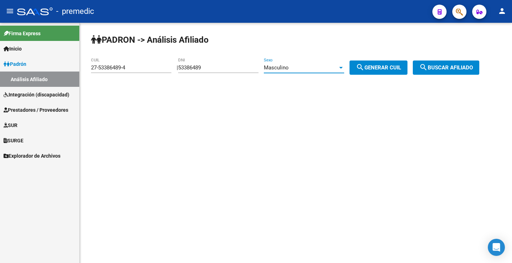
click at [385, 69] on span "search Generar CUIL" at bounding box center [378, 67] width 45 height 6
type input "23-53386489-9"
click at [427, 67] on mat-icon "search" at bounding box center [423, 67] width 9 height 9
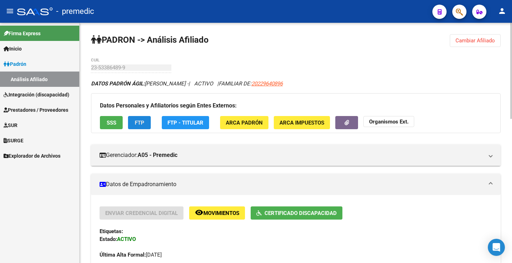
click at [139, 121] on span "FTP" at bounding box center [140, 122] width 10 height 6
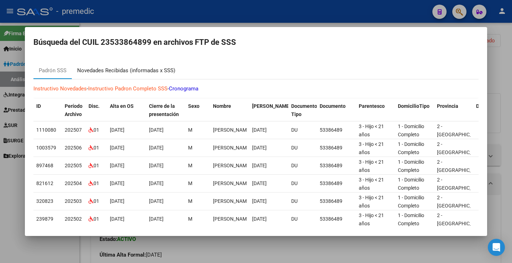
click at [135, 67] on div "Novedades Recibidas (informadas x SSS)" at bounding box center [126, 70] width 98 height 8
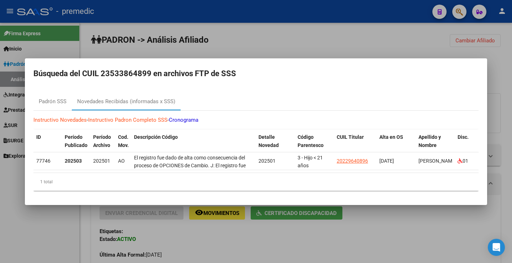
click at [432, 238] on div at bounding box center [256, 131] width 512 height 263
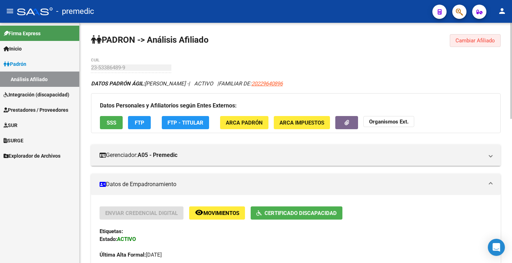
click at [474, 44] on button "Cambiar Afiliado" at bounding box center [474, 40] width 51 height 13
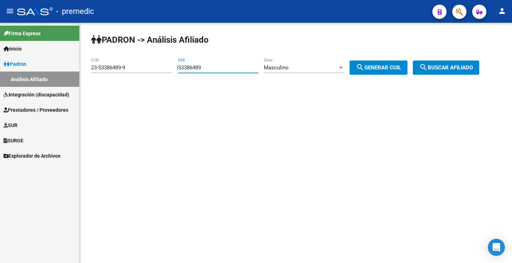
drag, startPoint x: 215, startPoint y: 70, endPoint x: 177, endPoint y: 68, distance: 38.1
click at [172, 67] on app-analisis-afiliado "PADRON -> Análisis Afiliado 23-53386489-9 CUIL | 53386489 DNI Masculino Sexo se…" at bounding box center [287, 67] width 393 height 6
paste input "8748088"
type input "58748088"
click at [384, 62] on button "search Generar CUIL" at bounding box center [378, 67] width 58 height 14
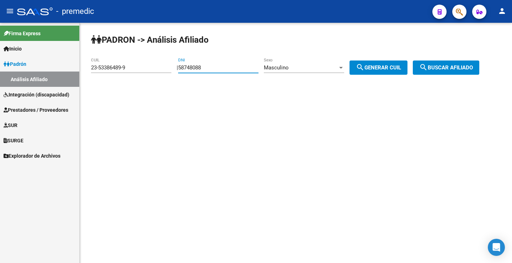
type input "20-58748088-4"
click at [381, 62] on button "search Generar CUIL" at bounding box center [378, 67] width 58 height 14
click at [447, 68] on span "search Buscar afiliado" at bounding box center [446, 67] width 54 height 6
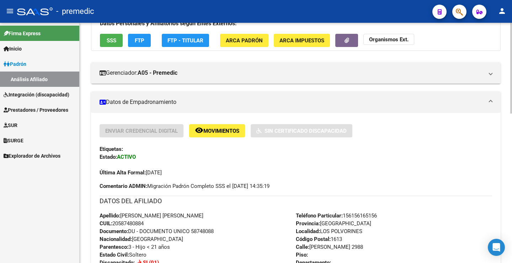
scroll to position [36, 0]
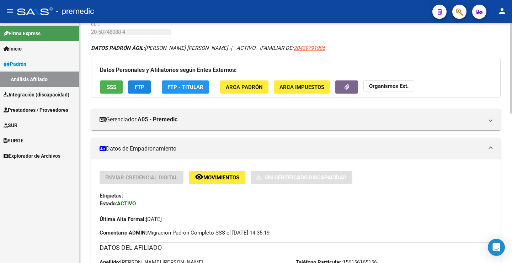
click at [136, 87] on span "FTP" at bounding box center [140, 87] width 10 height 6
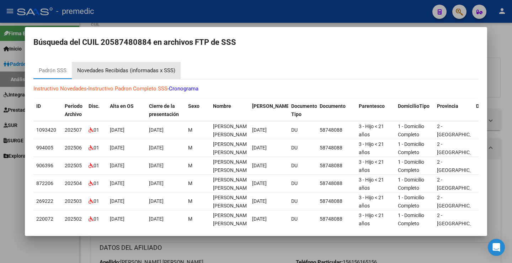
click at [135, 69] on div "Novedades Recibidas (informadas x SSS)" at bounding box center [126, 70] width 98 height 8
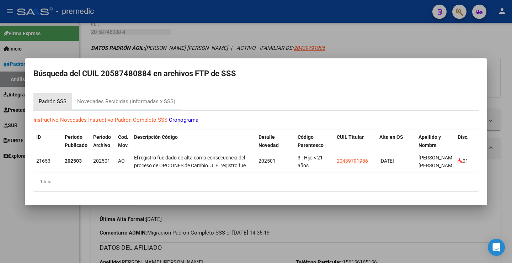
click at [50, 103] on div "Padrón SSS" at bounding box center [52, 101] width 38 height 17
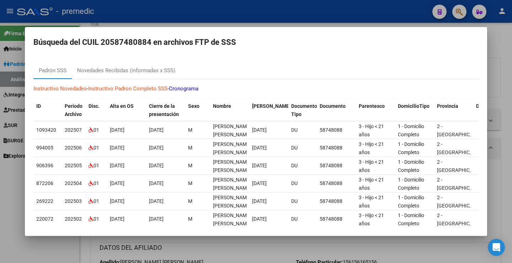
click at [510, 77] on div at bounding box center [256, 131] width 512 height 263
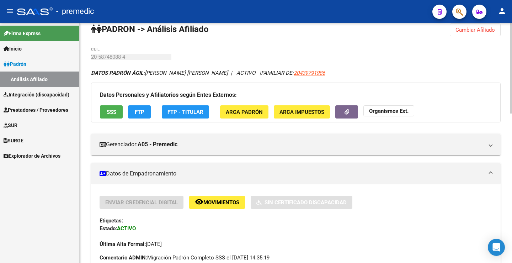
scroll to position [0, 0]
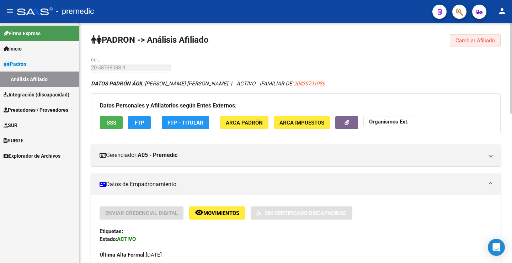
click at [476, 44] on button "Cambiar Afiliado" at bounding box center [474, 40] width 51 height 13
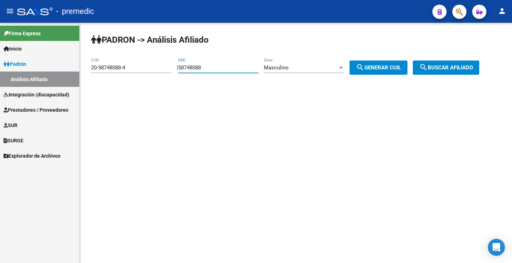
drag, startPoint x: 220, startPoint y: 70, endPoint x: 137, endPoint y: 59, distance: 83.1
click at [137, 64] on app-analisis-afiliado "PADRON -> Análisis Afiliado 20-58748088-4 CUIL | 58748088 DNI Masculino Sexo se…" at bounding box center [287, 67] width 393 height 6
paste input "7544203"
type input "57544203"
click at [380, 63] on button "search Generar CUIL" at bounding box center [378, 67] width 58 height 14
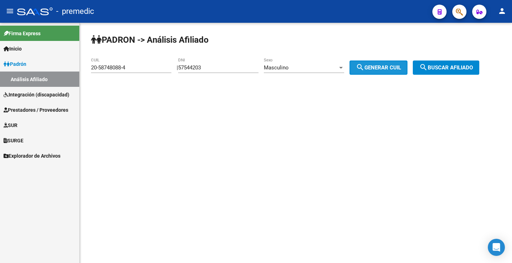
type input "20-57544203-0"
drag, startPoint x: 378, startPoint y: 68, endPoint x: 420, endPoint y: 67, distance: 41.9
click at [379, 69] on span "search Generar CUIL" at bounding box center [378, 67] width 45 height 6
click at [444, 70] on span "search Buscar afiliado" at bounding box center [446, 67] width 54 height 6
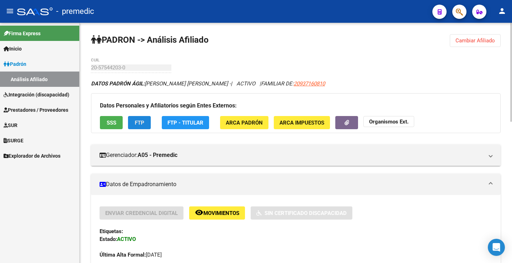
click at [134, 121] on button "FTP" at bounding box center [139, 122] width 23 height 13
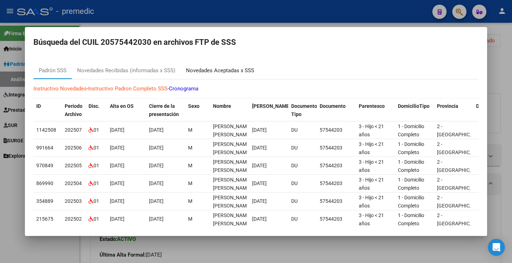
click at [217, 69] on div "Novedades Aceptadas x SSS" at bounding box center [220, 70] width 68 height 8
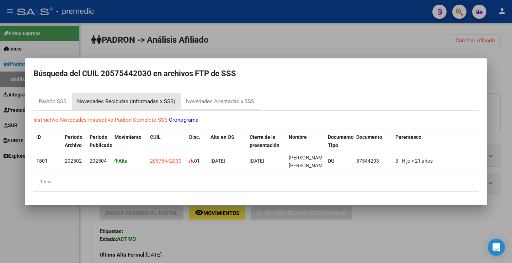
click at [130, 99] on div "Novedades Recibidas (informadas x SSS)" at bounding box center [126, 101] width 98 height 8
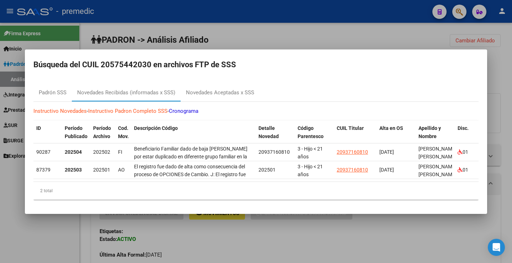
click at [465, 49] on mat-dialog-container "Búsqueda del CUIL 20575442030 en archivos FTP de SSS Padrón SSS Novedades Recib…" at bounding box center [256, 131] width 462 height 164
click at [469, 42] on div at bounding box center [256, 131] width 512 height 263
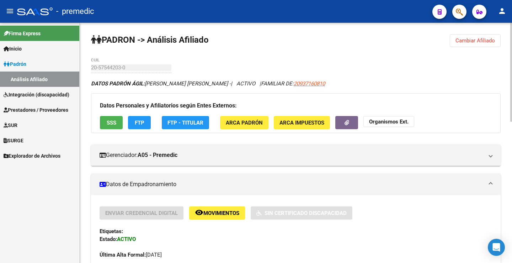
click at [470, 38] on span "Cambiar Afiliado" at bounding box center [474, 40] width 39 height 6
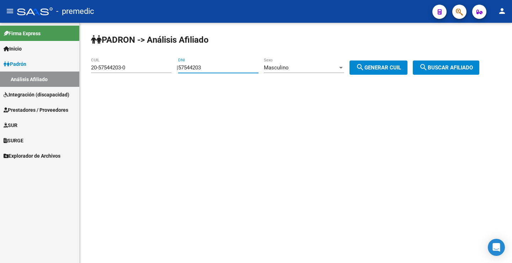
drag, startPoint x: 231, startPoint y: 68, endPoint x: 145, endPoint y: 61, distance: 86.2
click at [145, 64] on app-analisis-afiliado "PADRON -> Análisis Afiliado 20-57544203-0 CUIL | 57544203 DNI Masculino Sexo se…" at bounding box center [287, 67] width 393 height 6
paste input "5751496"
type input "55751496"
click at [364, 65] on mat-icon "search" at bounding box center [360, 67] width 9 height 9
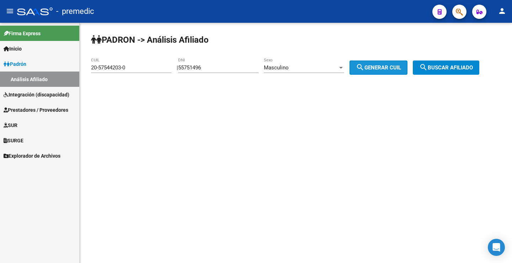
type input "20-55751496-2"
click at [460, 61] on button "search Buscar afiliado" at bounding box center [445, 67] width 66 height 14
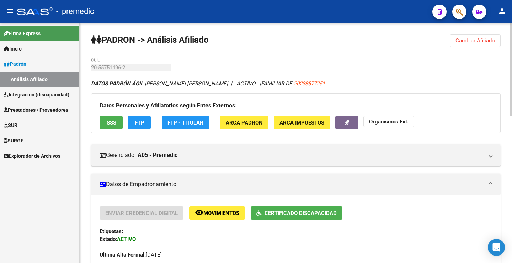
click at [145, 115] on div "Datos Personales y Afiliatorios según Entes Externos: SSS FTP FTP - Titular ARC…" at bounding box center [295, 113] width 409 height 40
click at [137, 122] on span "FTP" at bounding box center [140, 122] width 10 height 6
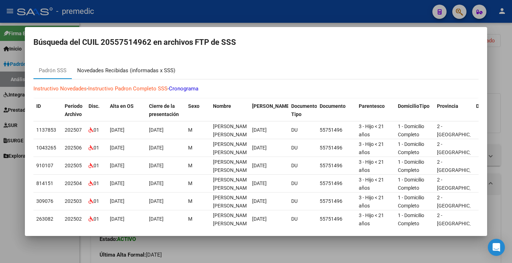
click at [166, 68] on div "Novedades Recibidas (informadas x SSS)" at bounding box center [126, 70] width 98 height 8
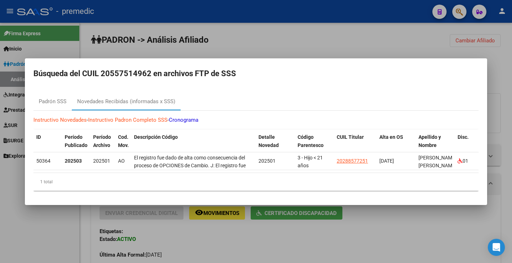
click at [173, 249] on div at bounding box center [256, 131] width 512 height 263
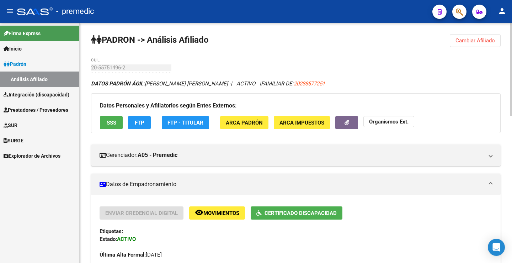
drag, startPoint x: 226, startPoint y: 64, endPoint x: 217, endPoint y: 66, distance: 9.1
click at [209, 237] on div "Enviar Credencial Digital remove_red_eye Movimientos Certificado Discapacidad E…" at bounding box center [295, 232] width 392 height 52
click at [325, 238] on div "Enviar Credencial Digital remove_red_eye Movimientos Certificado Discapacidad E…" at bounding box center [295, 232] width 392 height 52
click at [363, 232] on div "Etiquetas:" at bounding box center [295, 231] width 392 height 8
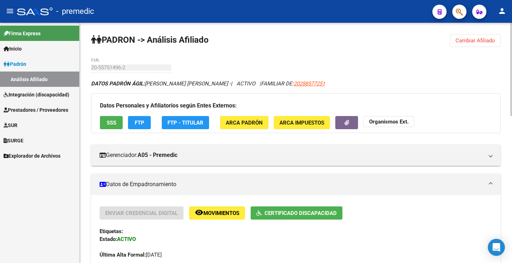
click at [144, 119] on button "FTP" at bounding box center [139, 122] width 23 height 13
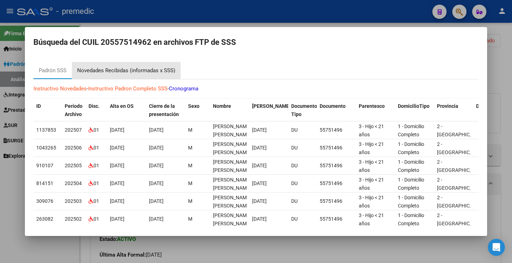
click at [149, 69] on div "Novedades Recibidas (informadas x SSS)" at bounding box center [126, 70] width 98 height 8
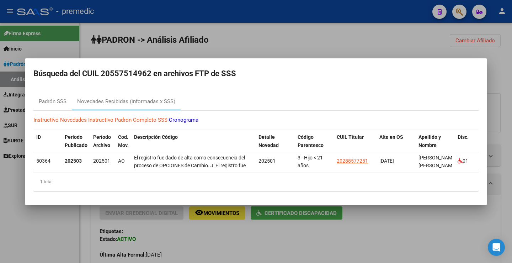
click at [358, 43] on div at bounding box center [256, 131] width 512 height 263
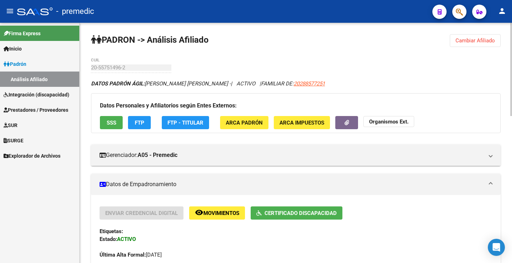
click at [481, 103] on h3 "Datos Personales y Afiliatorios según Entes Externos:" at bounding box center [296, 106] width 392 height 10
click at [463, 42] on span "Cambiar Afiliado" at bounding box center [474, 40] width 39 height 6
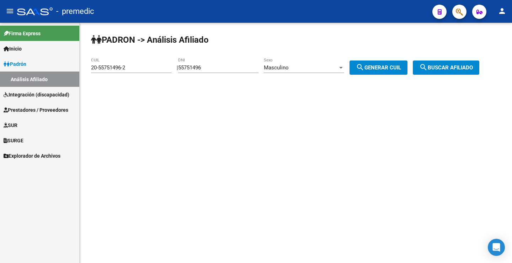
drag, startPoint x: 237, startPoint y: 67, endPoint x: 121, endPoint y: 66, distance: 116.2
click at [124, 67] on app-analisis-afiliado "PADRON -> Análisis Afiliado 20-55751496-2 CUIL | 55751496 DNI Masculino Sexo se…" at bounding box center [287, 67] width 393 height 6
paste input "4270197"
type input "54270197"
click at [394, 69] on span "search Generar CUIL" at bounding box center [378, 67] width 45 height 6
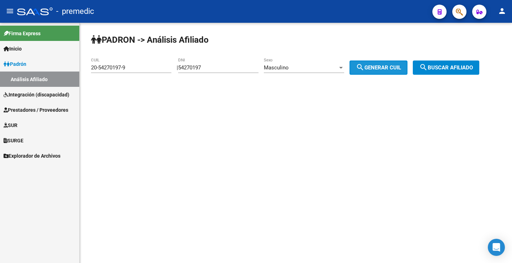
drag, startPoint x: 392, startPoint y: 71, endPoint x: 269, endPoint y: 200, distance: 178.4
click at [392, 71] on button "search Generar CUIL" at bounding box center [378, 67] width 58 height 14
click at [288, 66] on span "Masculino" at bounding box center [276, 67] width 25 height 6
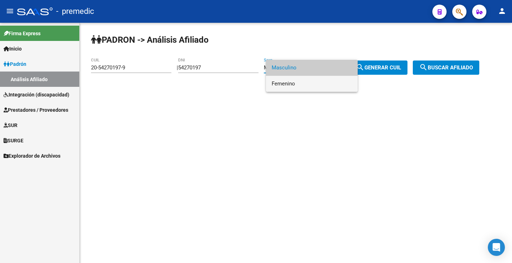
click at [294, 76] on span "Femenino" at bounding box center [311, 84] width 80 height 16
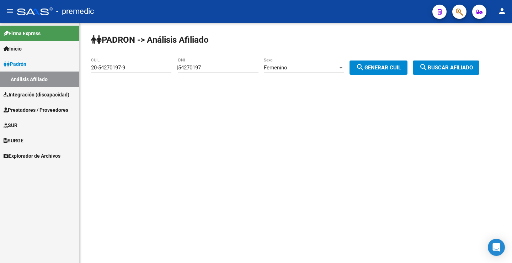
click at [406, 59] on div "PADRON -> Análisis Afiliado 20-54270197-9 CUIL | 54270197 DNI Femenino Sexo sea…" at bounding box center [296, 60] width 432 height 75
click at [401, 64] on span "search Generar CUIL" at bounding box center [378, 67] width 45 height 6
type input "27-54270197-3"
click at [427, 65] on mat-icon "search" at bounding box center [423, 67] width 9 height 9
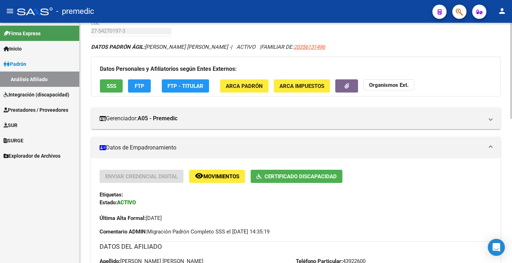
scroll to position [36, 0]
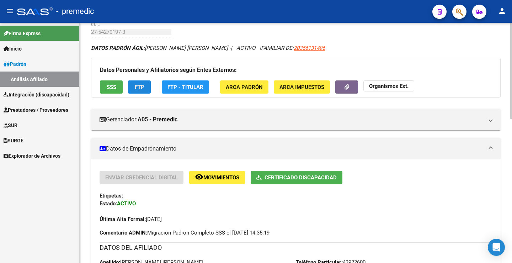
click at [136, 88] on span "FTP" at bounding box center [140, 87] width 10 height 6
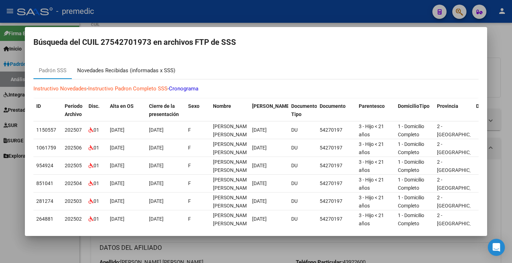
click at [131, 72] on div "Novedades Recibidas (informadas x SSS)" at bounding box center [126, 70] width 98 height 8
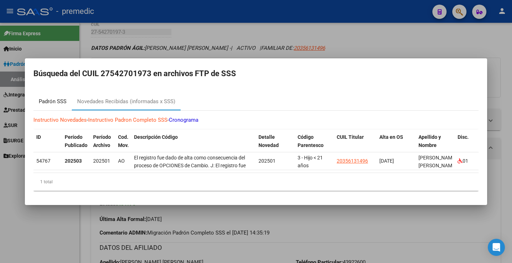
click at [55, 97] on div "Padrón SSS" at bounding box center [53, 101] width 28 height 8
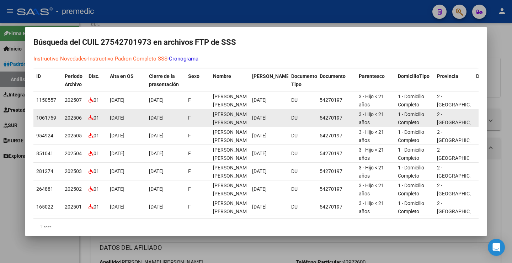
scroll to position [0, 0]
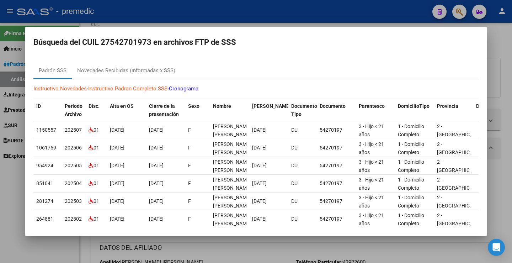
click at [471, 58] on mat-dialog-content "Padrón SSS Novedades Recibidas (informadas x SSS) Instructivo Novedades - Instr…" at bounding box center [256, 141] width 462 height 171
click at [134, 68] on div "Novedades Recibidas (informadas x SSS)" at bounding box center [126, 70] width 98 height 8
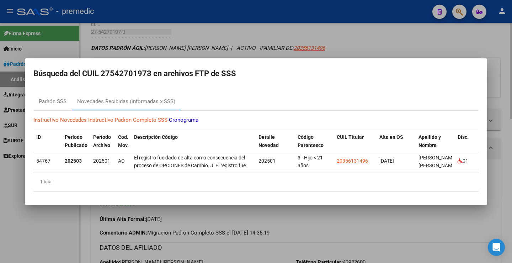
click at [403, 43] on div at bounding box center [256, 131] width 512 height 263
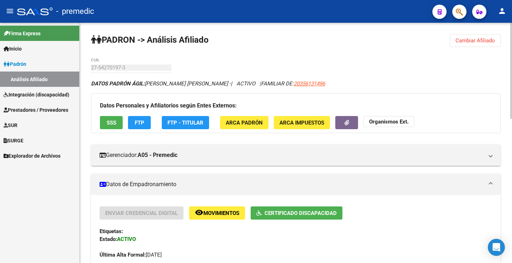
click at [488, 37] on span "Cambiar Afiliado" at bounding box center [474, 40] width 39 height 6
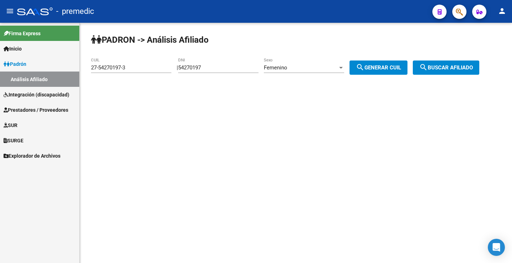
drag, startPoint x: 225, startPoint y: 71, endPoint x: 192, endPoint y: 67, distance: 32.6
click at [193, 66] on div "54270197 DNI" at bounding box center [218, 65] width 80 height 15
drag, startPoint x: 227, startPoint y: 65, endPoint x: 124, endPoint y: 65, distance: 102.3
click at [124, 65] on app-analisis-afiliado "PADRON -> Análisis Afiliado 27-54270197-3 CUIL | 54270197 DNI Femenino Sexo sea…" at bounding box center [287, 67] width 393 height 6
drag, startPoint x: 360, startPoint y: 73, endPoint x: 372, endPoint y: 73, distance: 12.4
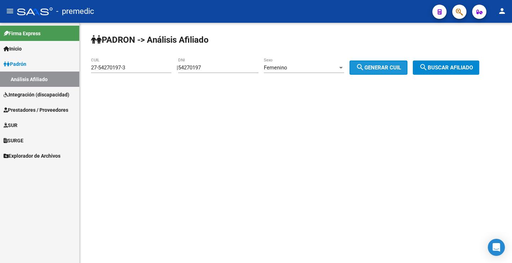
click at [372, 73] on button "search Generar CUIL" at bounding box center [378, 67] width 58 height 14
click at [473, 66] on span "search Buscar afiliado" at bounding box center [446, 67] width 54 height 6
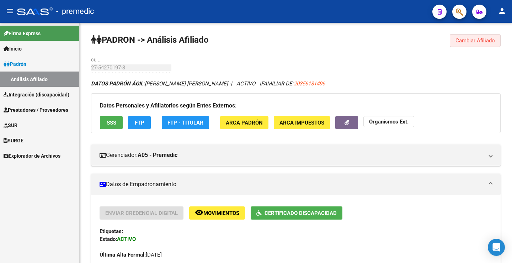
click at [478, 36] on button "Cambiar Afiliado" at bounding box center [474, 40] width 51 height 13
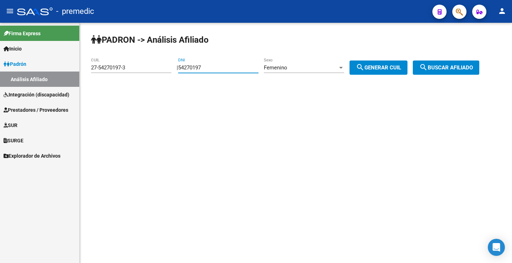
drag, startPoint x: 212, startPoint y: 65, endPoint x: 86, endPoint y: 64, distance: 126.8
click at [86, 64] on div "PADRON -> Análisis Afiliado 27-54270197-3 CUIL | 54270197 DNI Femenino Sexo sea…" at bounding box center [296, 60] width 432 height 75
drag, startPoint x: 222, startPoint y: 66, endPoint x: 153, endPoint y: 63, distance: 68.6
click at [153, 64] on app-analisis-afiliado "PADRON -> Análisis Afiliado 27-54270197-3 CUIL | 54270197 DNI Femenino Sexo sea…" at bounding box center [287, 67] width 393 height 6
paste input "7309896"
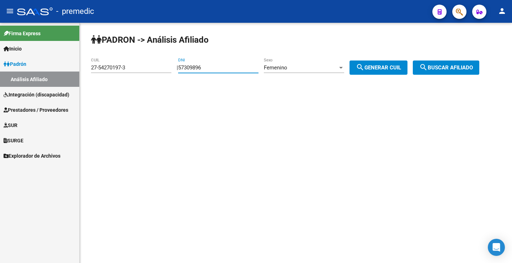
type input "57309896"
click at [387, 70] on span "search Generar CUIL" at bounding box center [378, 67] width 45 height 6
click at [450, 70] on span "search Buscar afiliado" at bounding box center [446, 67] width 54 height 6
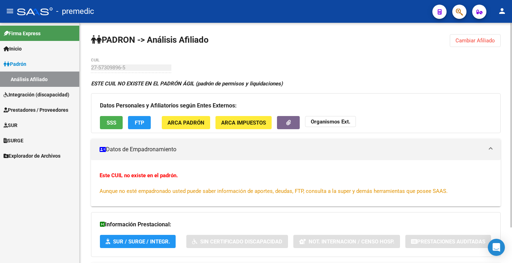
click at [485, 42] on span "Cambiar Afiliado" at bounding box center [474, 40] width 39 height 6
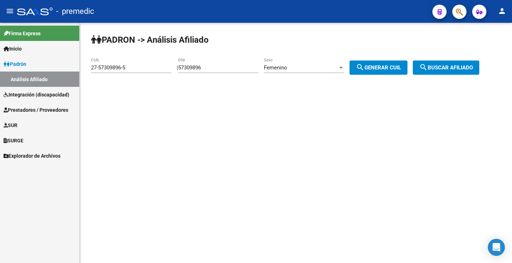
click at [296, 69] on div "Femenino" at bounding box center [301, 67] width 74 height 6
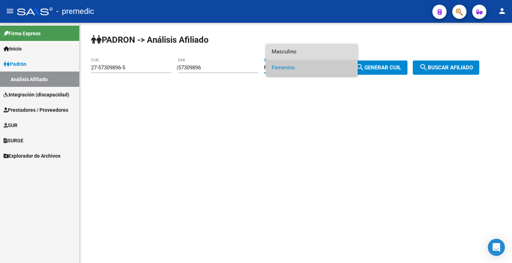
click at [302, 50] on span "Masculino" at bounding box center [311, 52] width 80 height 16
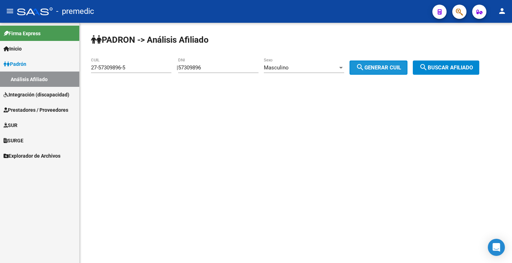
click at [379, 66] on span "search Generar CUIL" at bounding box center [378, 67] width 45 height 6
type input "20-57309896-0"
click at [379, 66] on span "search Generar CUIL" at bounding box center [378, 67] width 45 height 6
click at [427, 69] on mat-icon "search" at bounding box center [423, 67] width 9 height 9
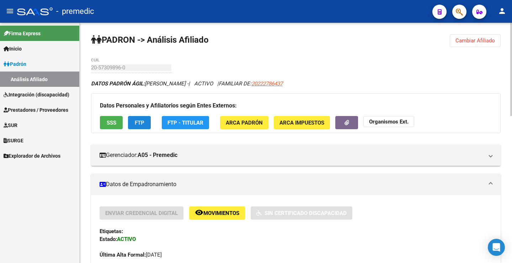
click at [148, 117] on button "FTP" at bounding box center [139, 122] width 23 height 13
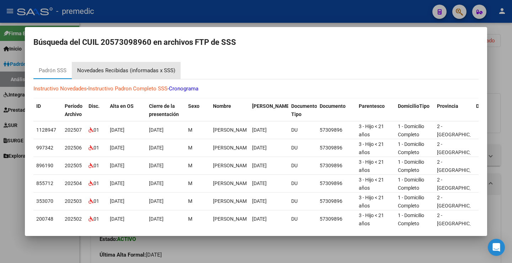
click at [146, 72] on div "Novedades Recibidas (informadas x SSS)" at bounding box center [126, 70] width 98 height 8
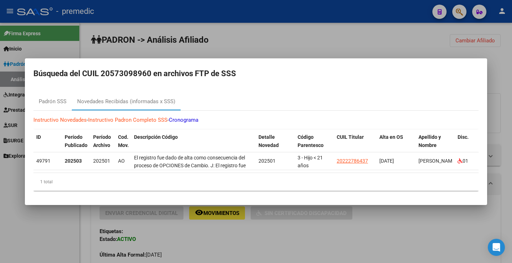
click at [435, 41] on div at bounding box center [256, 131] width 512 height 263
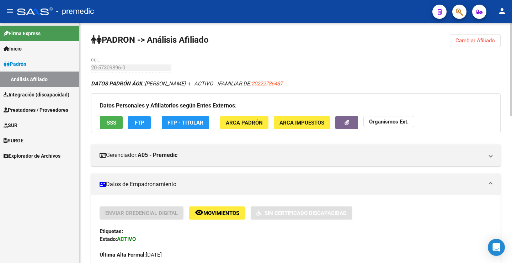
drag, startPoint x: 462, startPoint y: 41, endPoint x: 280, endPoint y: 53, distance: 182.6
click at [461, 41] on span "Cambiar Afiliado" at bounding box center [474, 40] width 39 height 6
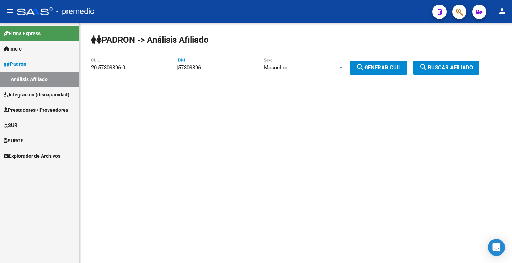
drag, startPoint x: 225, startPoint y: 66, endPoint x: 88, endPoint y: 66, distance: 136.8
click at [88, 66] on div "PADRON -> Análisis Afiliado 20-57309896-0 CUIL | 57309896 DNI Masculino Sexo se…" at bounding box center [296, 60] width 432 height 75
paste input "905307"
type input "59053076"
click at [364, 71] on mat-icon "search" at bounding box center [360, 67] width 9 height 9
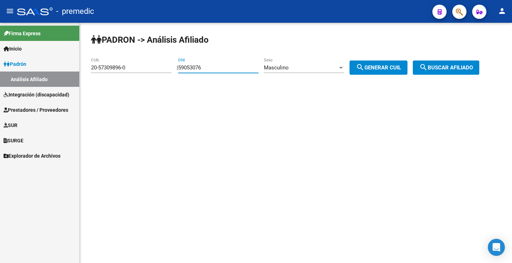
type input "20-59053076-0"
click at [461, 66] on span "search Buscar afiliado" at bounding box center [446, 67] width 54 height 6
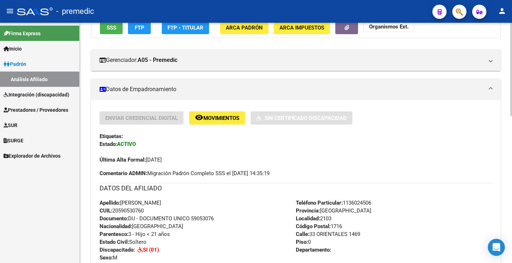
scroll to position [71, 0]
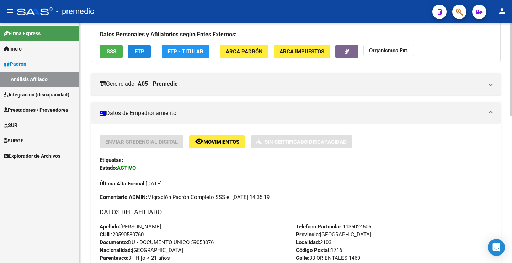
click at [146, 53] on button "FTP" at bounding box center [139, 51] width 23 height 13
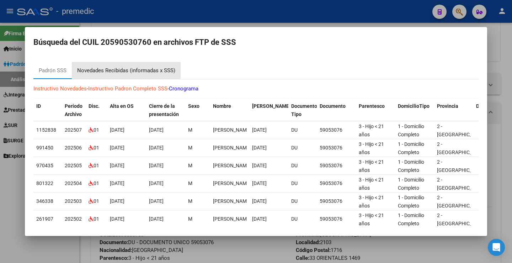
click at [151, 65] on div "Novedades Recibidas (informadas x SSS)" at bounding box center [126, 70] width 109 height 17
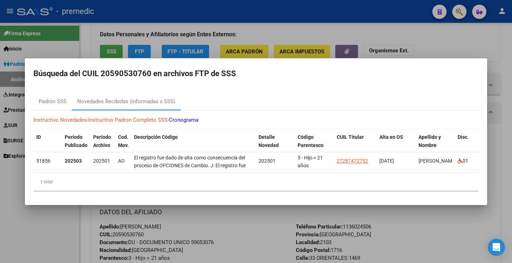
click at [431, 38] on div at bounding box center [256, 131] width 512 height 263
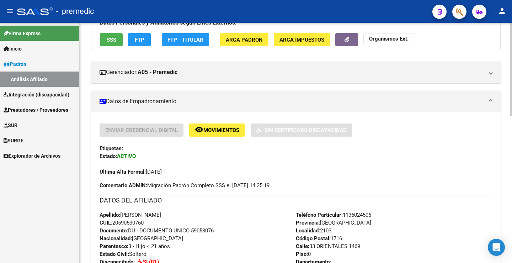
scroll to position [0, 0]
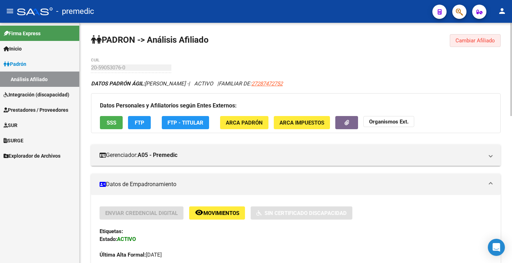
click at [464, 38] on span "Cambiar Afiliado" at bounding box center [474, 40] width 39 height 6
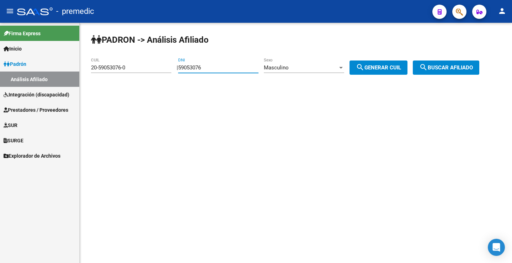
drag, startPoint x: 222, startPoint y: 66, endPoint x: 101, endPoint y: 65, distance: 121.9
click at [101, 65] on app-analisis-afiliado "PADRON -> Análisis Afiliado 20-59053076-0 CUIL | 59053076 DNI Masculino Sexo se…" at bounding box center [287, 67] width 393 height 6
paste input "5425755"
type input "55425755"
click at [382, 70] on span "search Generar CUIL" at bounding box center [378, 67] width 45 height 6
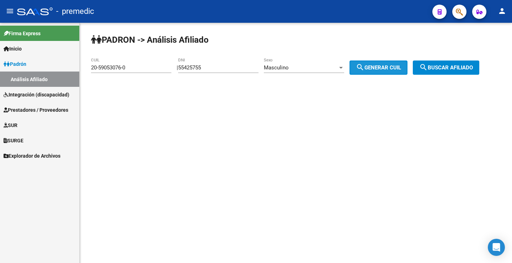
type input "20-55425755-1"
click at [427, 71] on mat-icon "search" at bounding box center [423, 67] width 9 height 9
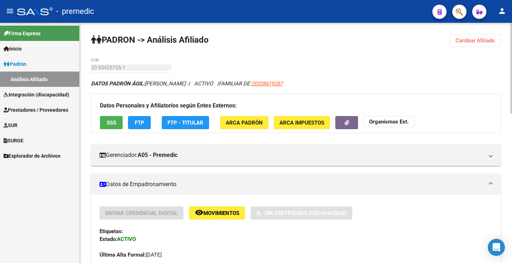
click at [149, 120] on button "FTP" at bounding box center [139, 122] width 23 height 13
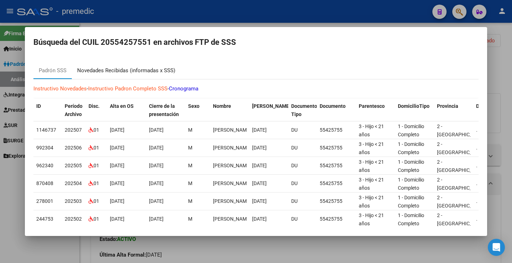
click at [157, 72] on div "Novedades Recibidas (informadas x SSS)" at bounding box center [126, 70] width 98 height 8
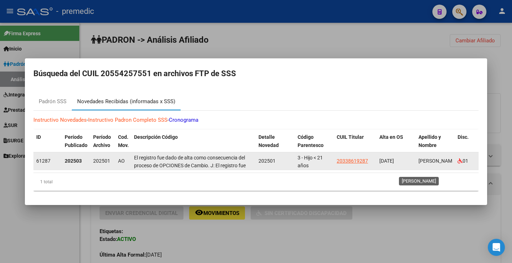
scroll to position [9, 0]
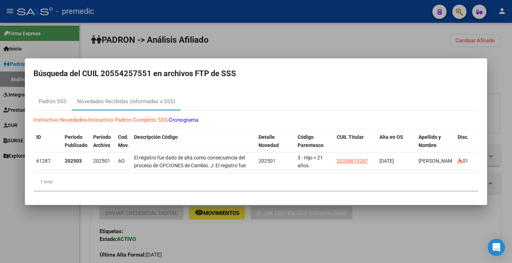
click at [434, 21] on div at bounding box center [256, 131] width 512 height 263
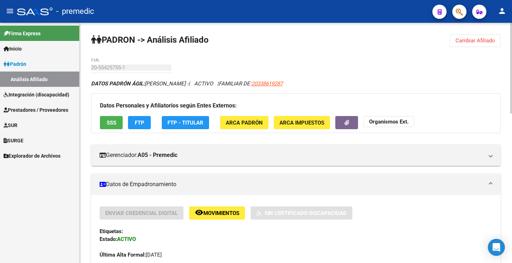
click at [472, 37] on span "Cambiar Afiliado" at bounding box center [474, 40] width 39 height 6
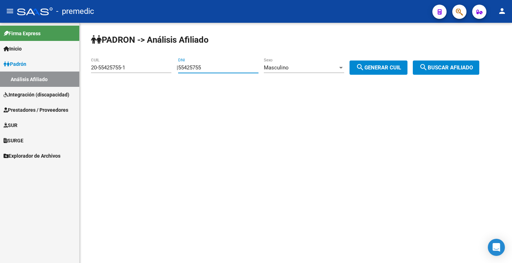
drag, startPoint x: 243, startPoint y: 65, endPoint x: 126, endPoint y: 61, distance: 117.3
click at [131, 65] on app-analisis-afiliado "PADRON -> Análisis Afiliado 20-55425755-1 CUIL | 55425755 DNI Masculino Sexo se…" at bounding box center [287, 67] width 393 height 6
paste input "95535440"
type input "95535440"
click at [379, 66] on span "search Generar CUIL" at bounding box center [378, 67] width 45 height 6
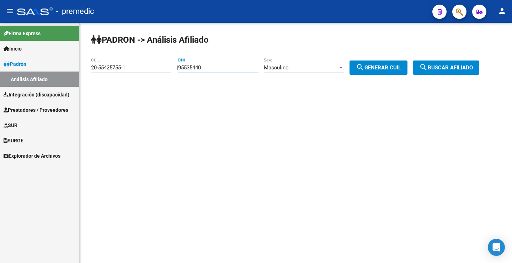
type input "20-95535440-1"
click at [453, 72] on button "search Buscar afiliado" at bounding box center [445, 67] width 66 height 14
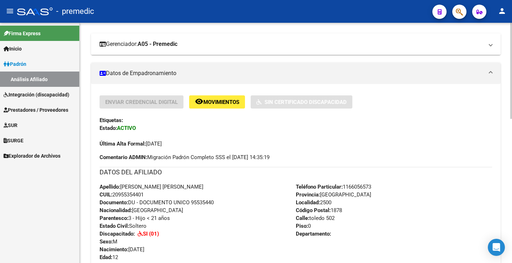
scroll to position [71, 0]
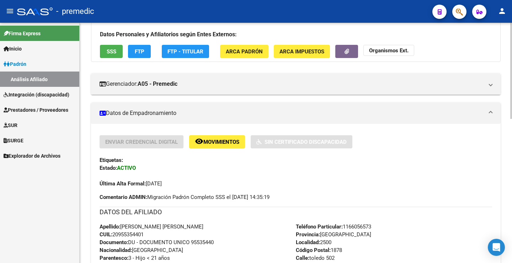
click at [144, 52] on button "FTP" at bounding box center [139, 51] width 23 height 13
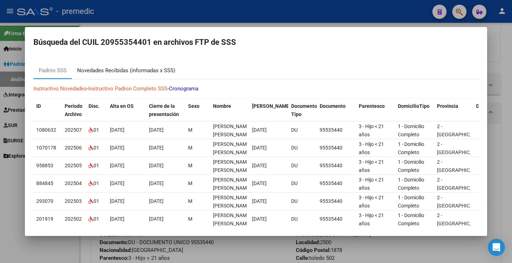
click at [155, 72] on div "Novedades Recibidas (informadas x SSS)" at bounding box center [126, 70] width 98 height 8
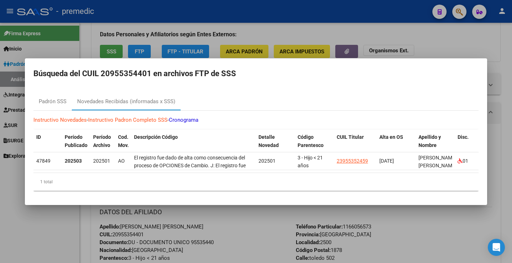
click at [454, 40] on div at bounding box center [256, 131] width 512 height 263
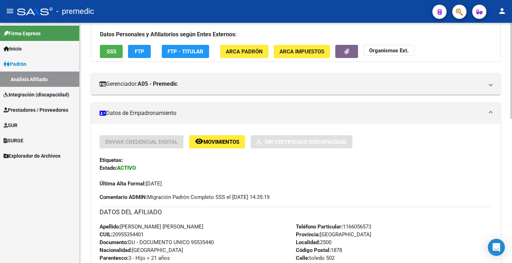
scroll to position [0, 0]
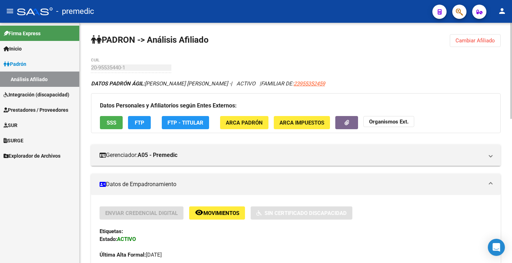
click at [467, 42] on span "Cambiar Afiliado" at bounding box center [474, 40] width 39 height 6
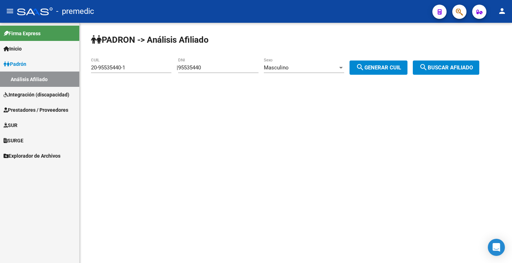
drag, startPoint x: 210, startPoint y: 66, endPoint x: 168, endPoint y: 68, distance: 42.3
click at [168, 68] on app-analisis-afiliado "PADRON -> Análisis Afiliado 20-95535440-1 CUIL | 95535440 DNI Masculino Sexo se…" at bounding box center [287, 67] width 393 height 6
paste input "57904826"
type input "57904826"
click at [374, 68] on span "search Generar CUIL" at bounding box center [378, 67] width 45 height 6
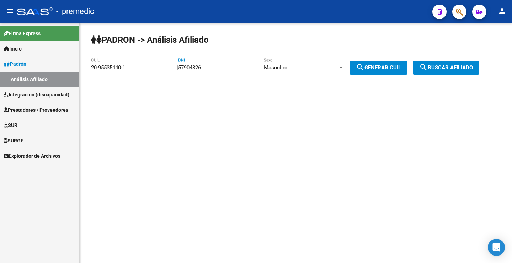
type input "20-57904826-4"
click at [436, 70] on span "search Buscar afiliado" at bounding box center [446, 67] width 54 height 6
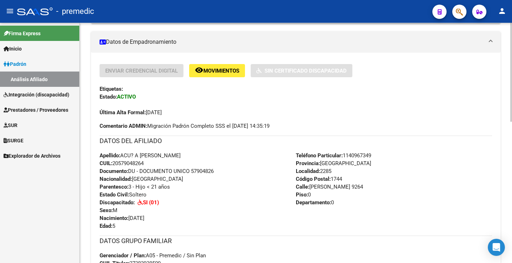
scroll to position [36, 0]
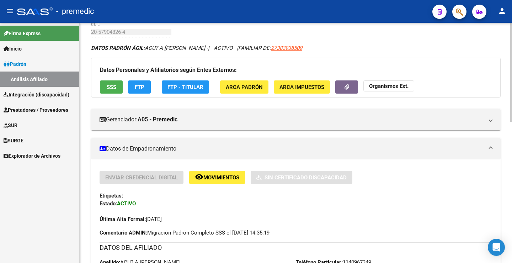
click at [137, 86] on span "FTP" at bounding box center [140, 87] width 10 height 6
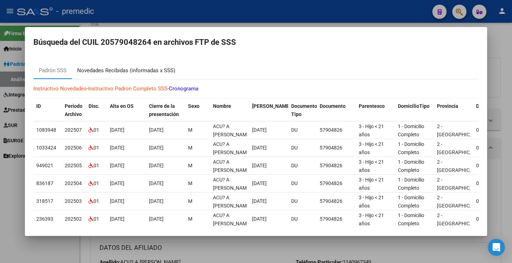
click at [137, 72] on div "Novedades Recibidas (informadas x SSS)" at bounding box center [126, 70] width 98 height 8
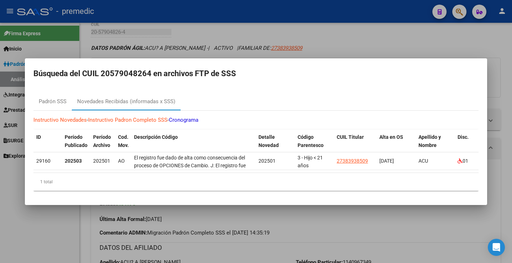
click at [426, 58] on mat-dialog-container "Búsqueda del CUIL 20579048264 en archivos FTP de SSS Padrón SSS Novedades Recib…" at bounding box center [256, 131] width 462 height 146
click at [430, 52] on div at bounding box center [256, 131] width 512 height 263
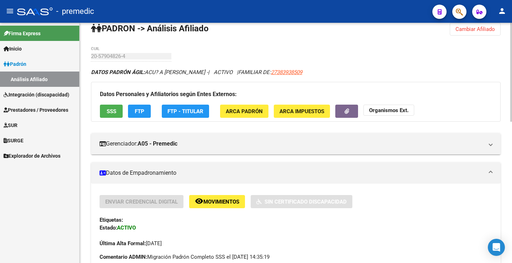
scroll to position [0, 0]
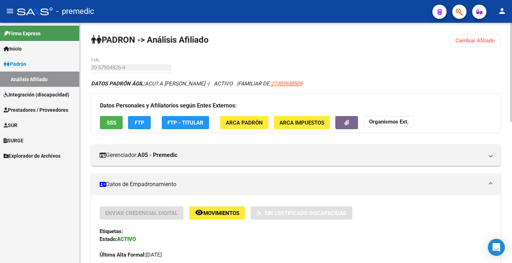
click at [461, 43] on span "Cambiar Afiliado" at bounding box center [474, 40] width 39 height 6
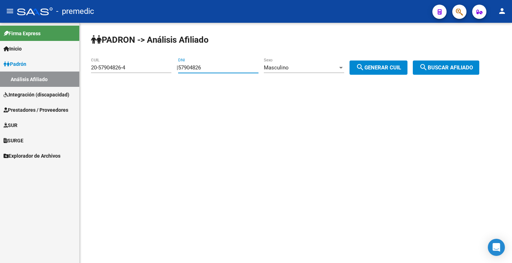
click at [111, 66] on app-analisis-afiliado "PADRON -> Análisis Afiliado 20-57904826-4 CUIL | 57904826 DNI Masculino Sexo se…" at bounding box center [287, 67] width 393 height 6
paste input "5039311"
type input "55039311"
click at [378, 64] on button "search Generar CUIL" at bounding box center [378, 67] width 58 height 14
type input "20-55039311-6"
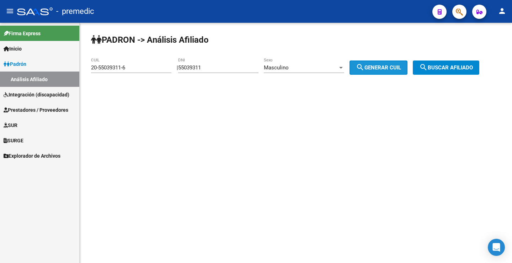
click at [380, 64] on button "search Generar CUIL" at bounding box center [378, 67] width 58 height 14
click at [468, 55] on div "PADRON -> Análisis Afiliado 20-55039311-6 CUIL | 55039311 DNI Masculino Sexo se…" at bounding box center [296, 60] width 432 height 75
click at [464, 64] on button "search Buscar afiliado" at bounding box center [445, 67] width 66 height 14
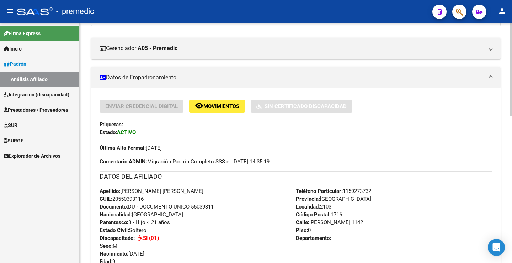
scroll to position [71, 0]
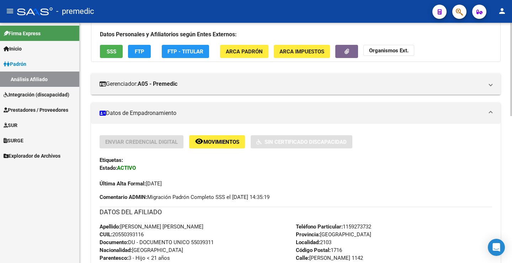
click at [138, 48] on span "FTP" at bounding box center [140, 51] width 10 height 6
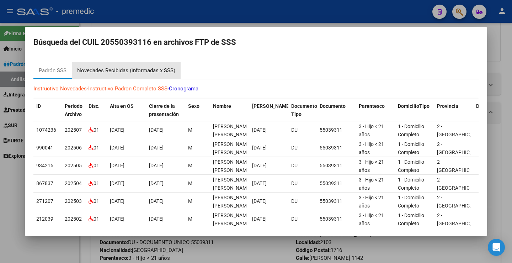
click at [158, 71] on div "Novedades Recibidas (informadas x SSS)" at bounding box center [126, 70] width 98 height 8
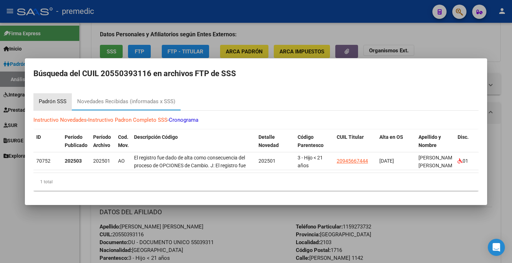
click at [61, 99] on div "Padrón SSS" at bounding box center [53, 101] width 28 height 8
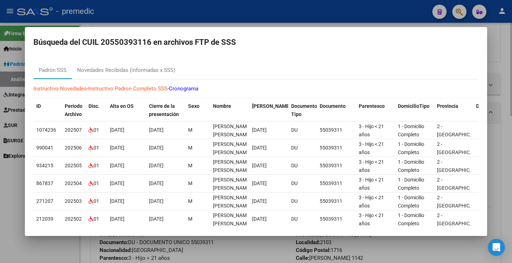
drag, startPoint x: 497, startPoint y: 52, endPoint x: 389, endPoint y: 108, distance: 121.4
click at [497, 53] on div at bounding box center [256, 131] width 512 height 263
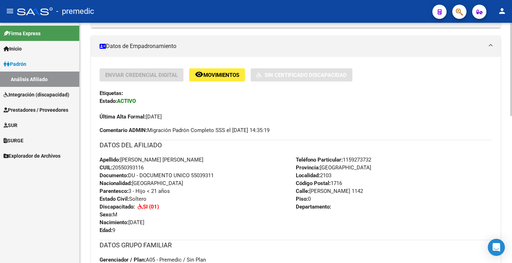
scroll to position [142, 0]
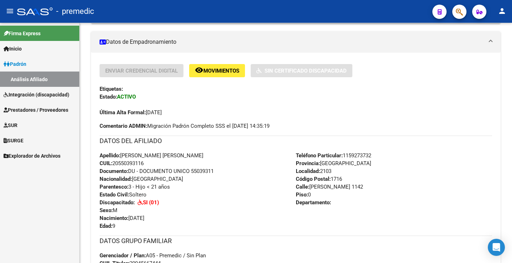
click at [33, 95] on span "Integración (discapacidad)" at bounding box center [37, 95] width 66 height 8
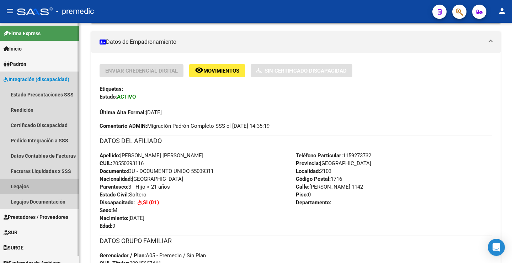
click at [29, 185] on link "Legajos" at bounding box center [39, 185] width 79 height 15
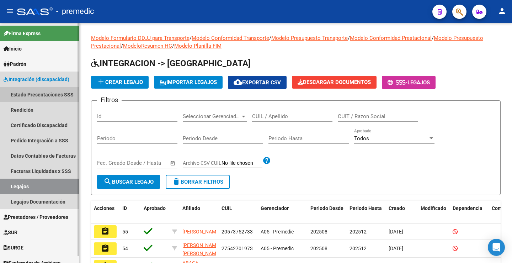
click at [31, 93] on link "Estado Presentaciones SSS" at bounding box center [39, 94] width 79 height 15
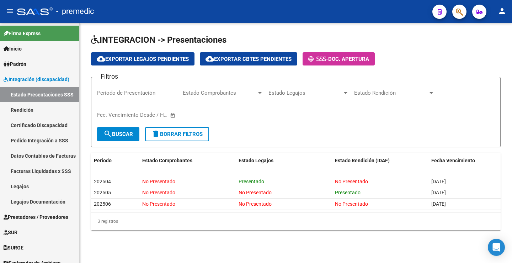
click at [445, 56] on div "cloud_download Exportar Legajos Pendientes cloud_download Exportar Cbtes Pendie…" at bounding box center [295, 58] width 409 height 13
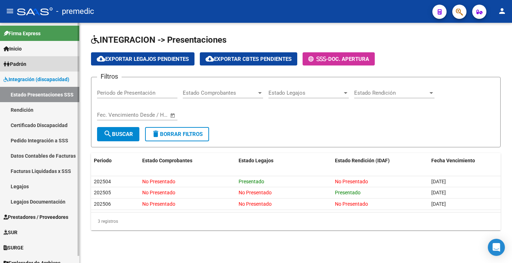
click at [37, 64] on link "Padrón" at bounding box center [39, 63] width 79 height 15
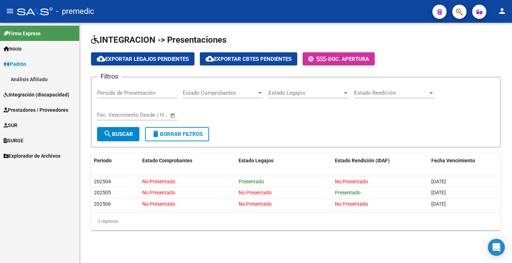
click at [33, 56] on link "Inicio" at bounding box center [39, 48] width 79 height 15
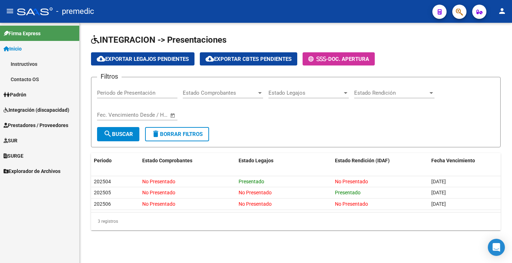
click at [25, 97] on span "Padrón" at bounding box center [15, 95] width 23 height 8
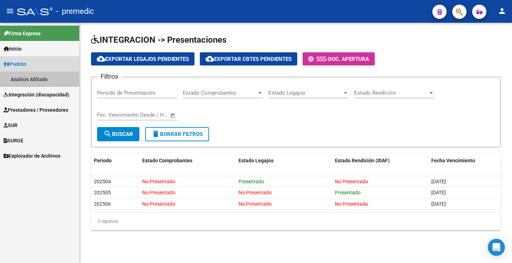
click at [38, 80] on link "Análisis Afiliado" at bounding box center [39, 78] width 79 height 15
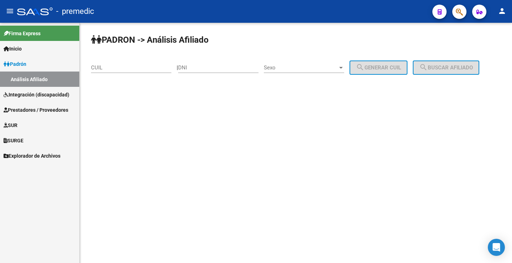
click at [236, 68] on input "DNI" at bounding box center [218, 67] width 80 height 6
paste input "55039311"
type input "55039311"
click at [297, 66] on span "Sexo" at bounding box center [301, 67] width 74 height 6
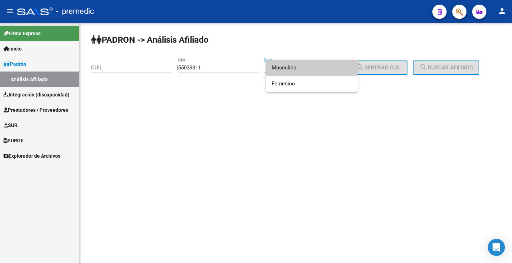
click at [295, 68] on span "Masculino" at bounding box center [311, 68] width 80 height 16
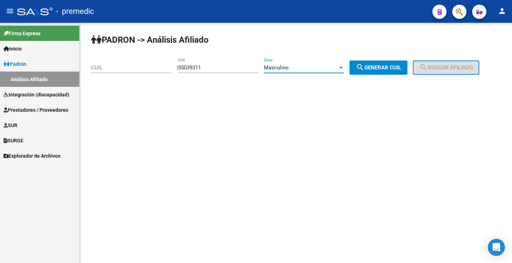
click at [388, 63] on button "search Generar CUIL" at bounding box center [378, 67] width 58 height 14
type input "20-55039311-6"
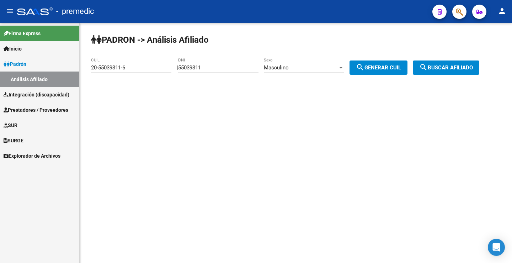
click at [461, 70] on span "search Buscar afiliado" at bounding box center [446, 67] width 54 height 6
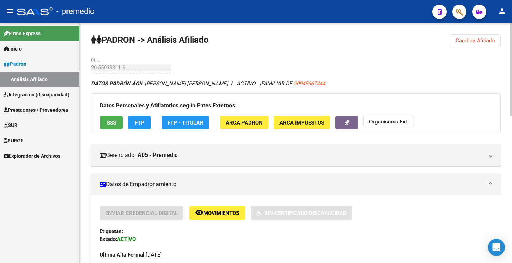
click at [126, 123] on div "Datos Personales y Afiliatorios según Entes Externos: SSS FTP FTP - Titular ARC…" at bounding box center [295, 113] width 409 height 40
click at [129, 122] on button "FTP" at bounding box center [139, 122] width 23 height 13
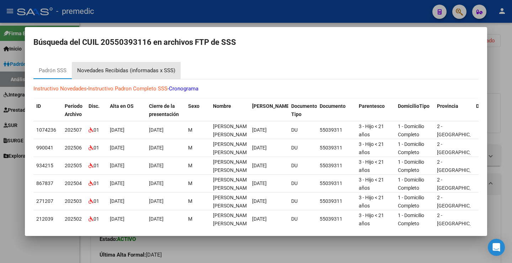
click at [147, 74] on div "Novedades Recibidas (informadas x SSS)" at bounding box center [126, 70] width 98 height 8
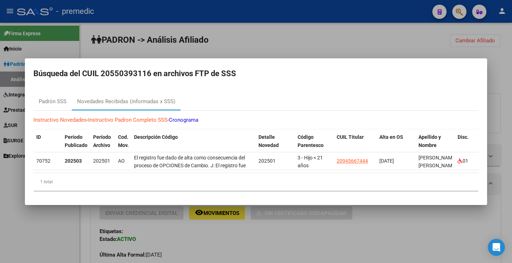
click at [417, 48] on div at bounding box center [256, 131] width 512 height 263
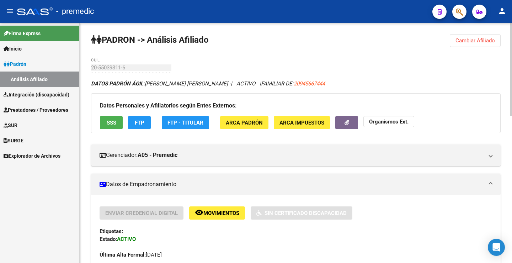
click at [450, 38] on button "Cambiar Afiliado" at bounding box center [474, 40] width 51 height 13
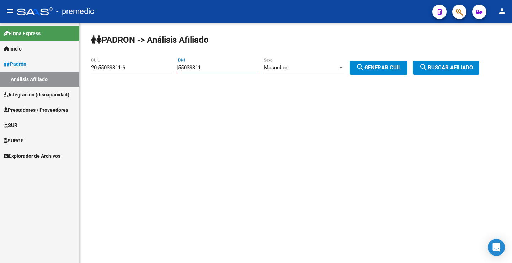
drag, startPoint x: 211, startPoint y: 70, endPoint x: 149, endPoint y: 70, distance: 61.8
click at [149, 70] on app-analisis-afiliado "PADRON -> Análisis Afiliado 20-55039311-6 CUIL | 55039311 DNI Masculino Sexo se…" at bounding box center [287, 67] width 393 height 6
paste input "619132"
type input "56191321"
click at [393, 66] on span "search Generar CUIL" at bounding box center [378, 67] width 45 height 6
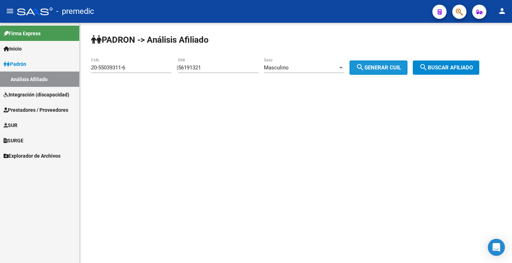
type input "20-56191321-9"
click at [458, 63] on button "search Buscar afiliado" at bounding box center [445, 67] width 66 height 14
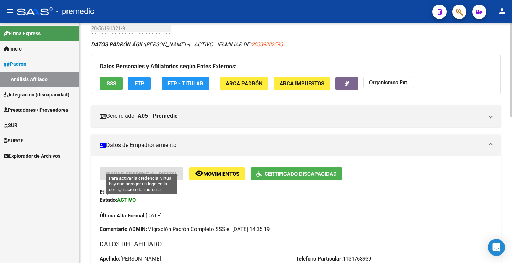
scroll to position [36, 0]
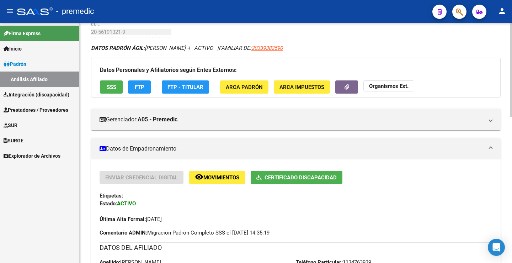
click at [142, 87] on span "FTP" at bounding box center [140, 87] width 10 height 6
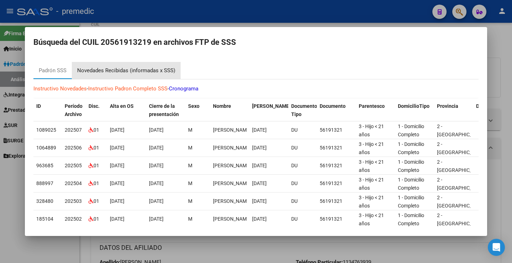
click at [112, 72] on div "Novedades Recibidas (informadas x SSS)" at bounding box center [126, 70] width 98 height 8
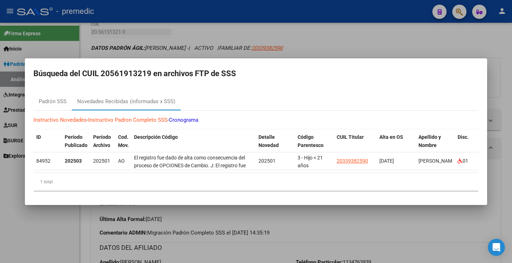
click at [432, 29] on div at bounding box center [256, 131] width 512 height 263
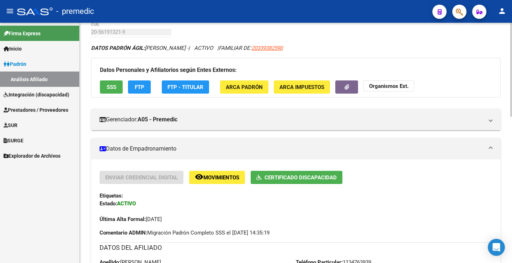
scroll to position [0, 0]
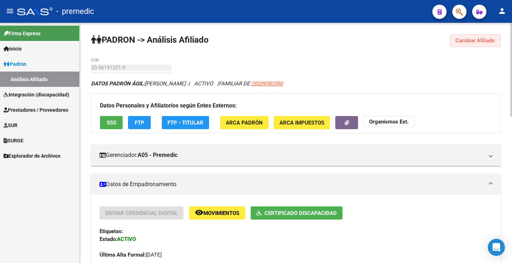
click at [481, 37] on button "Cambiar Afiliado" at bounding box center [474, 40] width 51 height 13
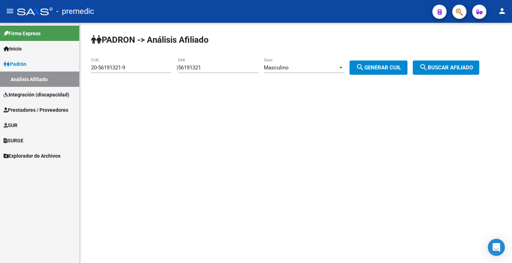
drag, startPoint x: 212, startPoint y: 68, endPoint x: 75, endPoint y: 68, distance: 137.5
click at [75, 68] on mat-sidenav-container "Firma Express Inicio Instructivos Contacto OS Padrón Análisis Afiliado Integrac…" at bounding box center [256, 143] width 512 height 240
paste input "2142472"
type input "52142472"
click at [395, 66] on span "search Generar CUIL" at bounding box center [378, 67] width 45 height 6
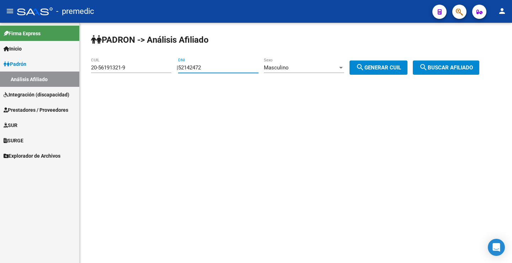
type input "23-52142472-9"
click at [443, 73] on button "search Buscar afiliado" at bounding box center [445, 67] width 66 height 14
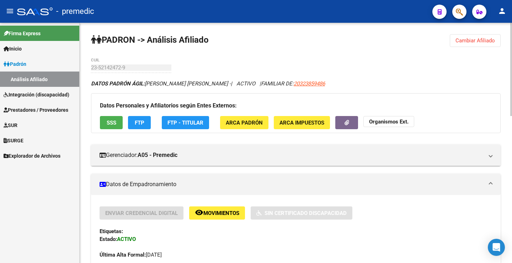
click at [148, 124] on button "FTP" at bounding box center [139, 122] width 23 height 13
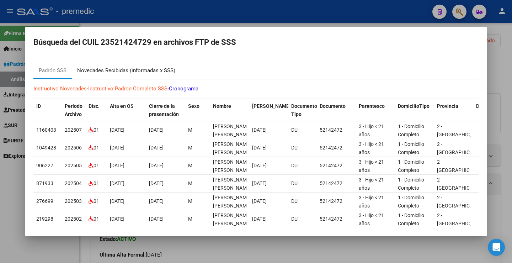
click at [169, 72] on div "Novedades Recibidas (informadas x SSS)" at bounding box center [126, 70] width 98 height 8
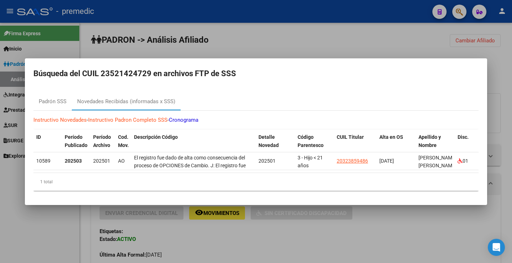
click at [466, 33] on div at bounding box center [256, 131] width 512 height 263
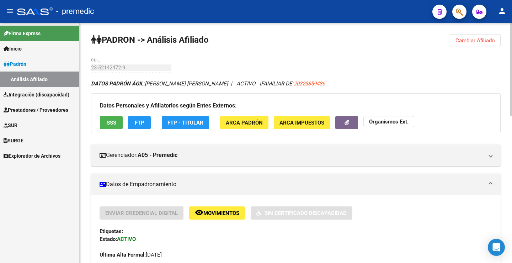
click at [468, 39] on span "Cambiar Afiliado" at bounding box center [474, 40] width 39 height 6
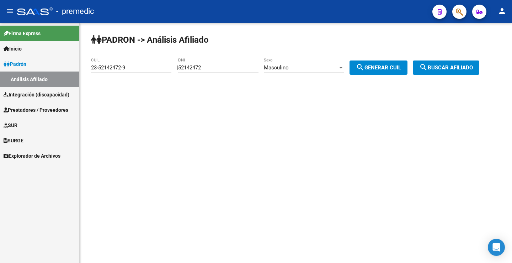
drag, startPoint x: 219, startPoint y: 64, endPoint x: 77, endPoint y: 61, distance: 142.1
click at [77, 61] on mat-sidenav-container "Firma Express Inicio Instructivos Contacto OS Padrón Análisis Afiliado Integrac…" at bounding box center [256, 143] width 512 height 240
click at [200, 58] on div "52142472 DNI" at bounding box center [218, 65] width 80 height 15
drag, startPoint x: 215, startPoint y: 67, endPoint x: 124, endPoint y: 64, distance: 91.0
click at [124, 64] on app-analisis-afiliado "PADRON -> Análisis Afiliado 23-52142472-9 CUIL | 52142472 DNI Masculino Sexo se…" at bounding box center [287, 67] width 393 height 6
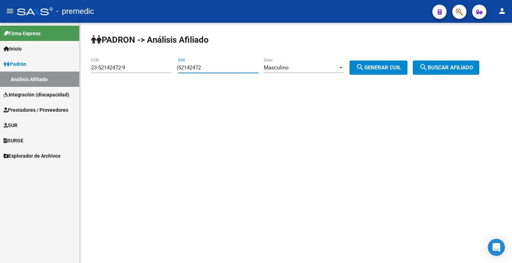
paste input "920269"
type input "59202692"
click at [305, 71] on div "Masculino Sexo" at bounding box center [304, 65] width 80 height 15
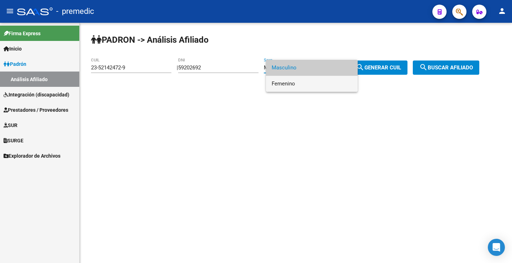
click at [309, 91] on span "Femenino" at bounding box center [311, 84] width 80 height 16
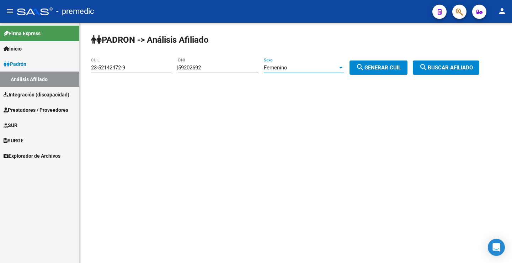
click at [354, 69] on div "| 59202692 DNI Femenino Sexo search Generar CUIL" at bounding box center [295, 67] width 236 height 6
click at [364, 69] on mat-icon "search" at bounding box center [360, 67] width 9 height 9
type input "27-59202692-4"
click at [425, 70] on button "search Buscar afiliado" at bounding box center [445, 67] width 66 height 14
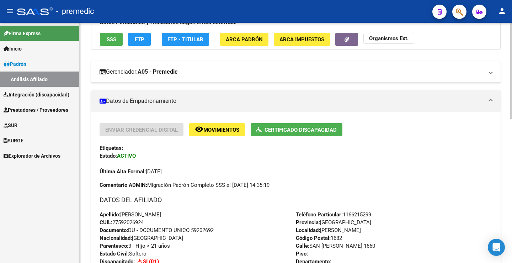
scroll to position [71, 0]
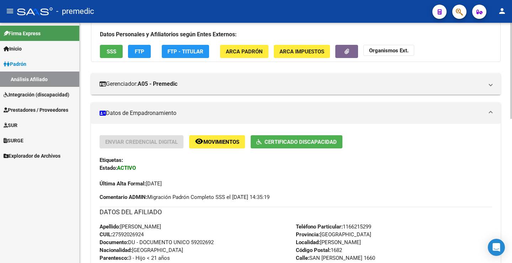
click at [143, 53] on span "FTP" at bounding box center [140, 51] width 10 height 6
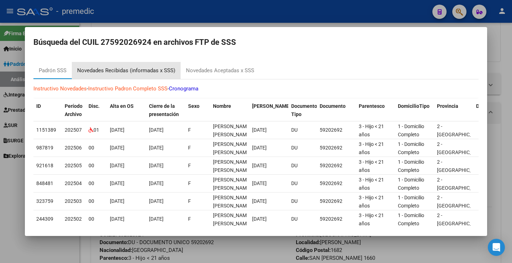
click at [143, 68] on div "Novedades Recibidas (informadas x SSS)" at bounding box center [126, 70] width 98 height 8
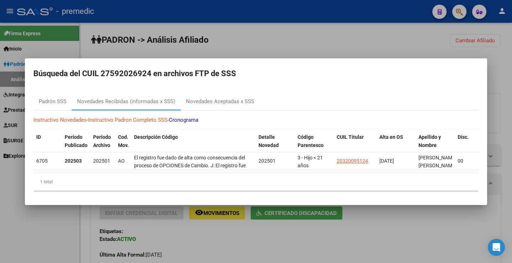
scroll to position [71, 0]
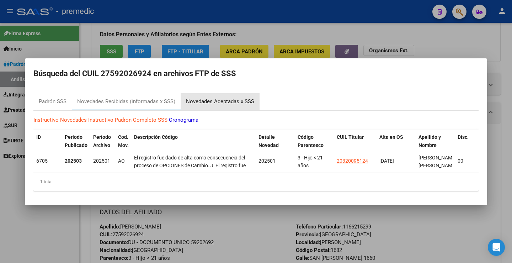
click at [221, 98] on div "Novedades Aceptadas x SSS" at bounding box center [220, 101] width 68 height 8
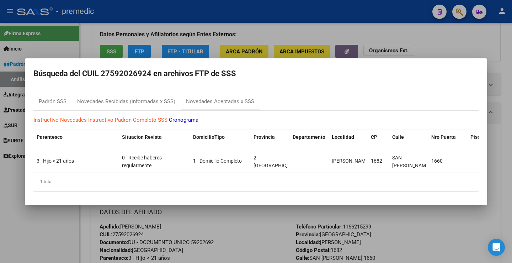
scroll to position [0, 0]
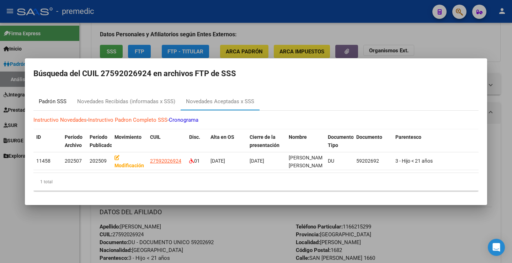
click at [62, 97] on div "Padrón SSS" at bounding box center [53, 101] width 28 height 8
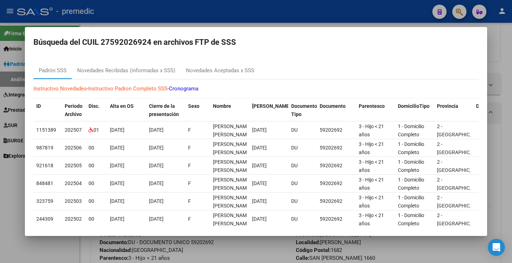
click at [505, 50] on div at bounding box center [256, 131] width 512 height 263
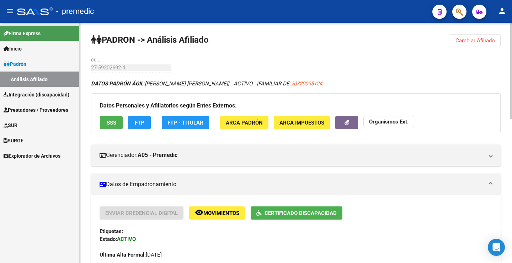
click at [454, 41] on button "Cambiar Afiliado" at bounding box center [474, 40] width 51 height 13
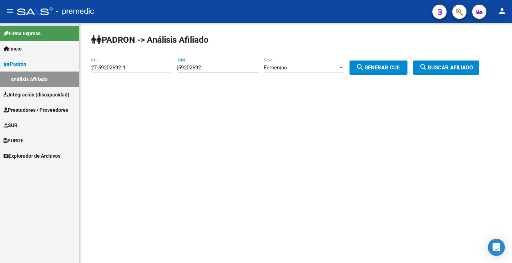
drag, startPoint x: 222, startPoint y: 69, endPoint x: 96, endPoint y: 67, distance: 125.8
click at [96, 67] on app-analisis-afiliado "PADRON -> Análisis Afiliado 27-59202692-4 CUIL | 59202692 DNI Femenino Sexo sea…" at bounding box center [287, 67] width 393 height 6
paste input "7593129"
type input "57593129"
click at [377, 57] on div "PADRON -> Análisis Afiliado 27-59202692-4 CUIL | 57593129 DNI Femenino Sexo sea…" at bounding box center [296, 60] width 432 height 75
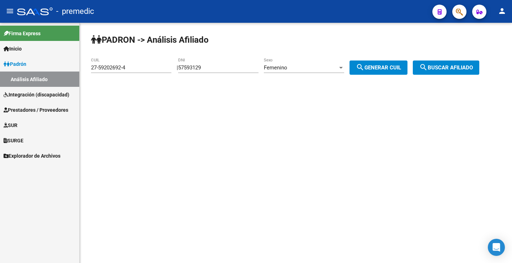
click at [377, 68] on span "search Generar CUIL" at bounding box center [378, 67] width 45 height 6
type input "23-57593129-4"
click at [439, 68] on span "search Buscar afiliado" at bounding box center [446, 67] width 54 height 6
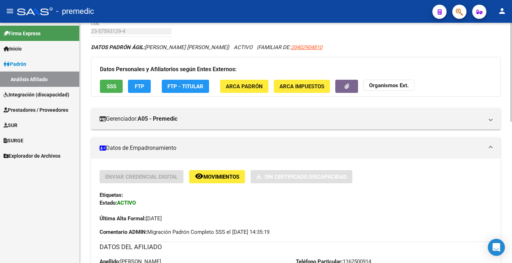
scroll to position [36, 0]
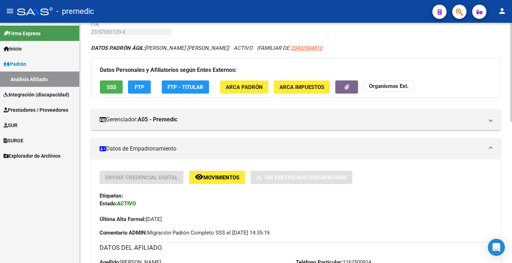
click at [142, 88] on span "FTP" at bounding box center [140, 87] width 10 height 6
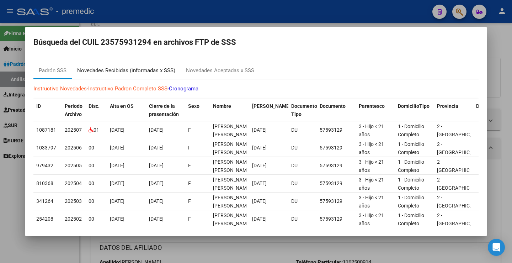
click at [146, 67] on div "Novedades Recibidas (informadas x SSS)" at bounding box center [126, 70] width 98 height 8
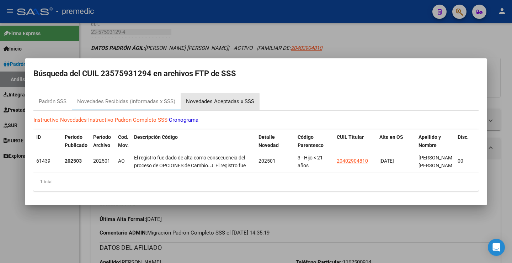
click at [211, 99] on div "Novedades Aceptadas x SSS" at bounding box center [220, 101] width 68 height 8
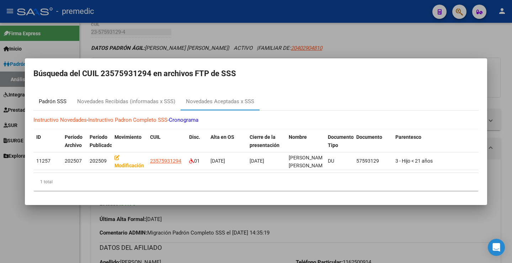
click at [58, 101] on div "Padrón SSS" at bounding box center [53, 101] width 28 height 8
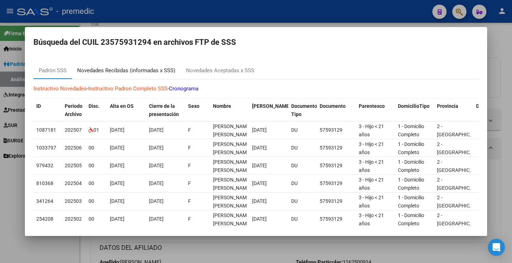
click at [137, 69] on div "Novedades Recibidas (informadas x SSS)" at bounding box center [126, 70] width 98 height 8
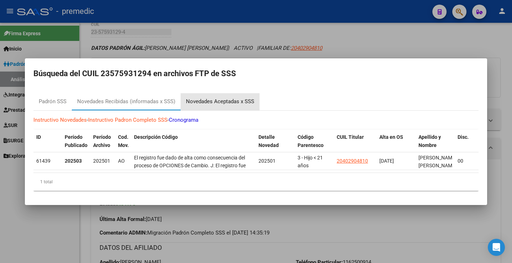
click at [209, 94] on div "Novedades Aceptadas x SSS" at bounding box center [219, 101] width 79 height 17
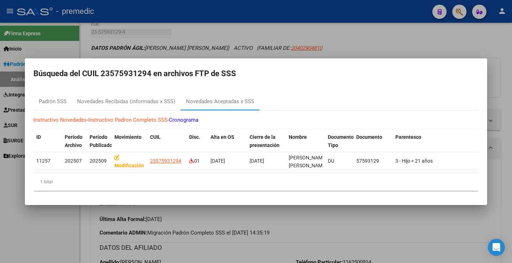
click at [408, 42] on div at bounding box center [256, 131] width 512 height 263
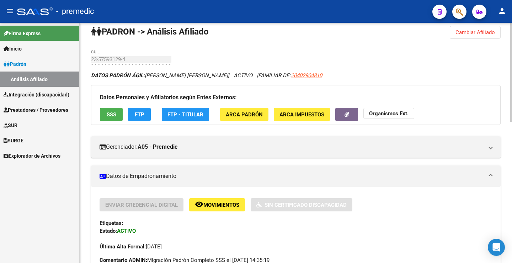
scroll to position [0, 0]
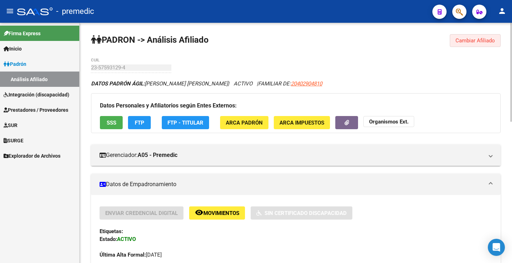
click at [463, 39] on span "Cambiar Afiliado" at bounding box center [474, 40] width 39 height 6
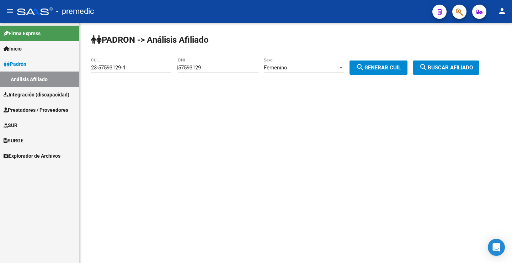
drag, startPoint x: 213, startPoint y: 72, endPoint x: 214, endPoint y: 66, distance: 6.2
click at [213, 71] on div "57593129 DNI" at bounding box center [218, 65] width 80 height 15
drag, startPoint x: 214, startPoint y: 66, endPoint x: 156, endPoint y: 68, distance: 58.3
click at [156, 68] on app-analisis-afiliado "PADRON -> Análisis Afiliado 23-57593129-4 CUIL | 57593129 DNI Femenino Sexo sea…" at bounding box center [287, 67] width 393 height 6
click at [386, 72] on button "search Generar CUIL" at bounding box center [378, 67] width 58 height 14
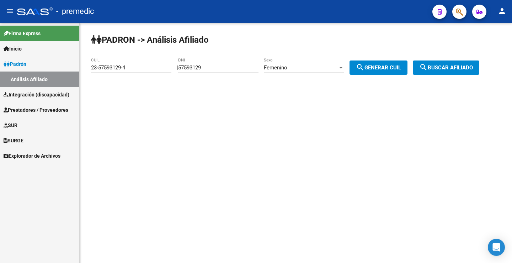
click at [433, 72] on button "search Buscar afiliado" at bounding box center [445, 67] width 66 height 14
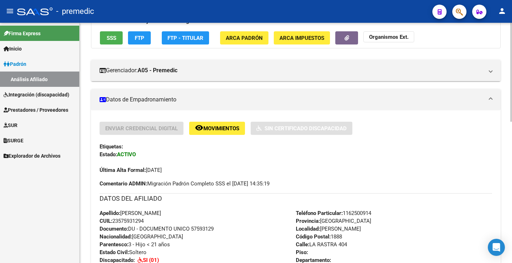
scroll to position [71, 0]
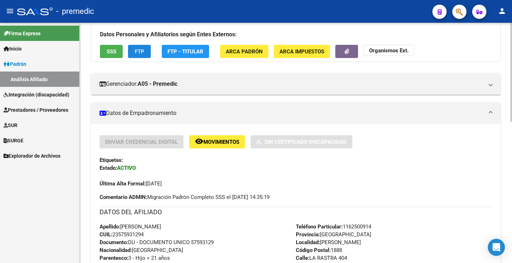
click at [145, 57] on button "FTP" at bounding box center [139, 51] width 23 height 13
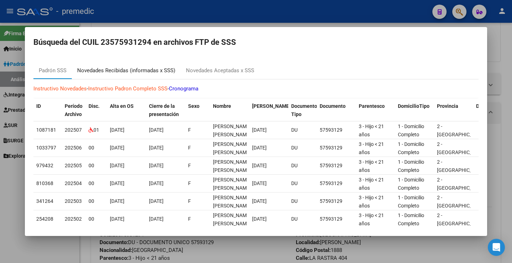
click at [150, 68] on div "Novedades Recibidas (informadas x SSS)" at bounding box center [126, 70] width 98 height 8
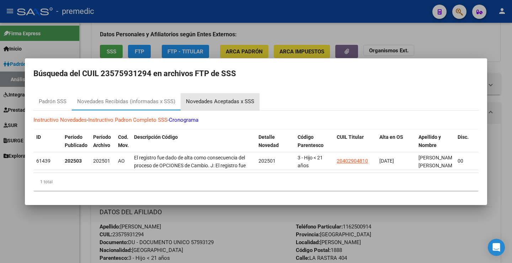
click at [212, 100] on div "Novedades Aceptadas x SSS" at bounding box center [220, 101] width 68 height 8
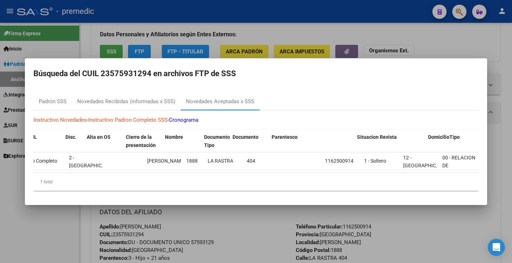
scroll to position [0, 0]
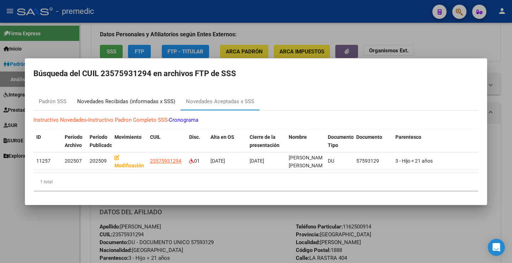
click at [129, 98] on div "Novedades Recibidas (informadas x SSS)" at bounding box center [126, 101] width 98 height 8
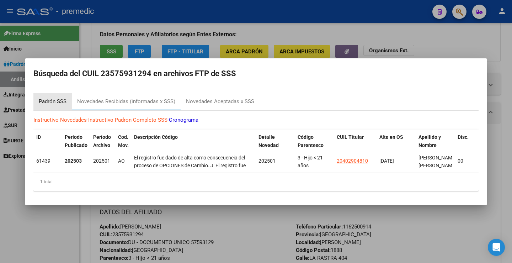
click at [60, 97] on div "Padrón SSS" at bounding box center [53, 101] width 28 height 8
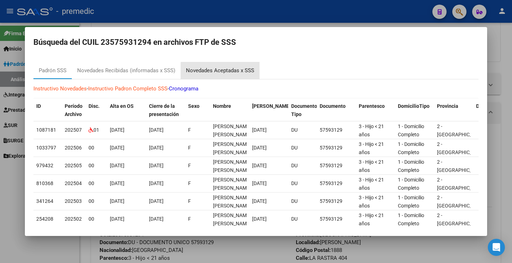
click at [233, 73] on div "Novedades Aceptadas x SSS" at bounding box center [220, 70] width 68 height 8
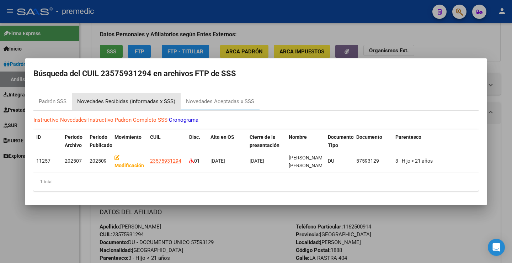
click at [144, 103] on div "Novedades Recibidas (informadas x SSS)" at bounding box center [126, 101] width 109 height 17
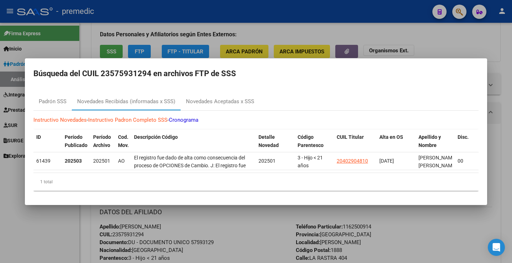
click at [507, 65] on div at bounding box center [256, 131] width 512 height 263
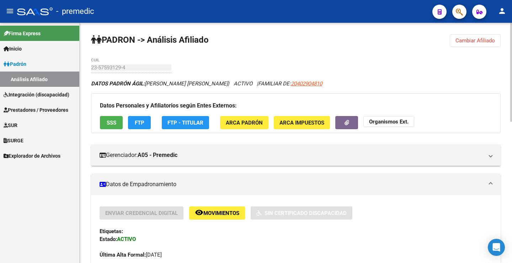
click at [467, 41] on span "Cambiar Afiliado" at bounding box center [474, 40] width 39 height 6
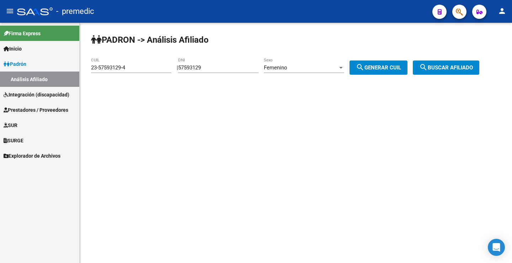
drag, startPoint x: 192, startPoint y: 68, endPoint x: 110, endPoint y: 68, distance: 82.4
click at [110, 68] on app-analisis-afiliado "PADRON -> Análisis Afiliado 23-57593129-4 CUIL | 57593129 DNI Femenino Sexo sea…" at bounding box center [287, 67] width 393 height 6
click at [389, 71] on button "search Generar CUIL" at bounding box center [378, 67] width 58 height 14
click at [459, 72] on button "search Buscar afiliado" at bounding box center [445, 67] width 66 height 14
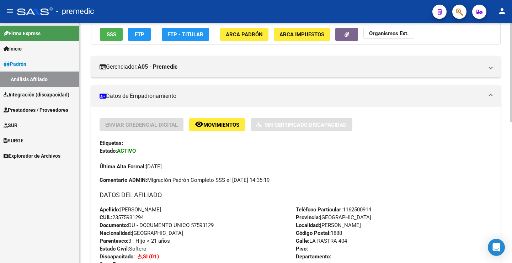
scroll to position [83, 0]
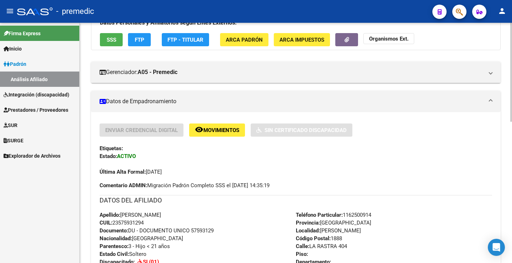
click at [138, 43] on span "FTP" at bounding box center [140, 40] width 10 height 6
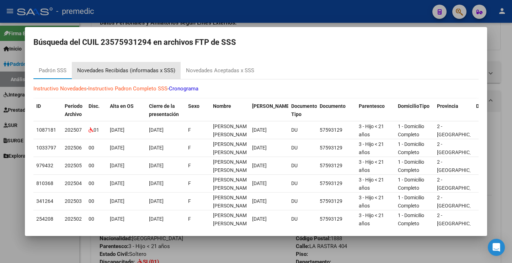
click at [160, 71] on div "Novedades Recibidas (informadas x SSS)" at bounding box center [126, 70] width 98 height 8
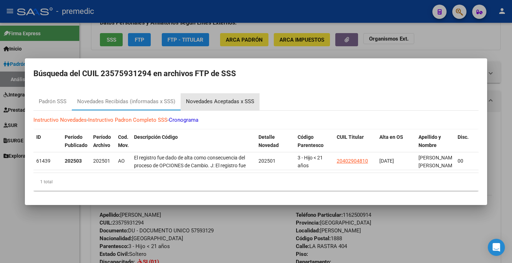
click at [202, 97] on div "Novedades Aceptadas x SSS" at bounding box center [220, 101] width 68 height 8
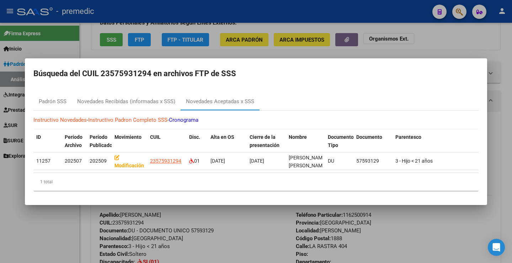
click at [424, 25] on div at bounding box center [256, 131] width 512 height 263
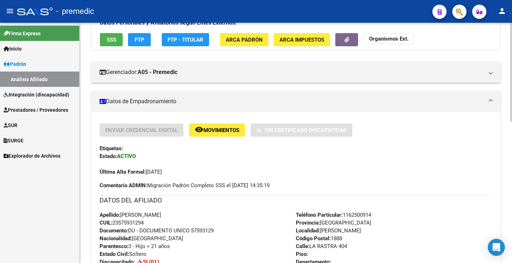
click at [429, 37] on div "Datos Personales y Afiliatorios según Entes Externos: SSS FTP FTP - Titular ARC…" at bounding box center [295, 30] width 409 height 40
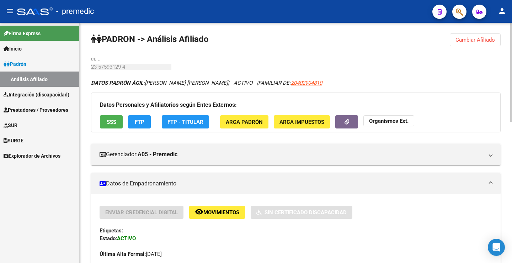
scroll to position [0, 0]
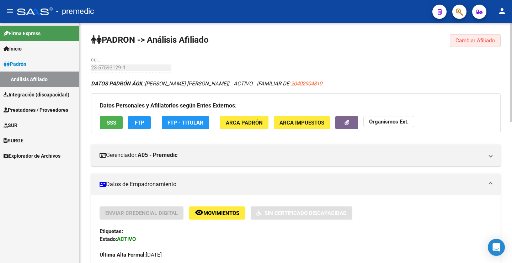
click at [472, 47] on button "Cambiar Afiliado" at bounding box center [474, 40] width 51 height 13
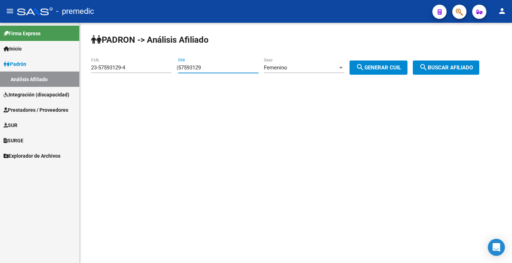
drag, startPoint x: 226, startPoint y: 70, endPoint x: 123, endPoint y: 68, distance: 103.1
click at [123, 68] on app-analisis-afiliado "PADRON -> Análisis Afiliado 23-57593129-4 CUIL | 57593129 DNI Femenino Sexo sea…" at bounding box center [287, 67] width 393 height 6
paste input "8367380"
type input "58367380"
click at [299, 69] on div "Femenino" at bounding box center [301, 67] width 74 height 6
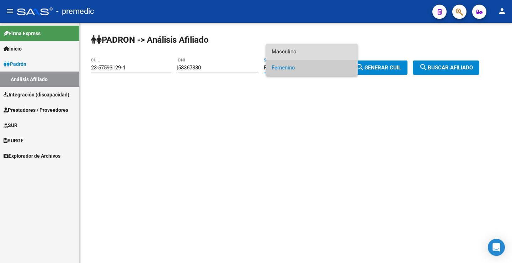
click at [311, 52] on span "Masculino" at bounding box center [311, 52] width 80 height 16
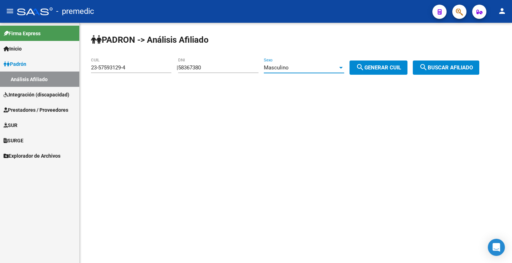
click at [376, 64] on button "search Generar CUIL" at bounding box center [378, 67] width 58 height 14
type input "20-58367380-7"
click at [439, 64] on span "search Buscar afiliado" at bounding box center [446, 67] width 54 height 6
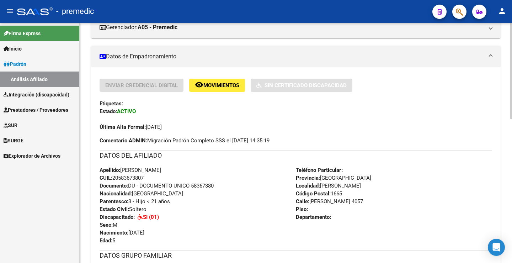
scroll to position [83, 0]
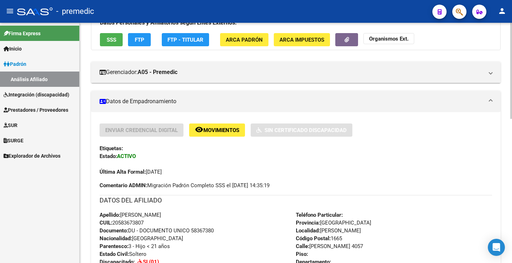
click at [146, 39] on button "FTP" at bounding box center [139, 39] width 23 height 13
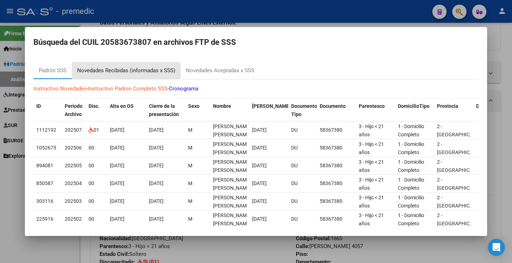
click at [156, 73] on div "Novedades Recibidas (informadas x SSS)" at bounding box center [126, 70] width 98 height 8
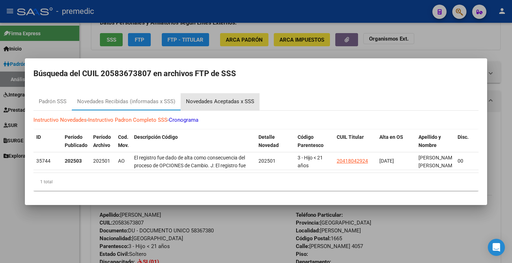
click at [227, 97] on div "Novedades Aceptadas x SSS" at bounding box center [220, 101] width 68 height 8
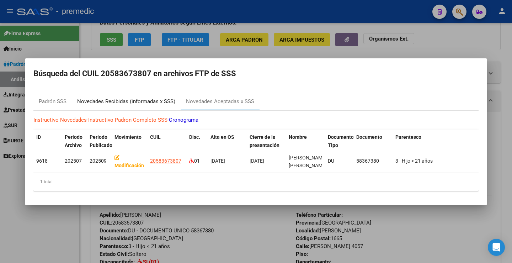
click at [153, 101] on div "Novedades Recibidas (informadas x SSS)" at bounding box center [126, 101] width 98 height 8
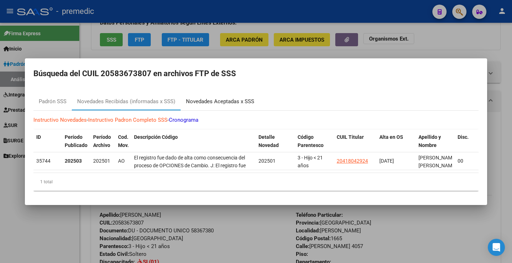
click at [213, 97] on div "Novedades Aceptadas x SSS" at bounding box center [220, 101] width 68 height 8
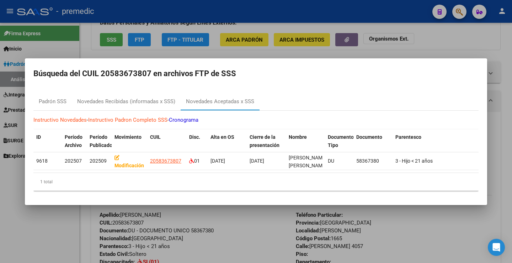
click at [448, 240] on div at bounding box center [256, 131] width 512 height 263
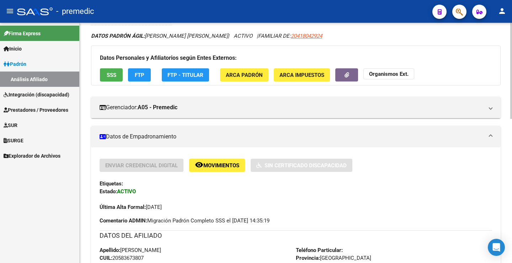
scroll to position [0, 0]
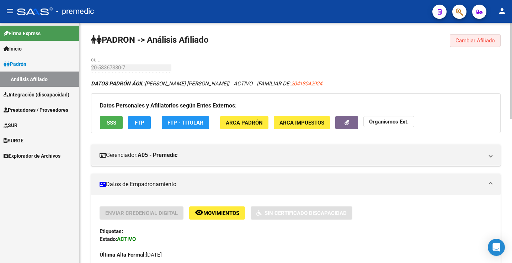
drag, startPoint x: 471, startPoint y: 41, endPoint x: 430, endPoint y: 49, distance: 42.4
click at [470, 41] on span "Cambiar Afiliado" at bounding box center [474, 40] width 39 height 6
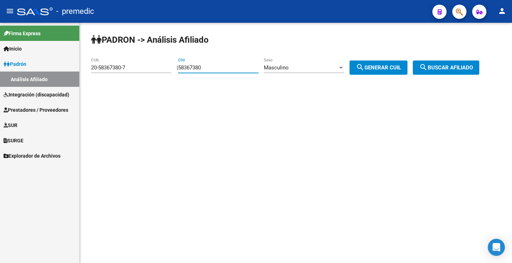
drag, startPoint x: 220, startPoint y: 68, endPoint x: 61, endPoint y: 64, distance: 159.2
click at [61, 64] on mat-sidenav-container "Firma Express Inicio Instructivos Contacto OS Padrón Análisis Afiliado Integrac…" at bounding box center [256, 143] width 512 height 240
drag, startPoint x: 379, startPoint y: 69, endPoint x: 438, endPoint y: 71, distance: 58.3
click at [380, 69] on span "search Generar CUIL" at bounding box center [378, 67] width 45 height 6
click at [466, 64] on button "search Buscar afiliado" at bounding box center [445, 67] width 66 height 14
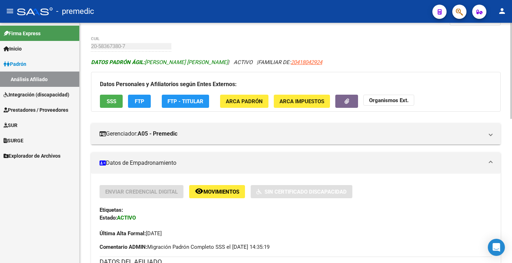
scroll to position [12, 0]
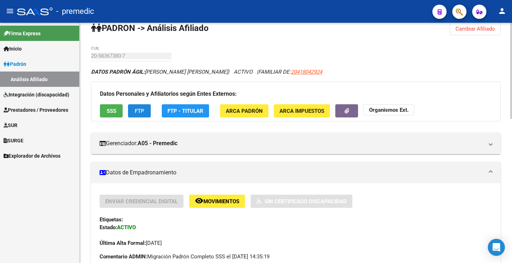
click at [139, 114] on span "FTP" at bounding box center [140, 111] width 10 height 6
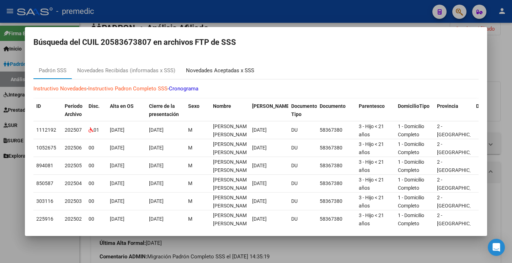
click at [214, 74] on div "Novedades Aceptadas x SSS" at bounding box center [220, 70] width 68 height 8
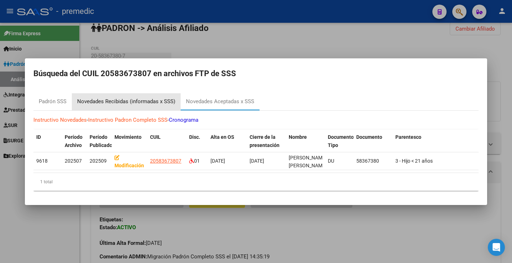
click at [146, 98] on div "Novedades Recibidas (informadas x SSS)" at bounding box center [126, 101] width 98 height 8
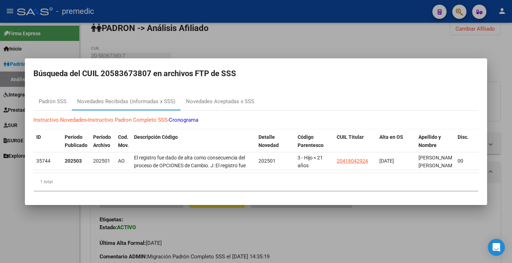
click at [195, 90] on mat-dialog-content "Padrón SSS Novedades Recibidas (informadas x SSS) Novedades Aceptadas x SSS Ins…" at bounding box center [256, 141] width 462 height 109
click at [200, 106] on div "Novedades Aceptadas x SSS" at bounding box center [219, 101] width 79 height 17
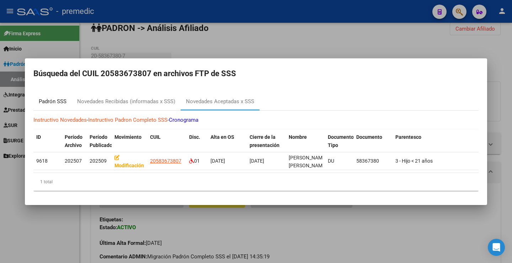
click at [35, 100] on div "Padrón SSS" at bounding box center [52, 101] width 38 height 17
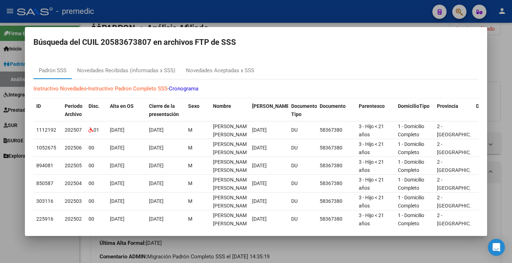
click at [504, 100] on div at bounding box center [256, 131] width 512 height 263
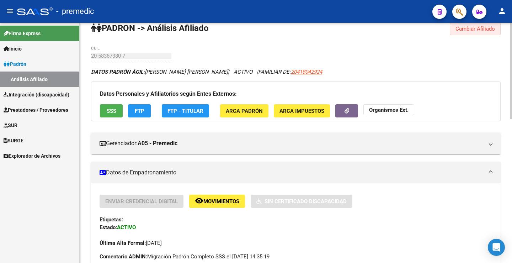
click at [479, 33] on button "Cambiar Afiliado" at bounding box center [474, 28] width 51 height 13
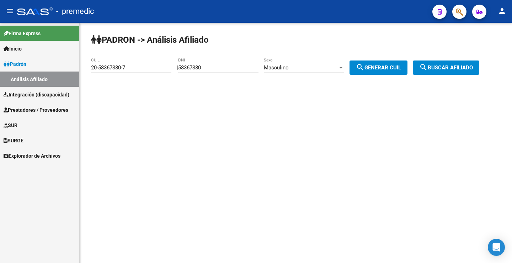
drag, startPoint x: 217, startPoint y: 71, endPoint x: 139, endPoint y: 68, distance: 77.5
click at [139, 68] on app-analisis-afiliado "PADRON -> Análisis Afiliado 20-58367380-7 CUIL | 58367380 DNI Masculino Sexo se…" at bounding box center [287, 67] width 393 height 6
click at [258, 131] on mat-sidenav-content "PADRON -> Análisis Afiliado 20-58367380-7 CUIL | 58367380 DNI Masculino Sexo se…" at bounding box center [296, 143] width 432 height 240
drag, startPoint x: 214, startPoint y: 62, endPoint x: 141, endPoint y: 70, distance: 73.3
click at [141, 70] on app-analisis-afiliado "PADRON -> Análisis Afiliado 20-58367380-7 CUIL | 58367380 DNI Masculino Sexo se…" at bounding box center [287, 67] width 393 height 6
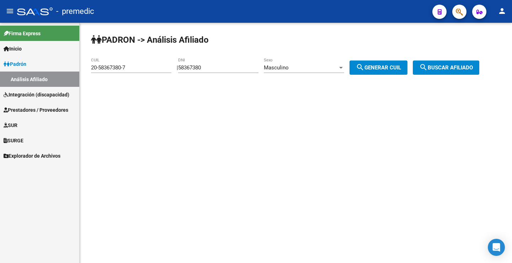
click at [183, 69] on div "| 58367380 DNI Masculino Sexo search Generar CUIL" at bounding box center [295, 67] width 236 height 6
click at [225, 68] on input "58367380" at bounding box center [218, 67] width 80 height 6
drag, startPoint x: 200, startPoint y: 68, endPoint x: 183, endPoint y: 68, distance: 16.3
click at [183, 68] on div "| 58367380 DNI Masculino Sexo search Generar CUIL" at bounding box center [295, 67] width 236 height 6
paste input "61584"
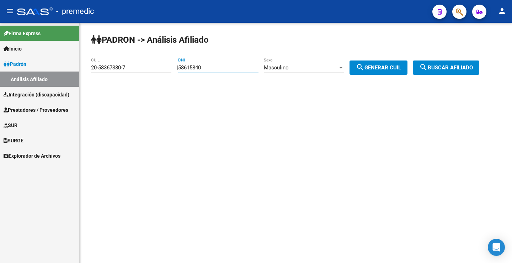
type input "58615840"
click at [389, 68] on span "search Generar CUIL" at bounding box center [378, 67] width 45 height 6
type input "20-58615840-7"
click at [448, 75] on div "PADRON -> Análisis Afiliado 20-58615840-7 CUIL | 58615840 DNI Masculino Sexo se…" at bounding box center [296, 60] width 432 height 75
click at [449, 69] on span "search Buscar afiliado" at bounding box center [446, 67] width 54 height 6
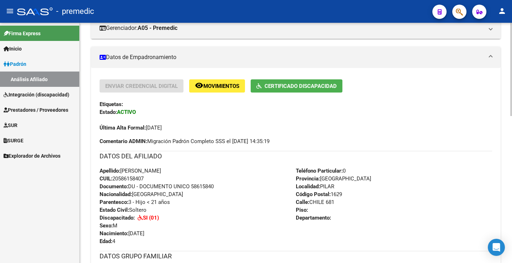
scroll to position [71, 0]
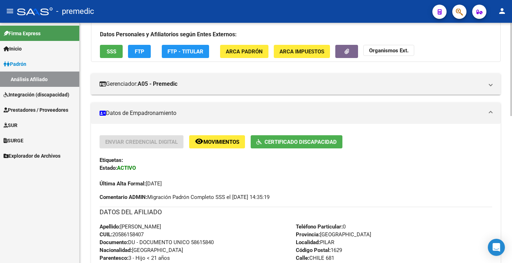
click at [141, 50] on span "FTP" at bounding box center [140, 51] width 10 height 6
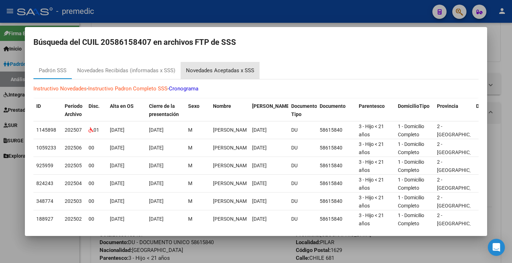
click at [247, 68] on div "Novedades Aceptadas x SSS" at bounding box center [220, 70] width 68 height 8
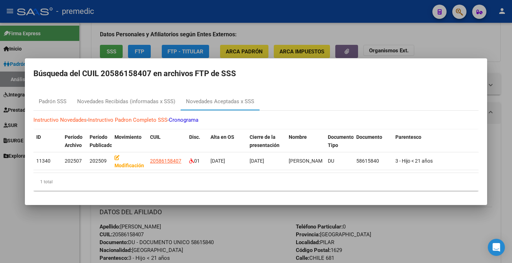
click at [449, 43] on div at bounding box center [256, 131] width 512 height 263
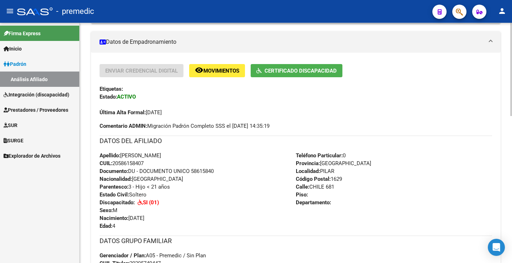
scroll to position [0, 0]
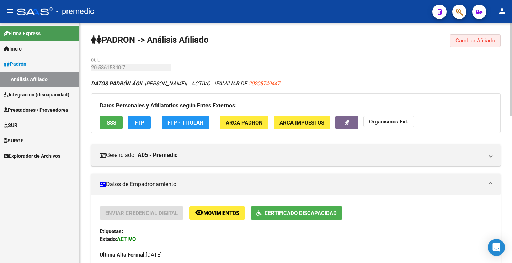
click at [477, 42] on span "Cambiar Afiliado" at bounding box center [474, 40] width 39 height 6
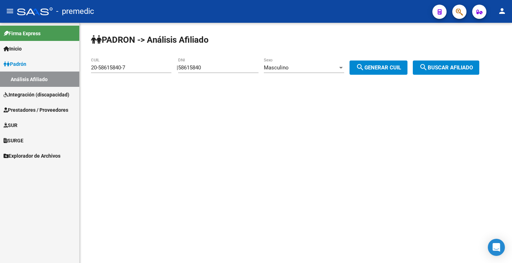
drag, startPoint x: 239, startPoint y: 72, endPoint x: 88, endPoint y: 75, distance: 151.0
click at [86, 75] on div "PADRON -> Análisis Afiliado 20-58615840-7 CUIL | 58615840 DNI Masculino Sexo se…" at bounding box center [296, 60] width 432 height 75
click at [200, 61] on div "58615840 DNI" at bounding box center [218, 65] width 80 height 15
drag, startPoint x: 219, startPoint y: 69, endPoint x: 126, endPoint y: 71, distance: 92.4
click at [126, 71] on app-analisis-afiliado "PADRON -> Análisis Afiliado 20-58615840-7 CUIL | 58615840 DNI Masculino Sexo se…" at bounding box center [287, 67] width 393 height 6
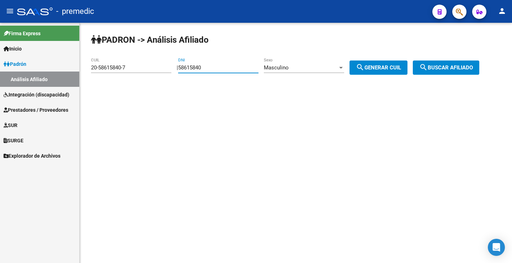
paste input "7466679"
type input "57466679"
click at [392, 71] on button "search Generar CUIL" at bounding box center [378, 67] width 58 height 14
type input "20-57466679-2"
click at [473, 65] on span "search Buscar afiliado" at bounding box center [446, 67] width 54 height 6
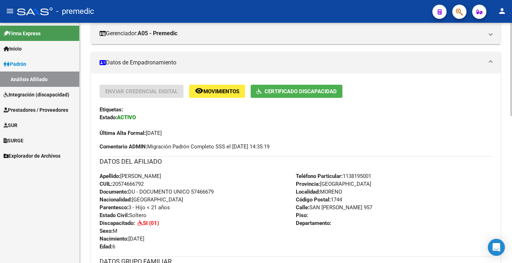
scroll to position [83, 0]
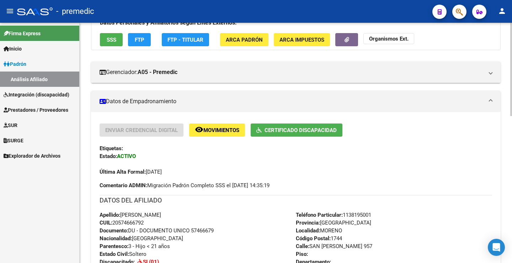
click at [147, 42] on button "FTP" at bounding box center [139, 39] width 23 height 13
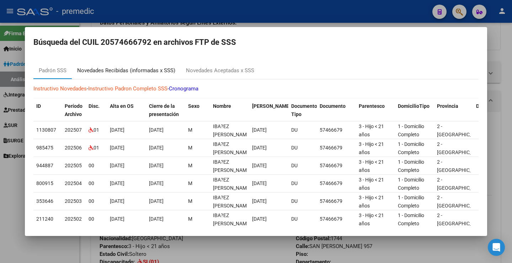
click at [169, 70] on div "Novedades Recibidas (informadas x SSS)" at bounding box center [126, 70] width 98 height 8
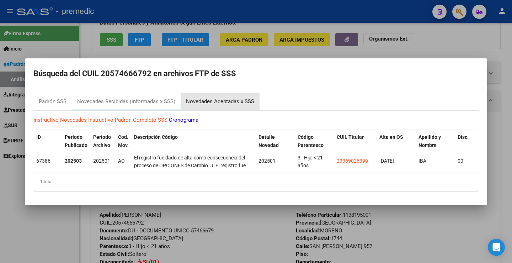
click at [208, 106] on div "Novedades Aceptadas x SSS" at bounding box center [219, 101] width 79 height 17
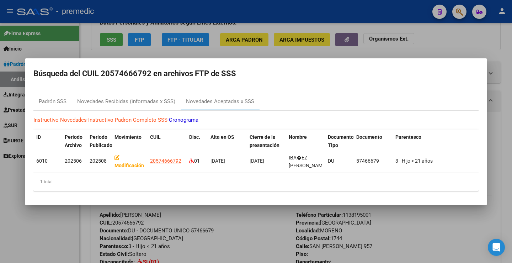
click at [509, 135] on div at bounding box center [256, 131] width 512 height 263
